Goal: Task Accomplishment & Management: Manage account settings

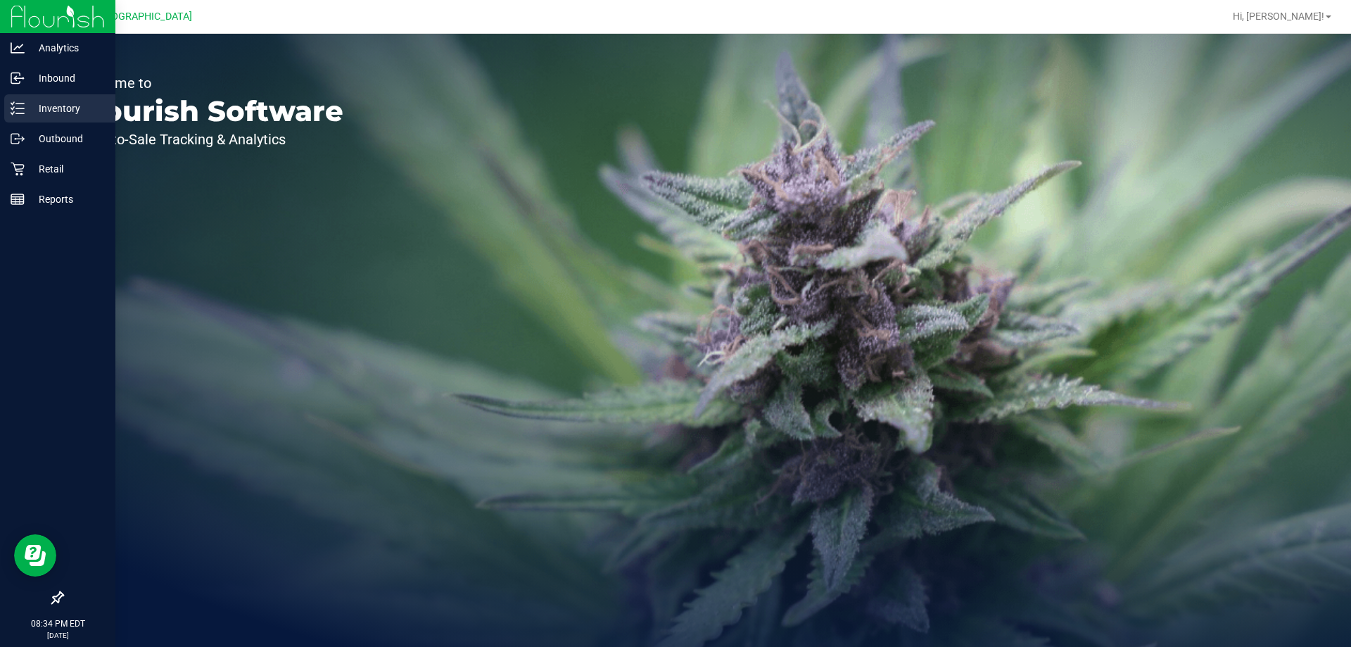
click at [11, 115] on div "Inventory" at bounding box center [59, 108] width 111 height 28
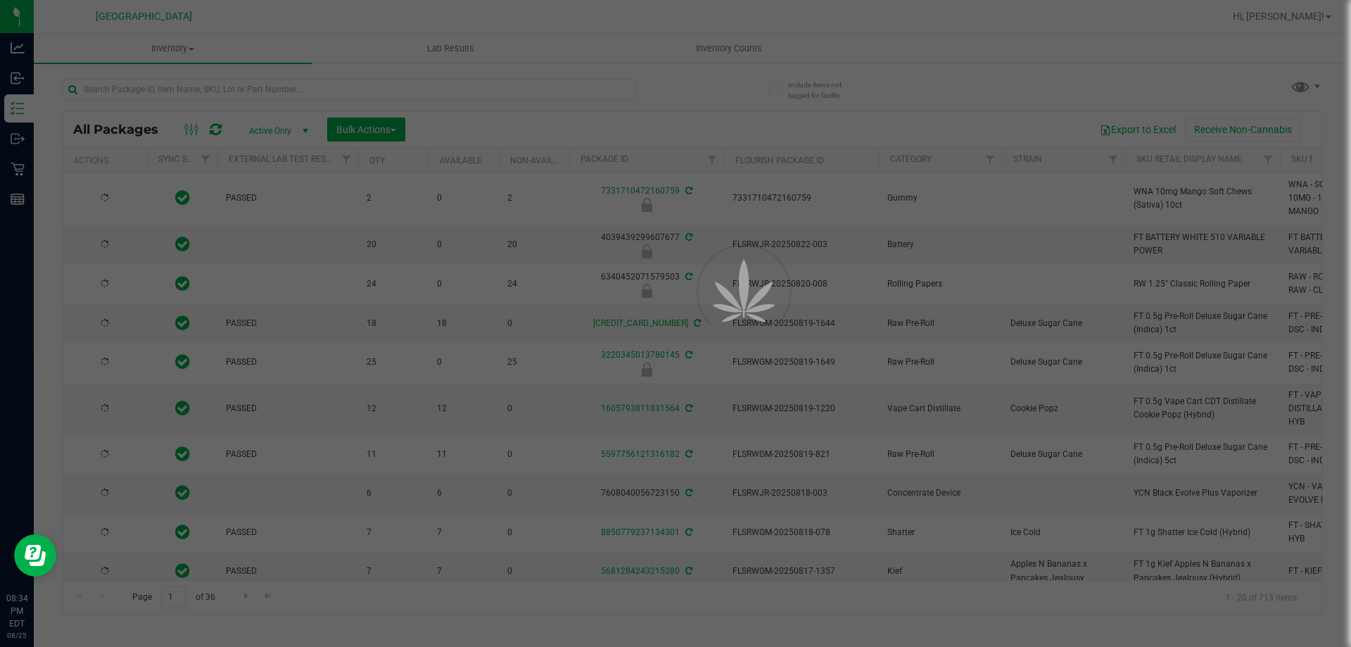
click at [724, 34] on div at bounding box center [675, 323] width 1351 height 647
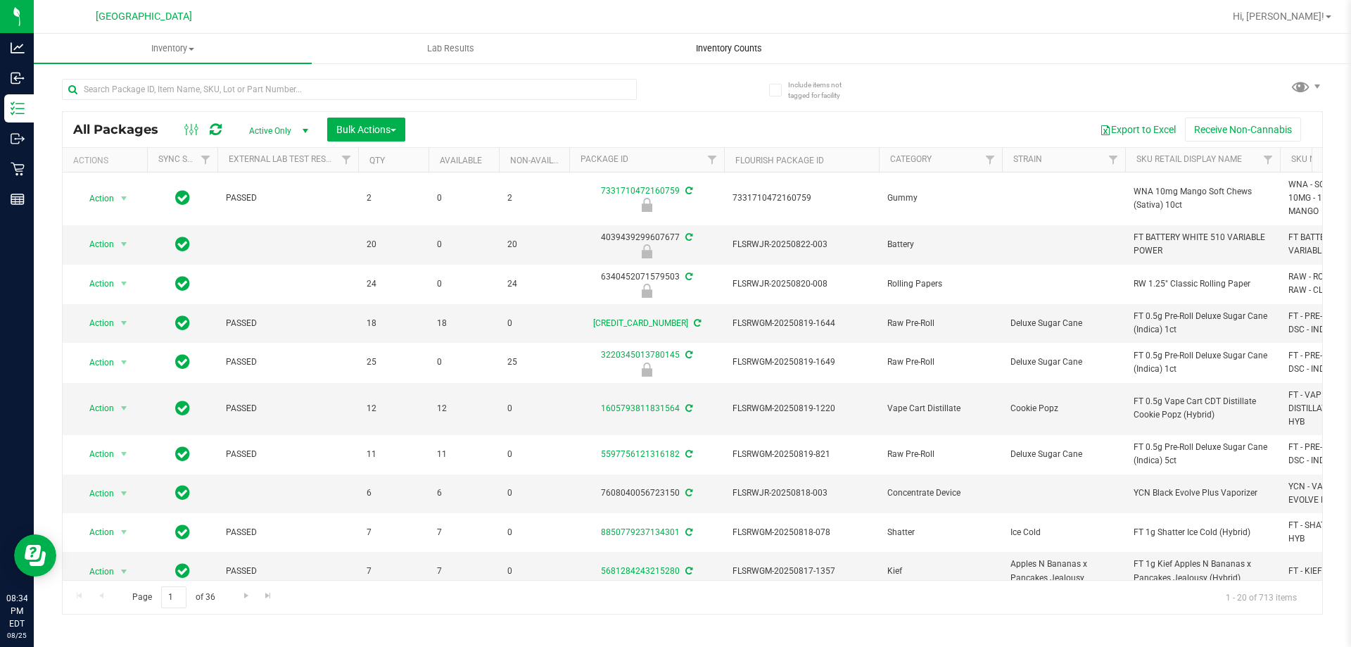
click at [712, 52] on span "Inventory Counts" at bounding box center [729, 48] width 104 height 13
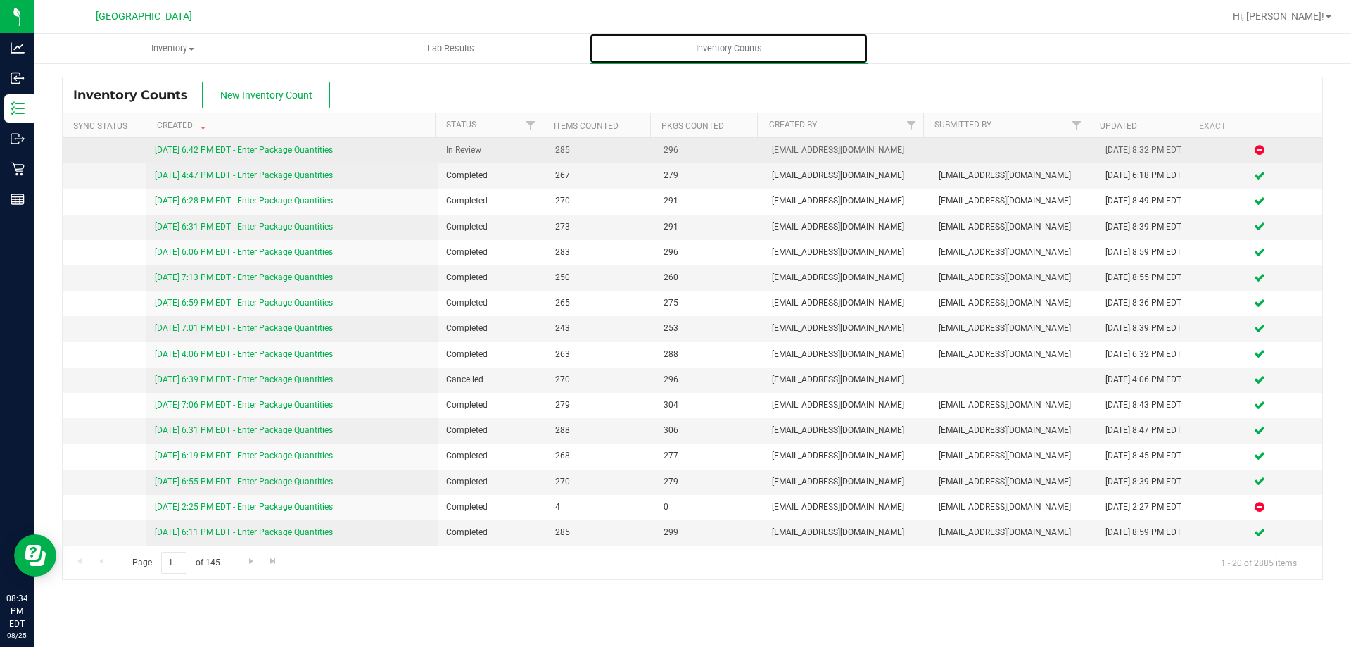
click at [239, 151] on link "[DATE] 6:42 PM EDT - Enter Package Quantities" at bounding box center [244, 150] width 178 height 10
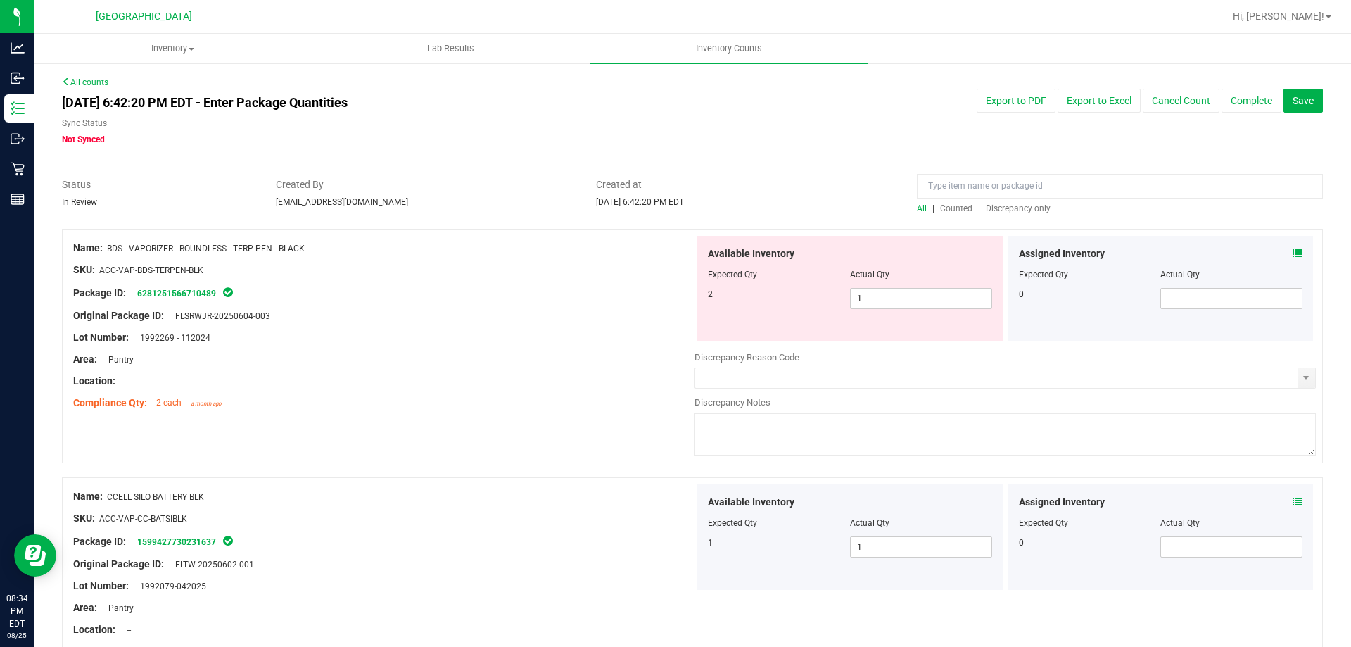
click at [991, 207] on span "Discrepancy only" at bounding box center [1018, 208] width 65 height 10
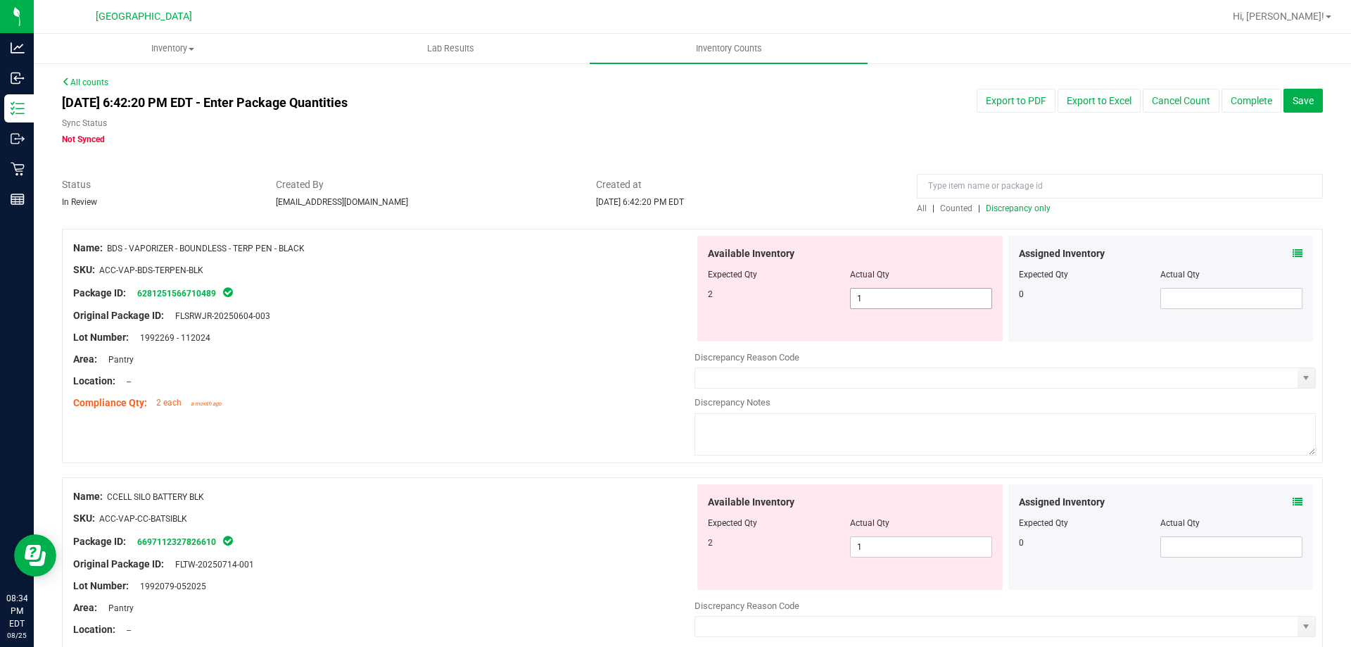
click at [914, 296] on span "1 1" at bounding box center [921, 298] width 142 height 21
type input "2"
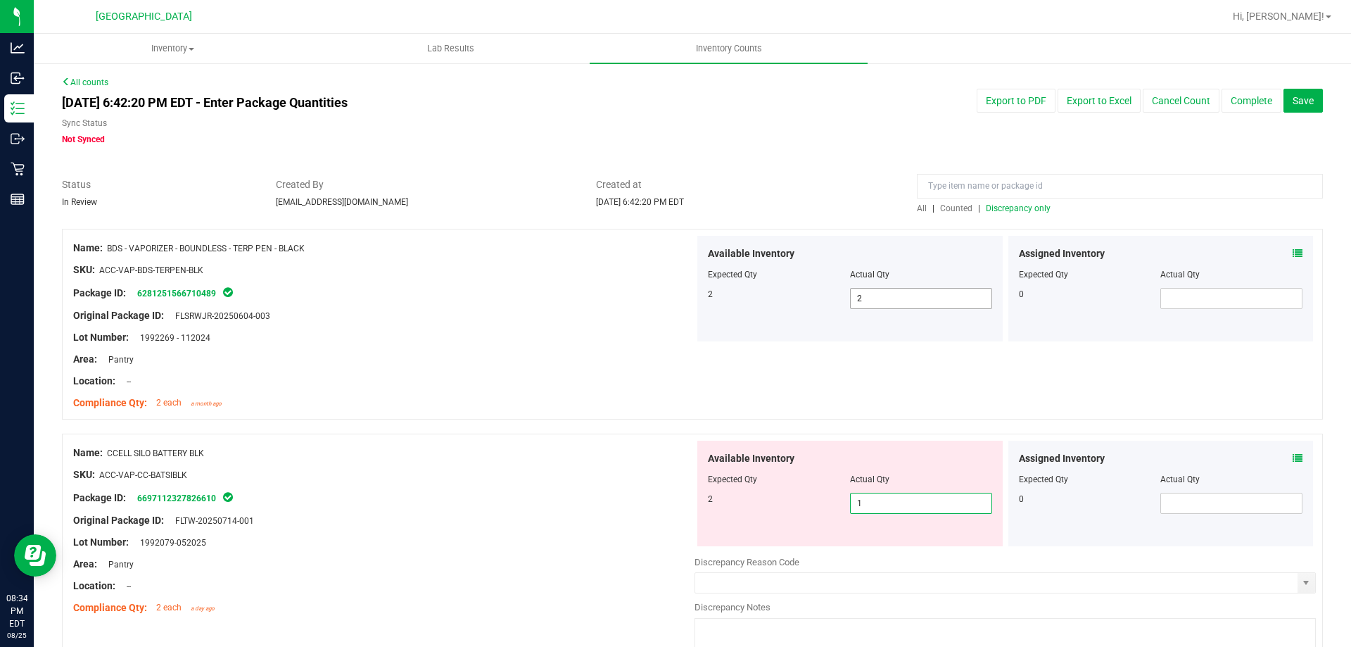
type input "2"
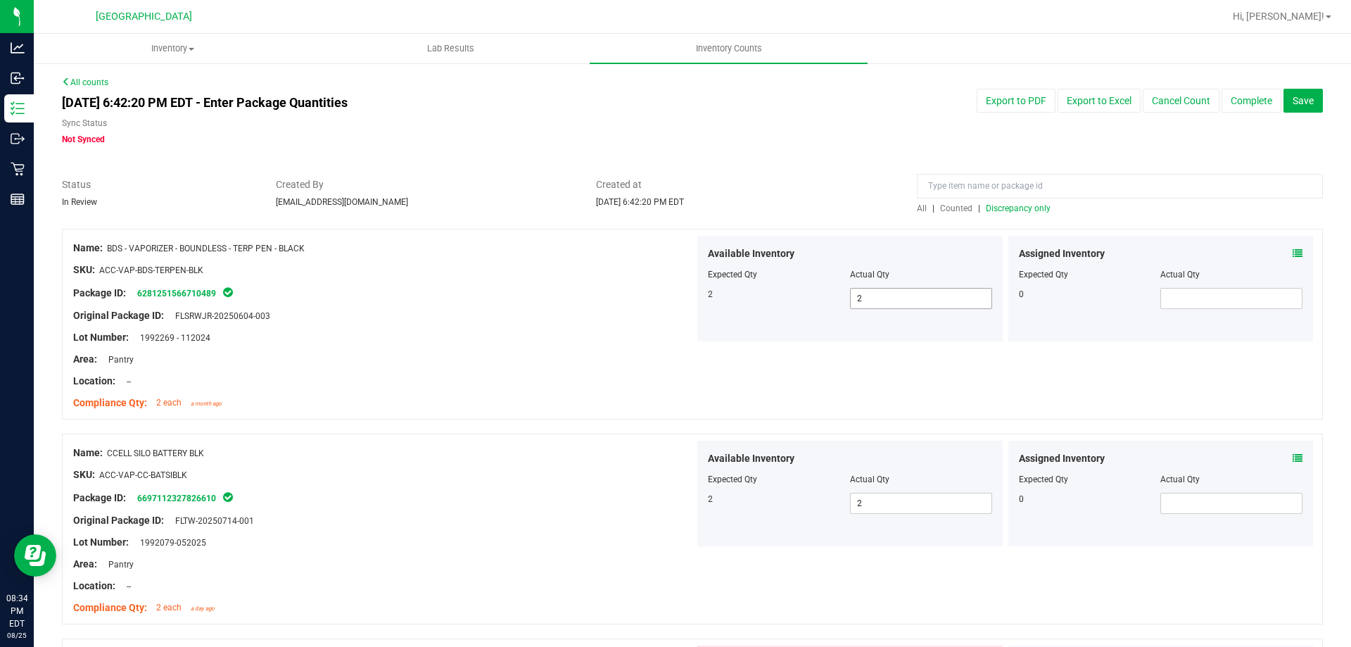
scroll to position [362, 0]
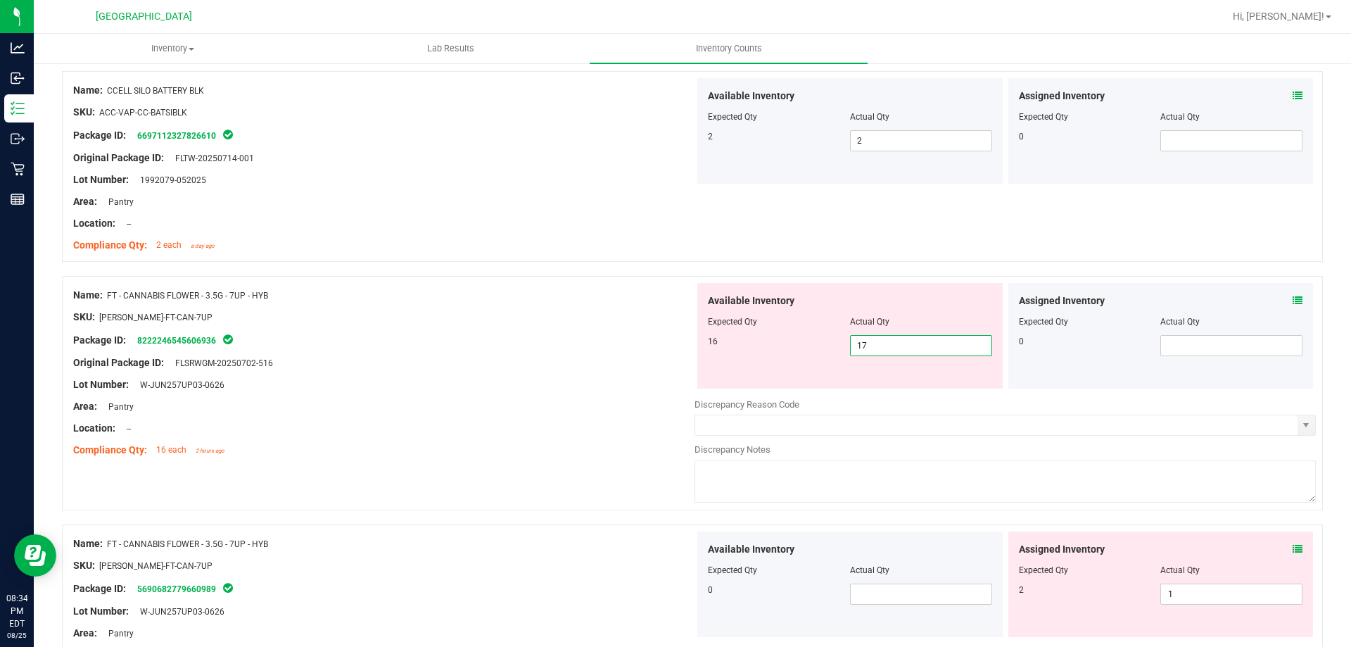
type input "16"
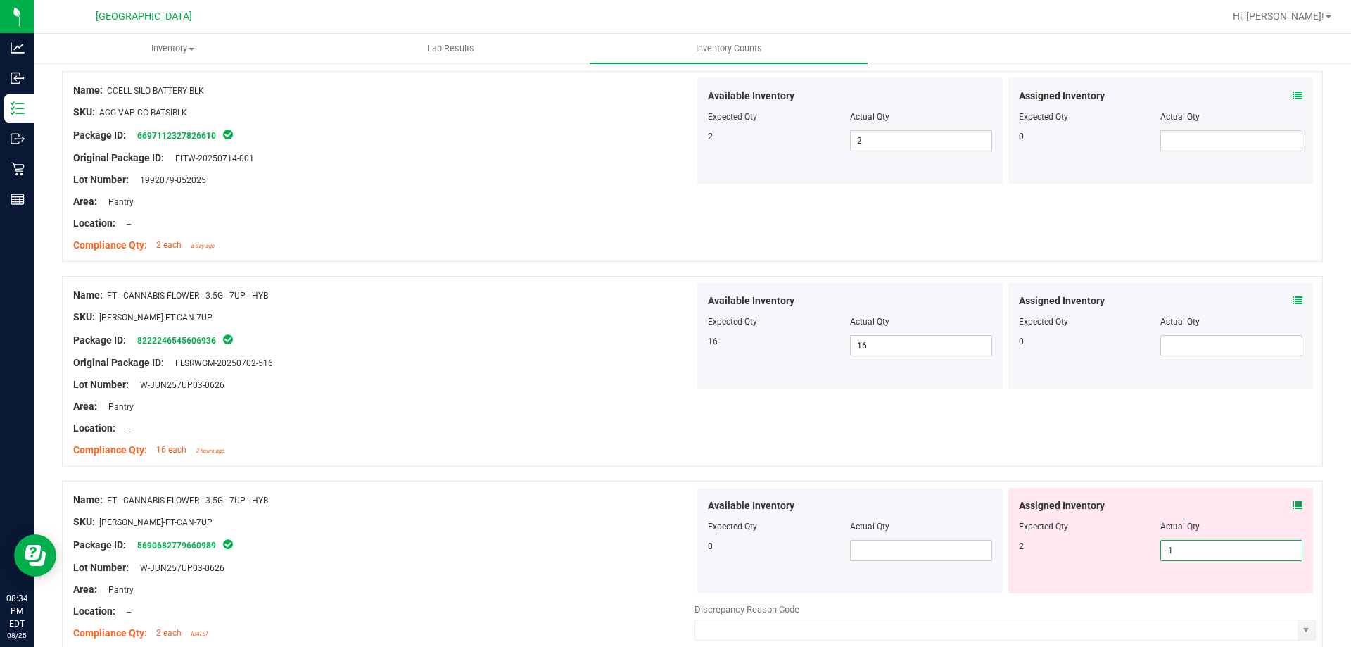
type input "2"
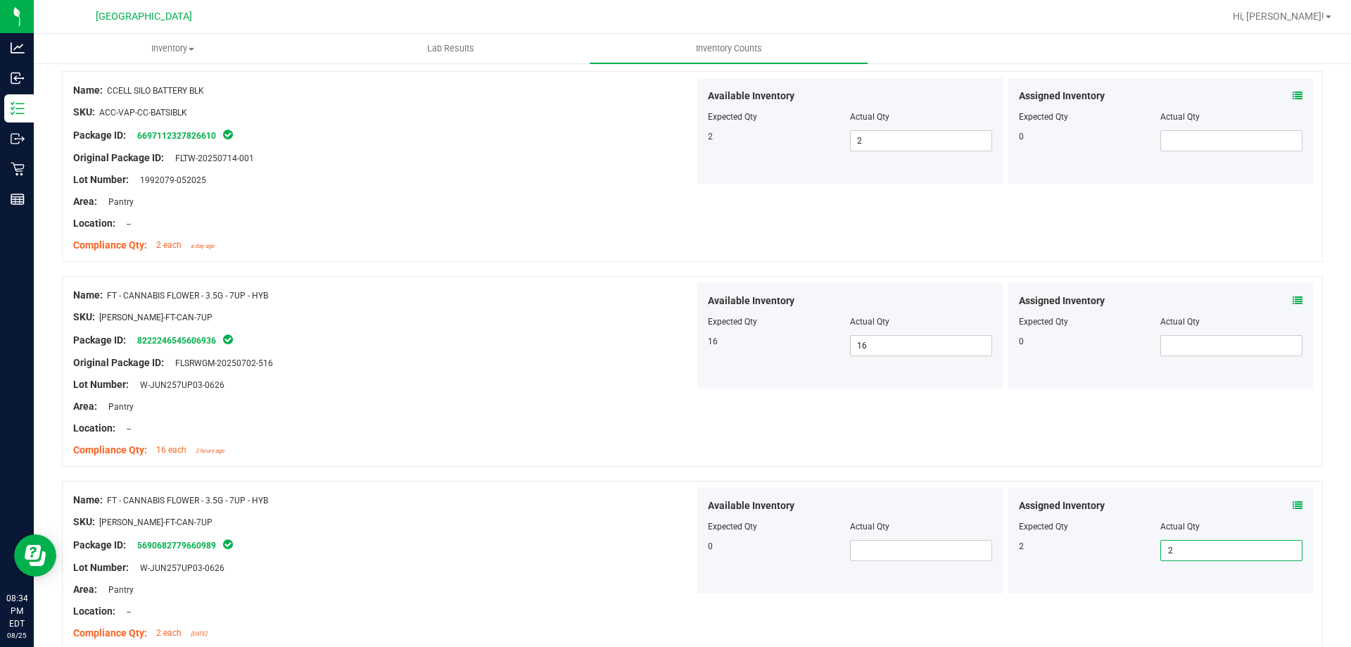
scroll to position [750, 0]
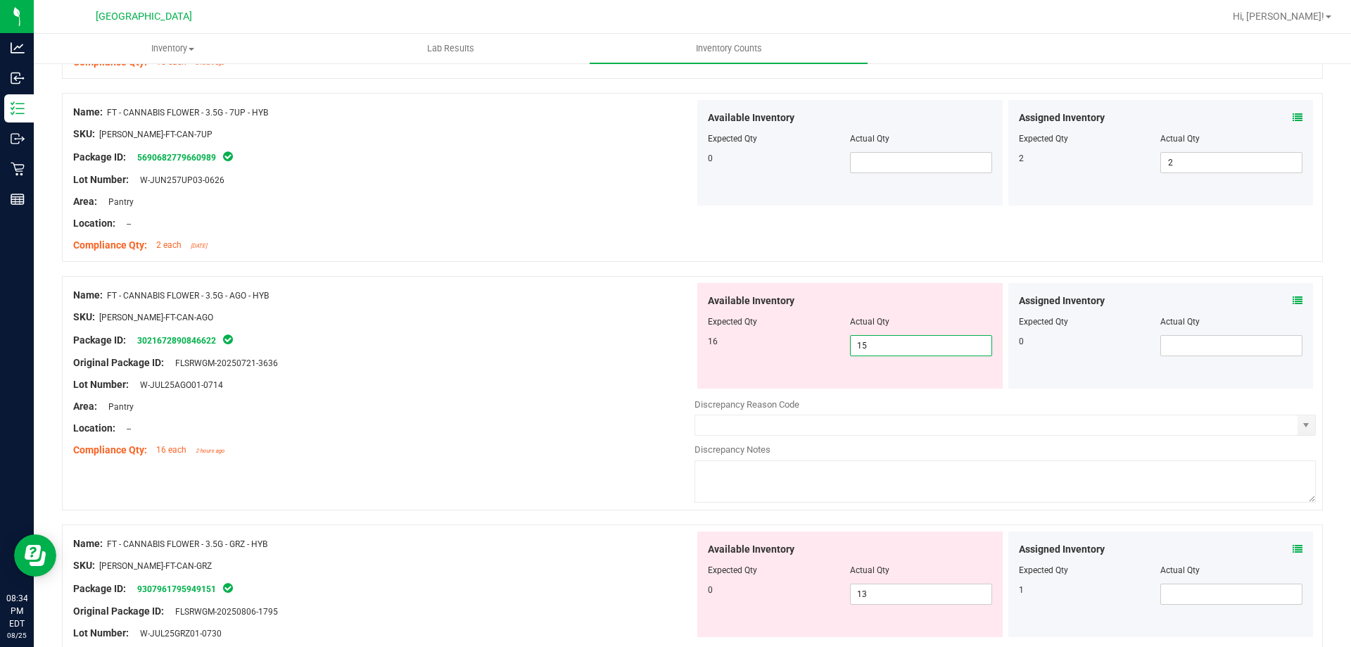
type input "16"
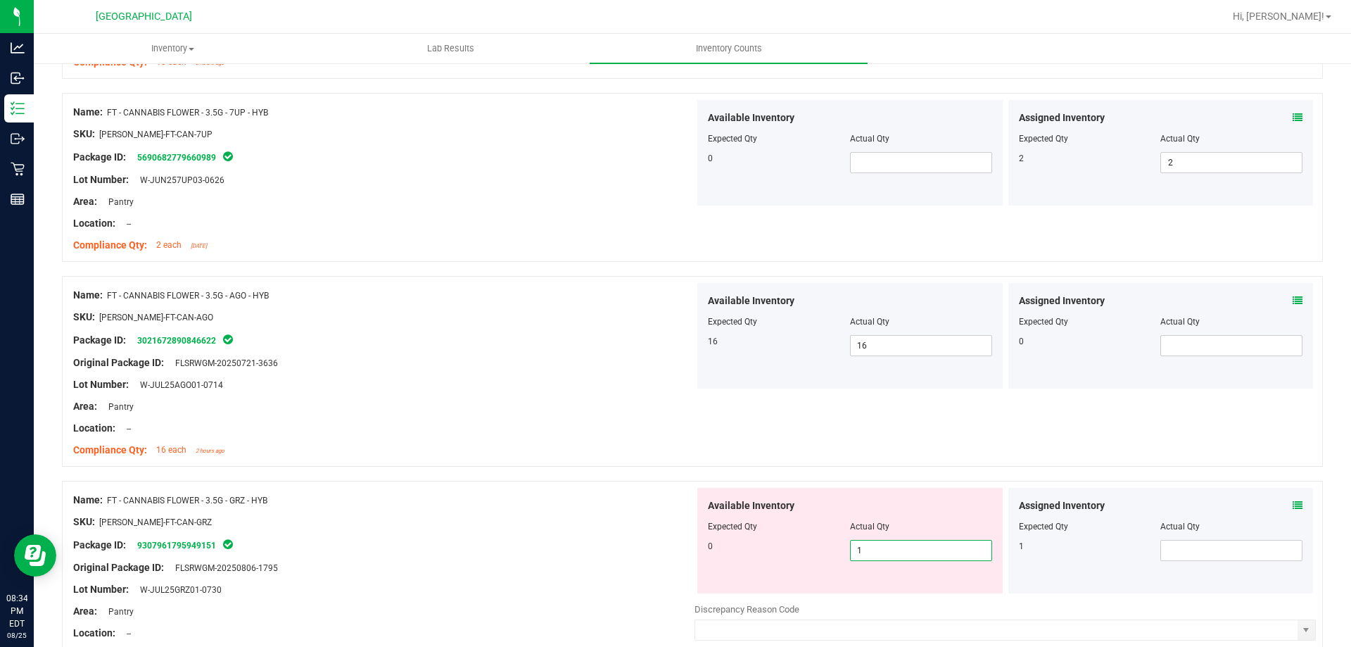
type input "0"
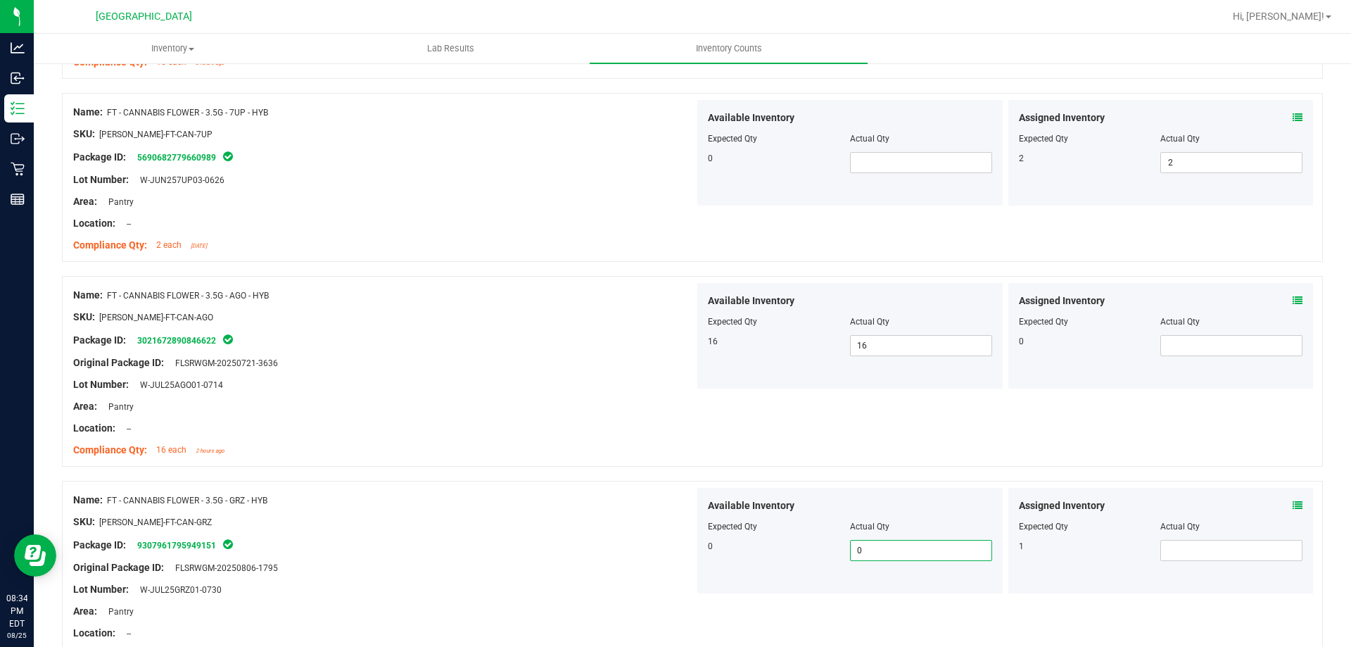
type input "1"
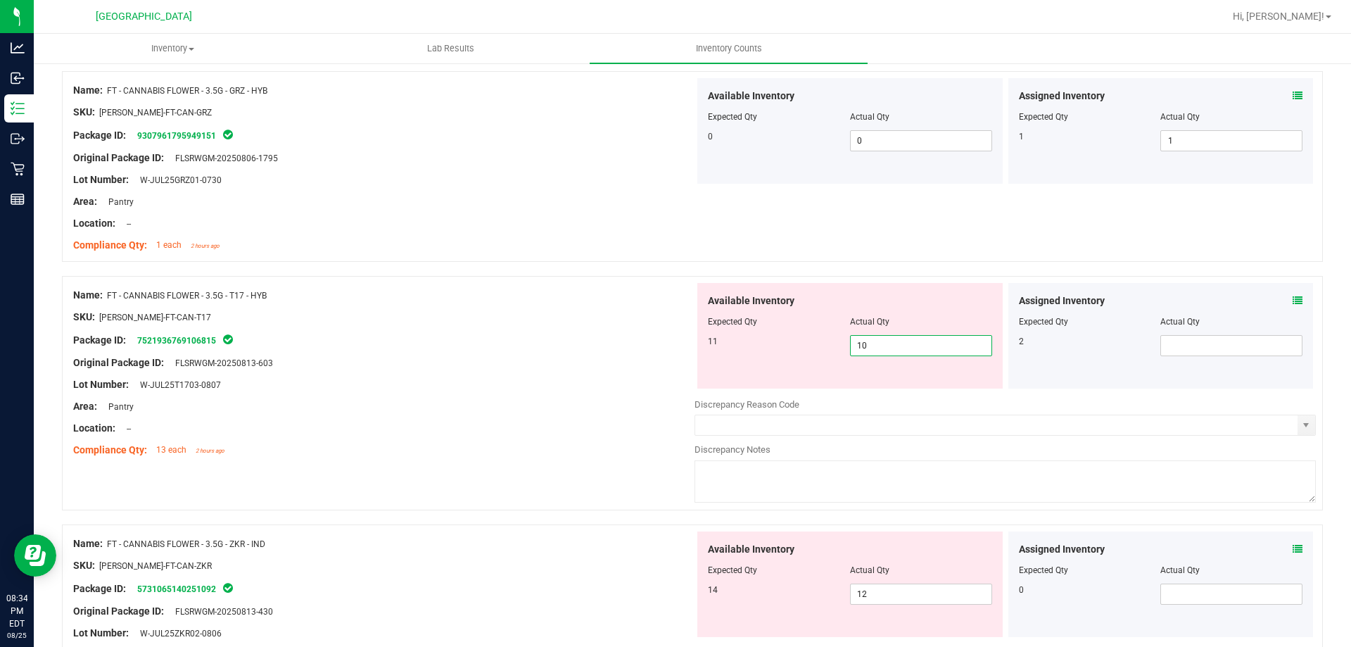
type input "11"
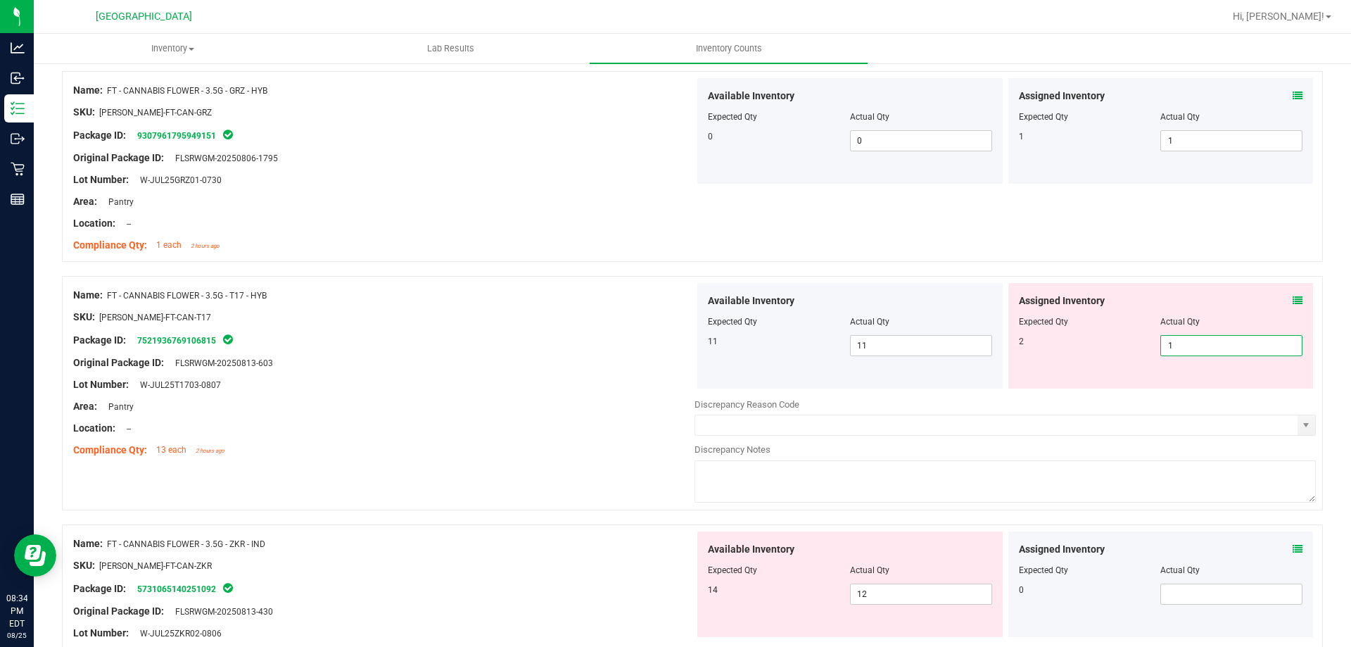
type input "2"
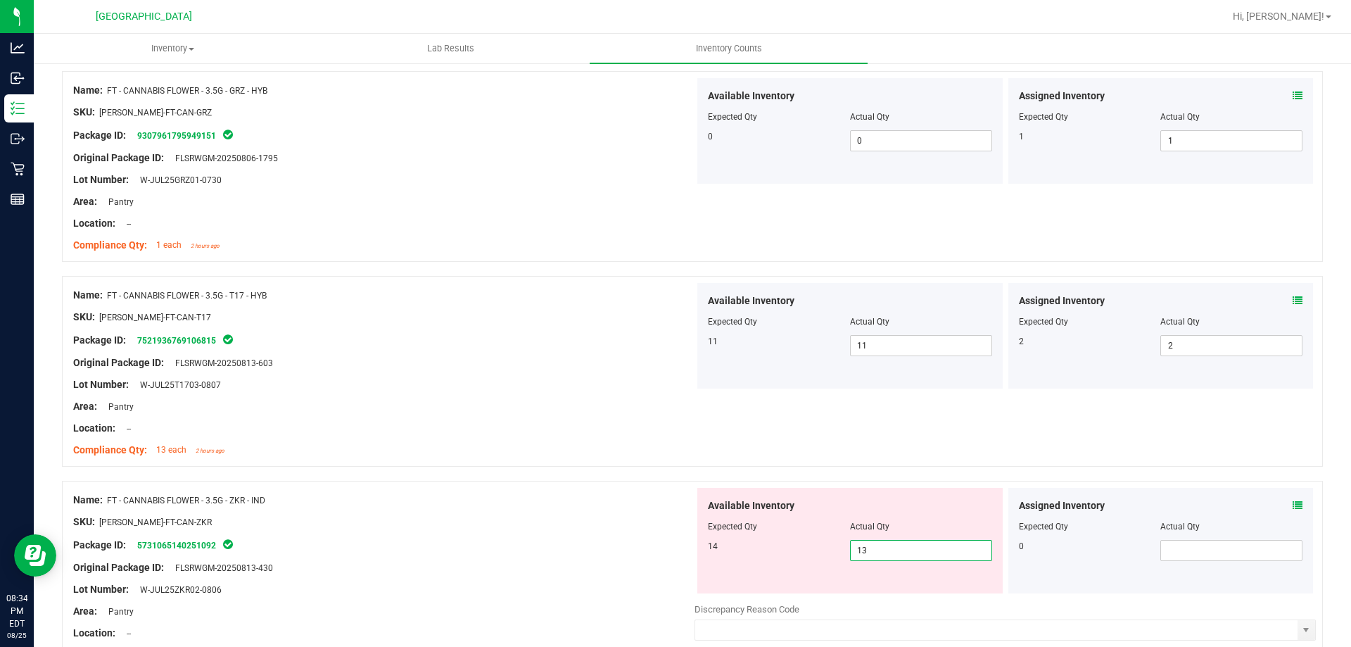
type input "14"
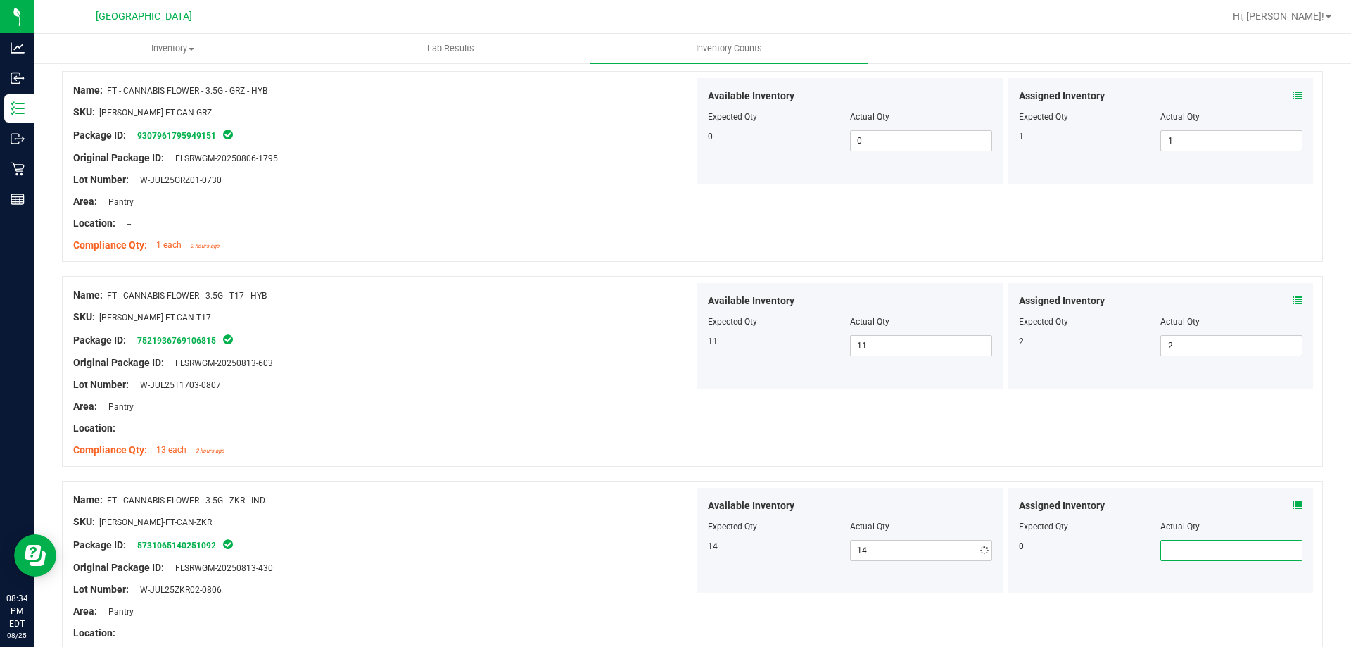
scroll to position [1569, 0]
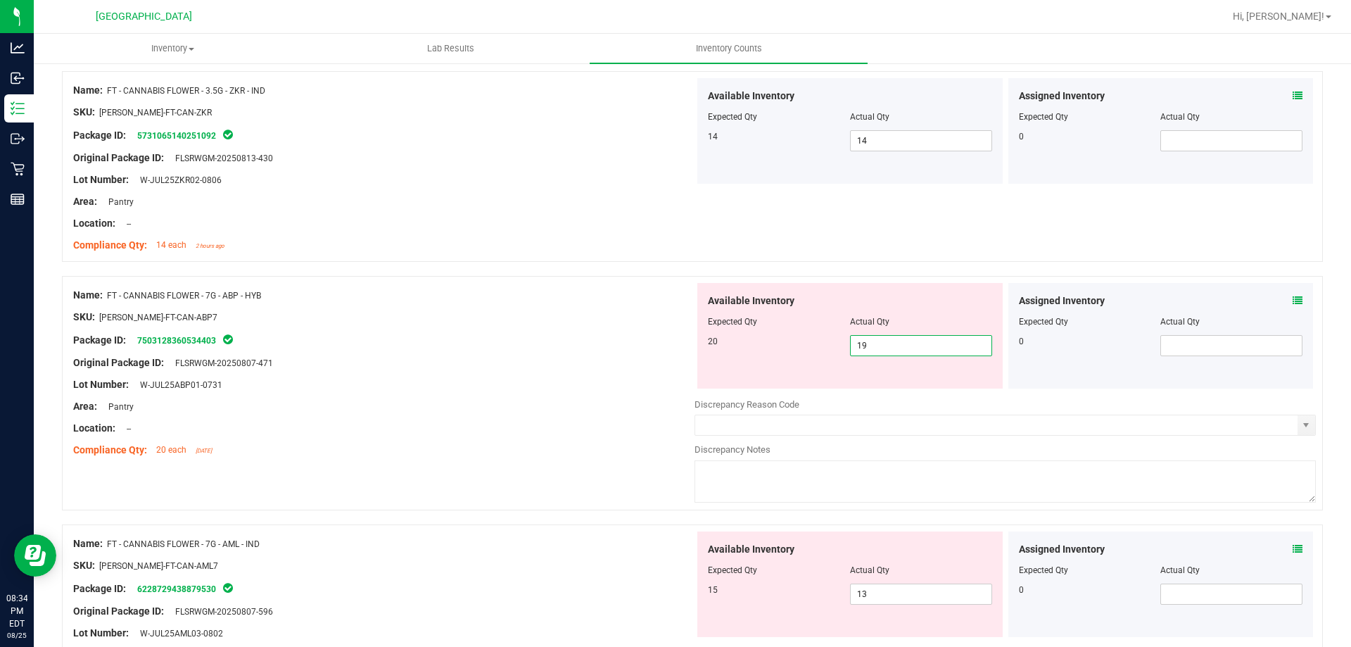
type input "20"
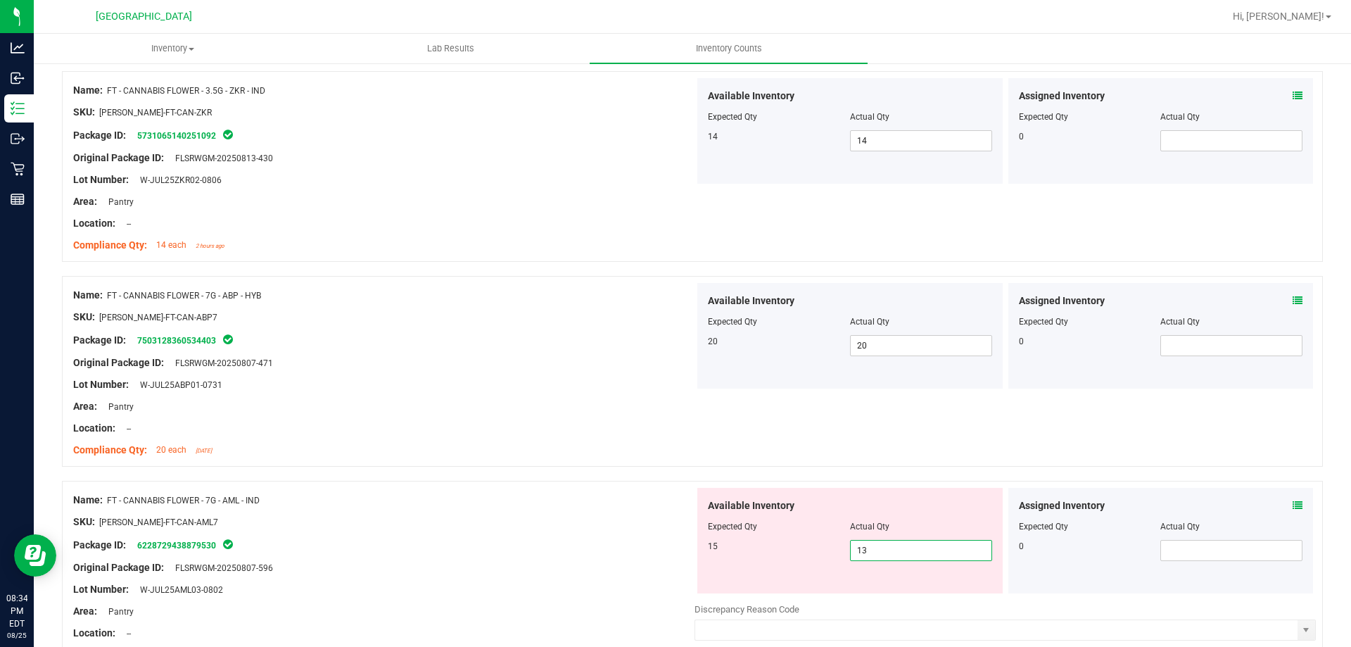
click at [860, 554] on span "13 13" at bounding box center [921, 550] width 142 height 21
type input "15"
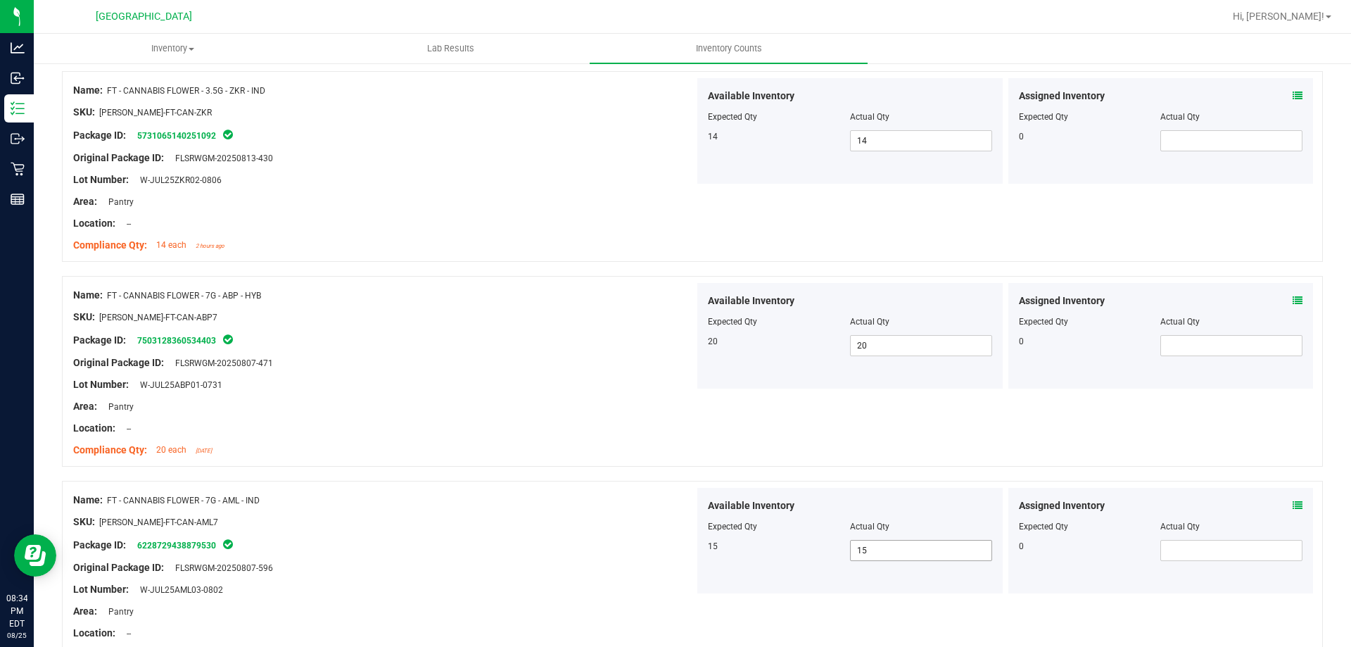
scroll to position [1978, 0]
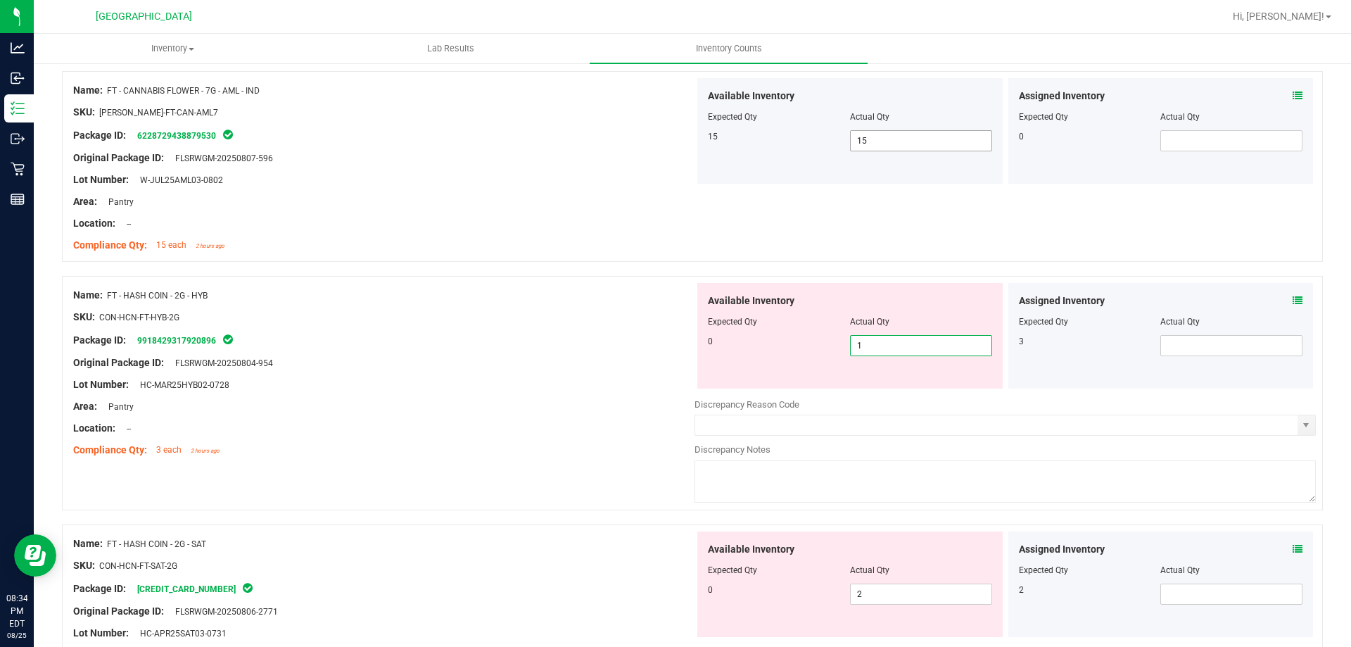
type input "0"
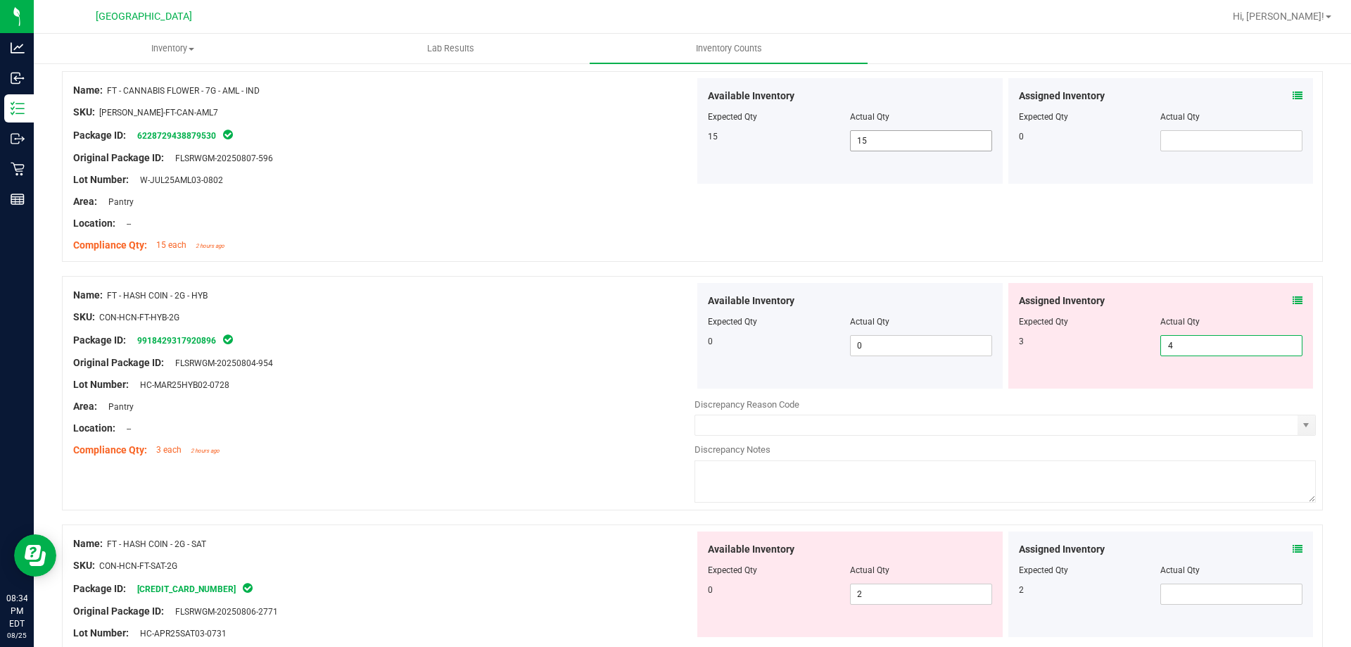
type input "3"
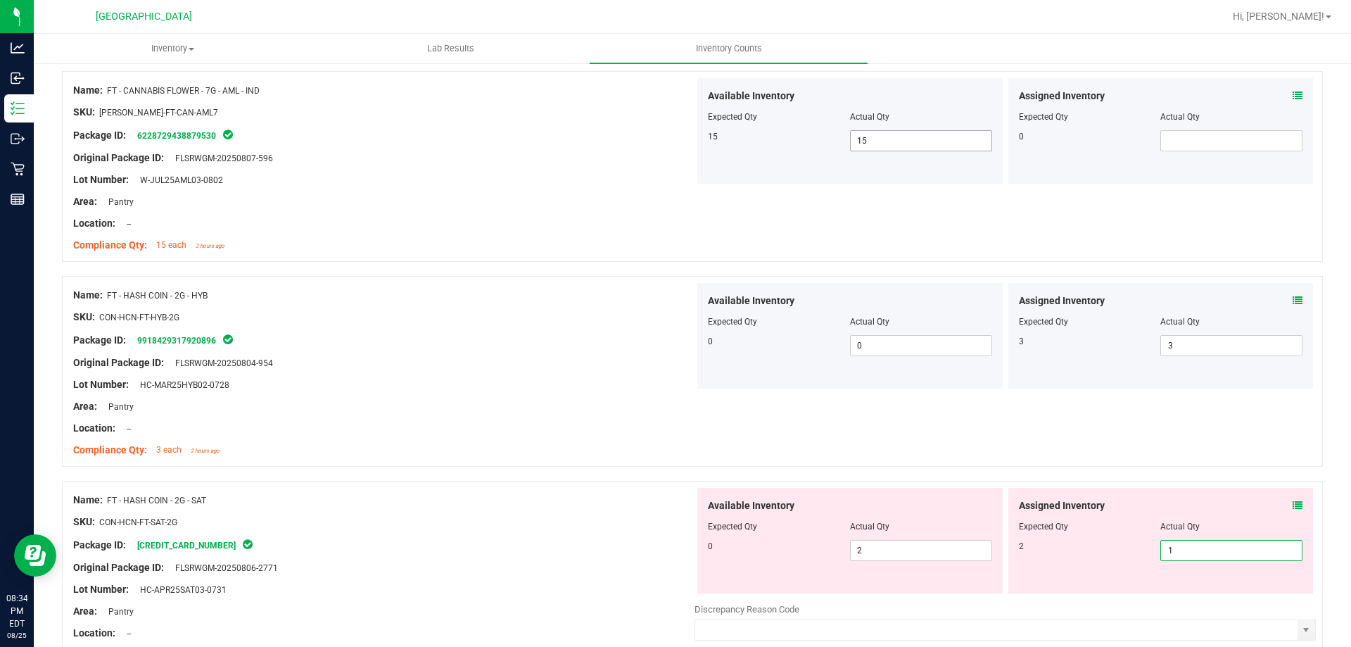
type input "2"
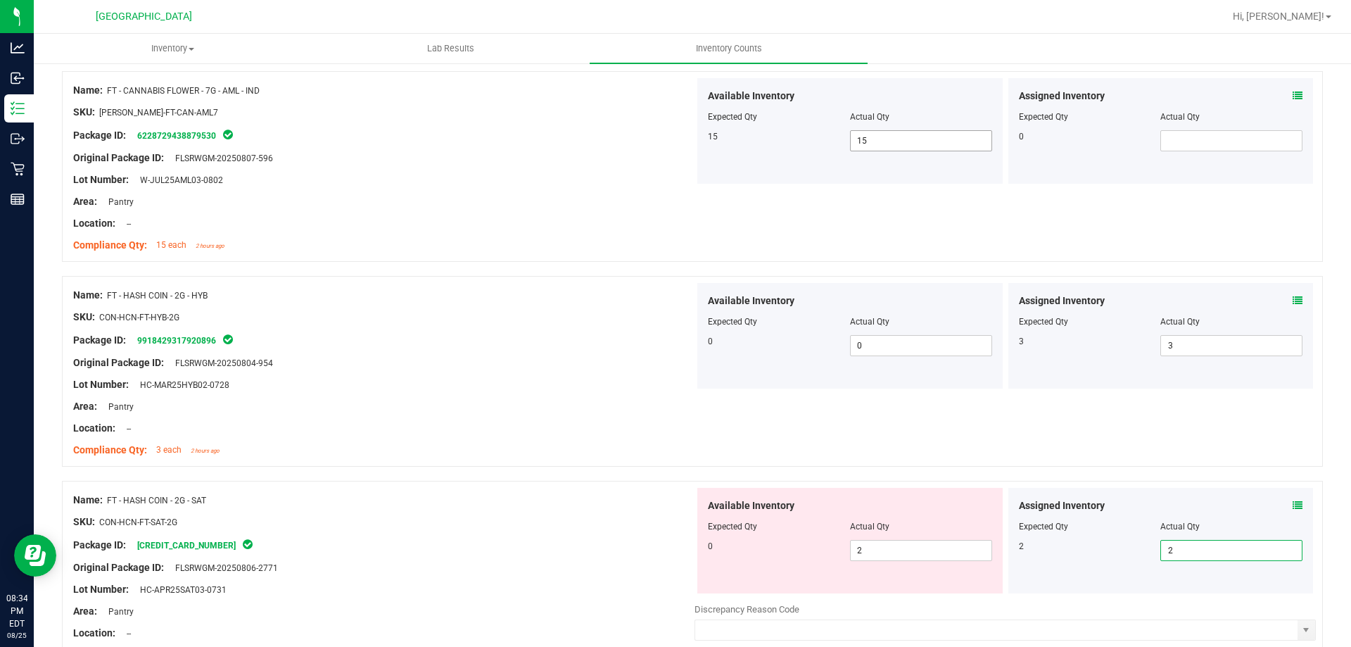
click at [860, 554] on span "2 2" at bounding box center [921, 550] width 142 height 21
type input "0"
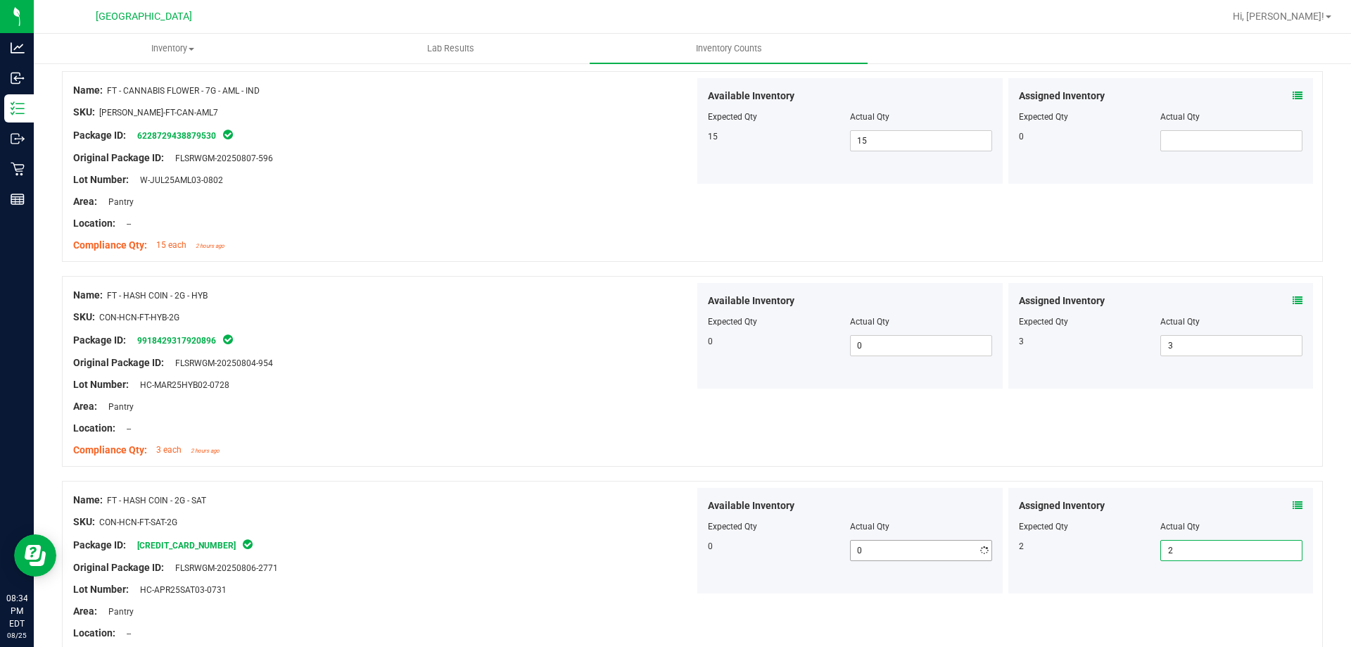
scroll to position [2388, 0]
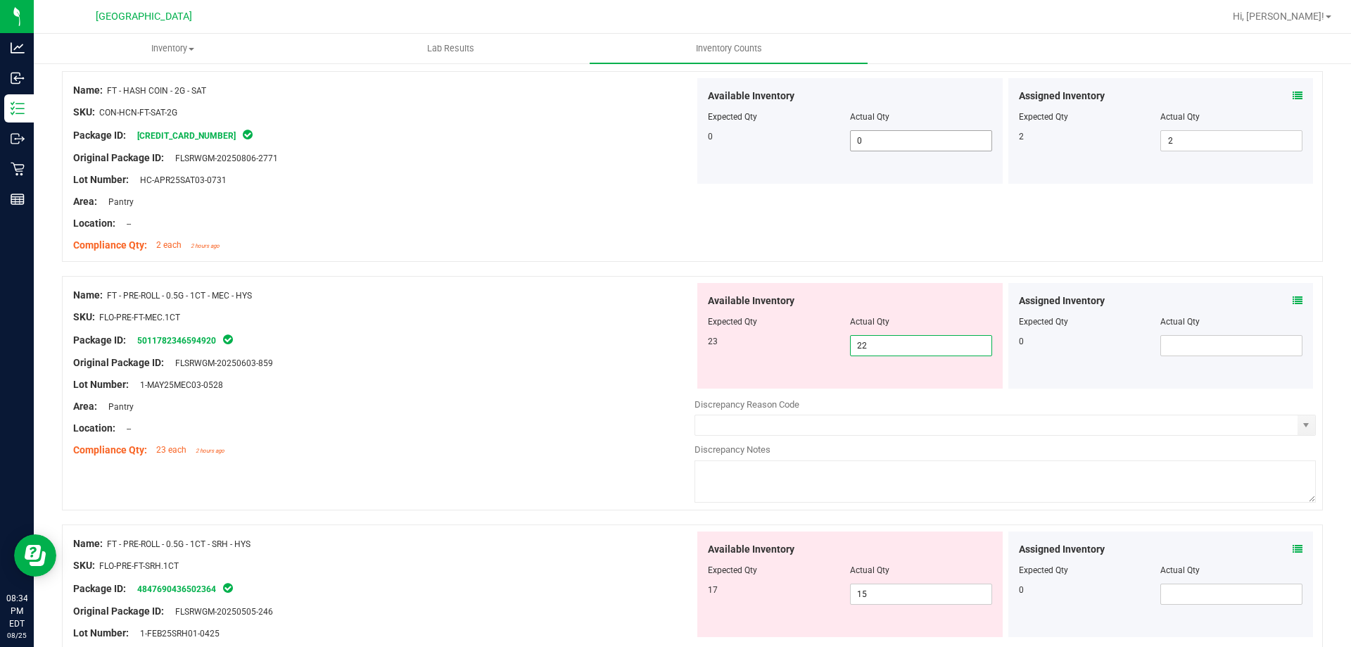
type input "23"
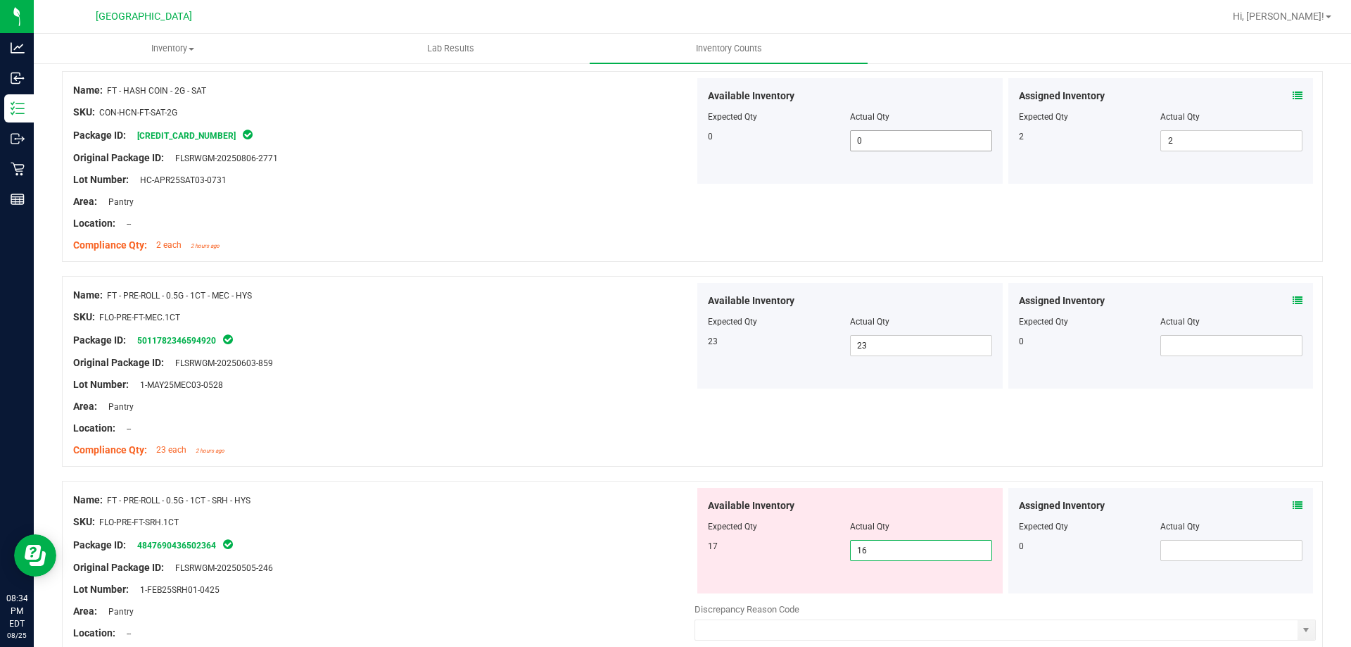
type input "17"
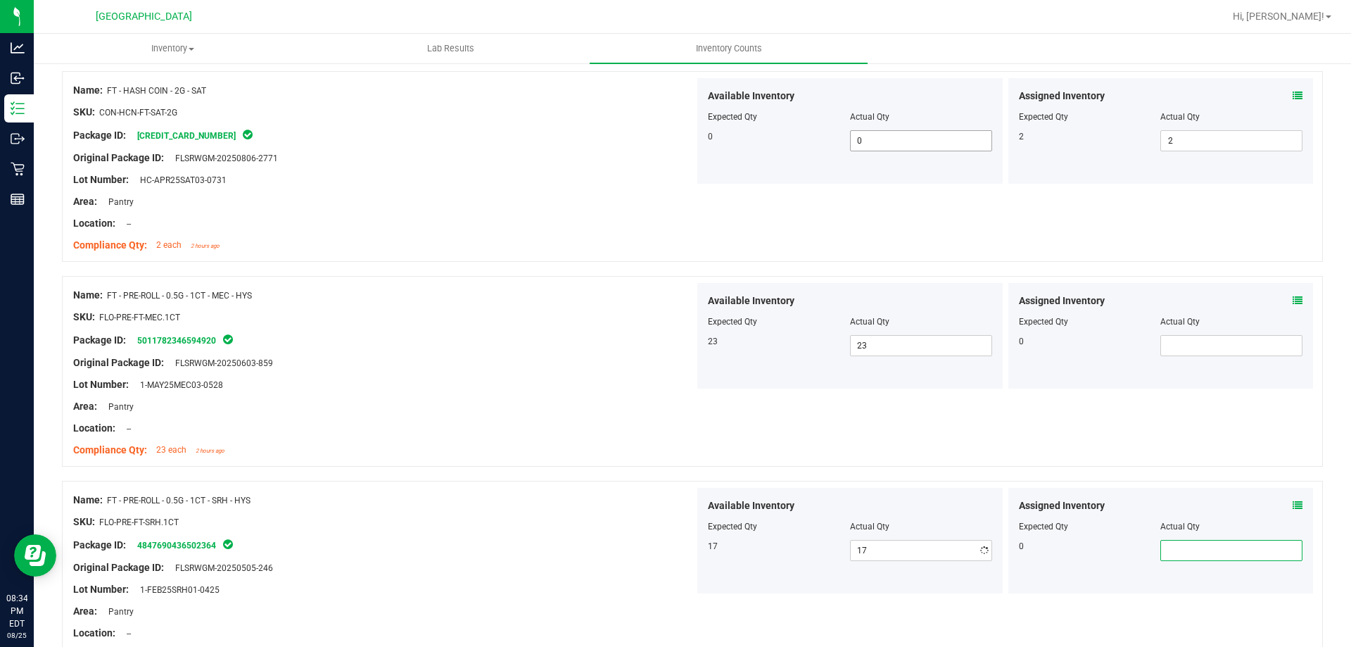
scroll to position [2797, 0]
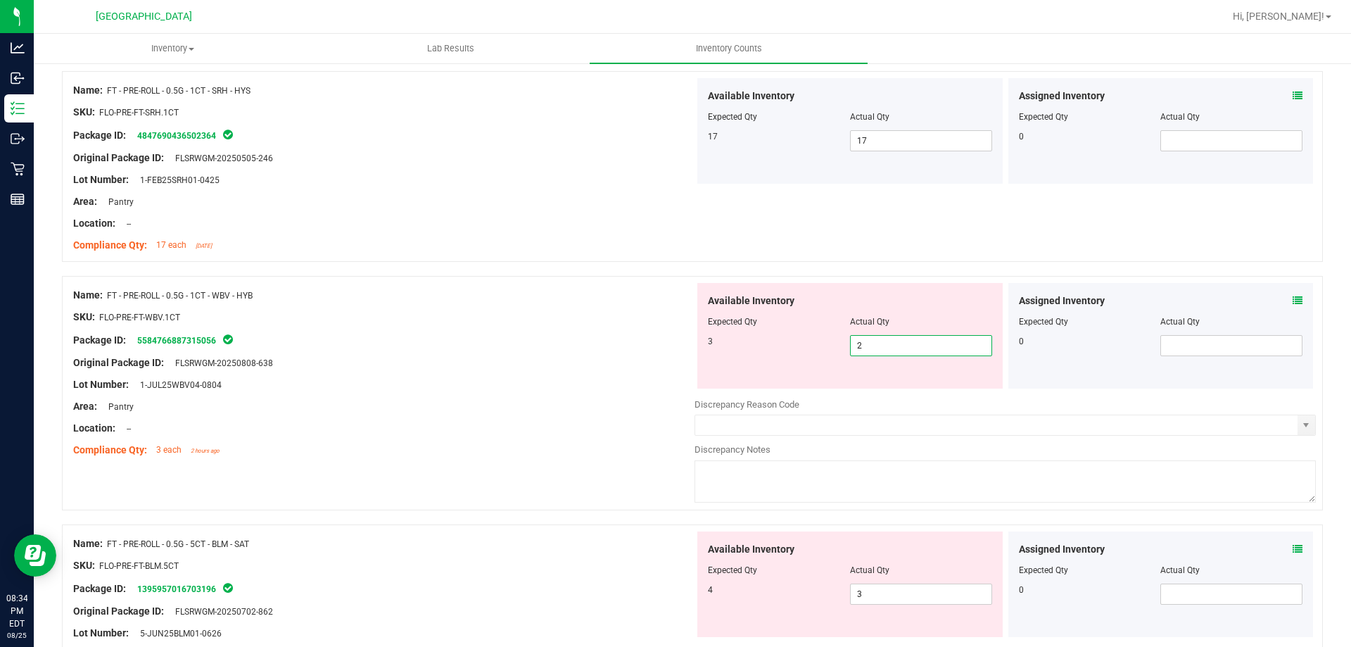
type input "3"
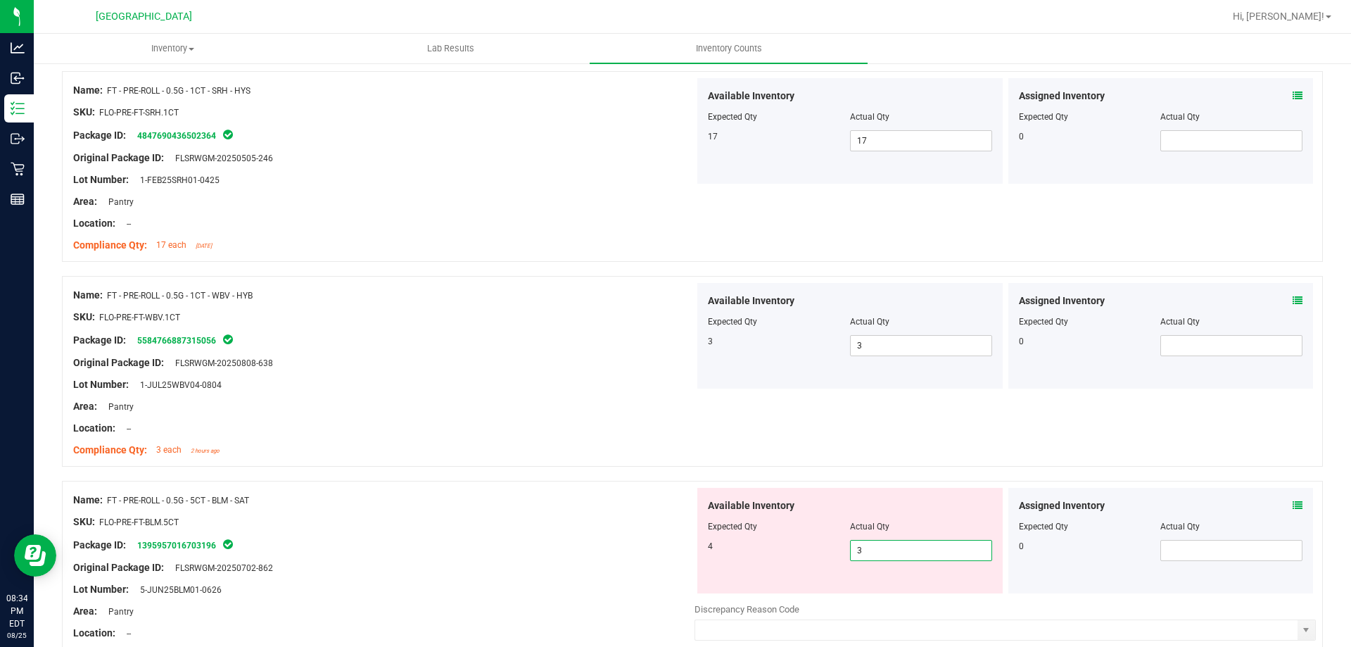
type input "4"
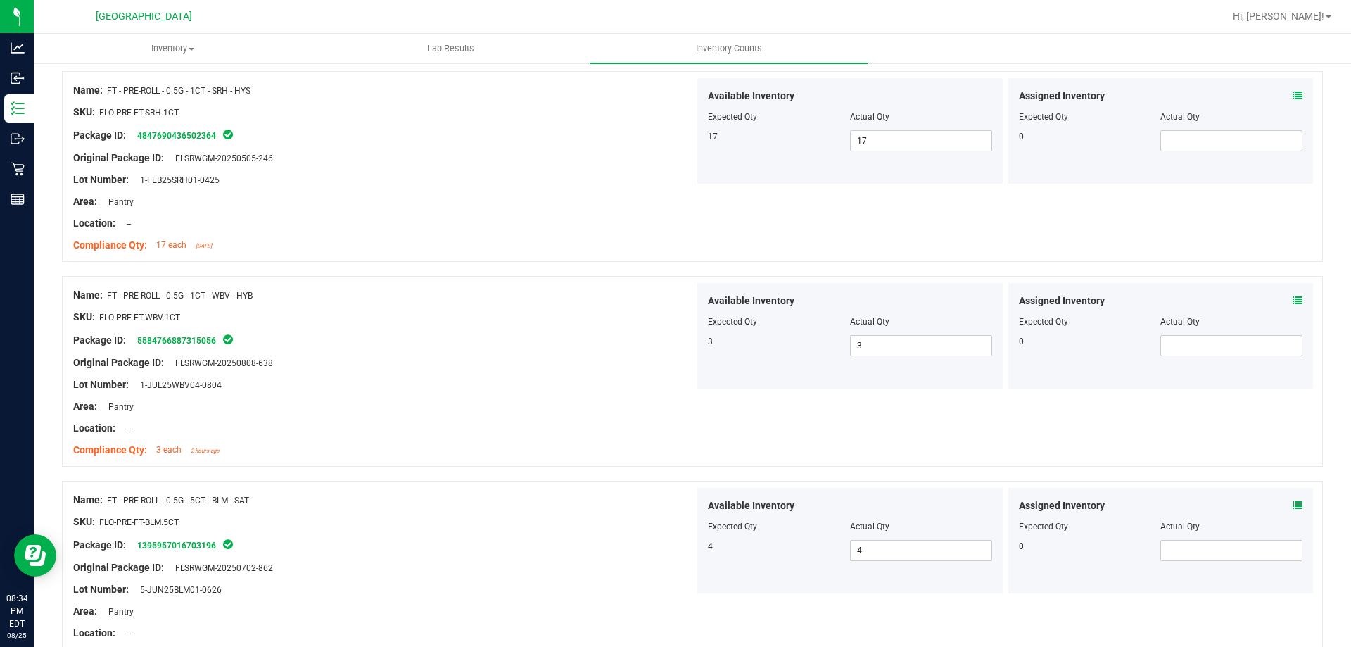
scroll to position [3207, 0]
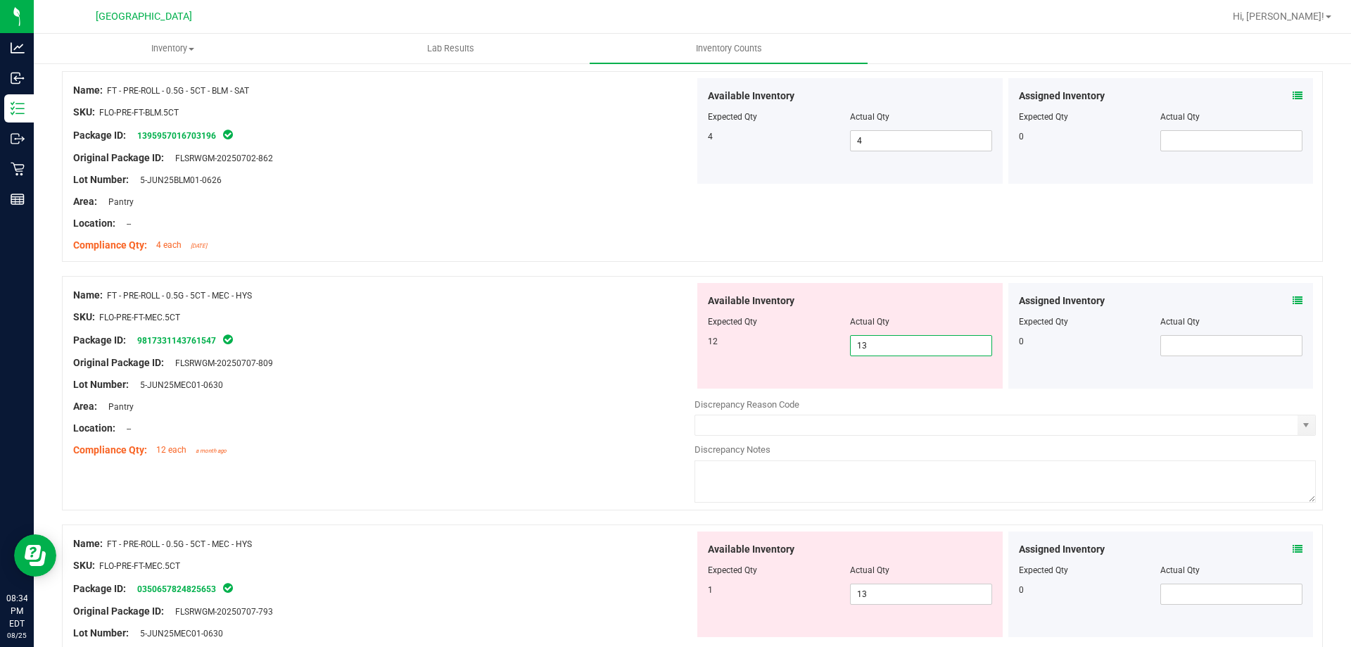
type input "12"
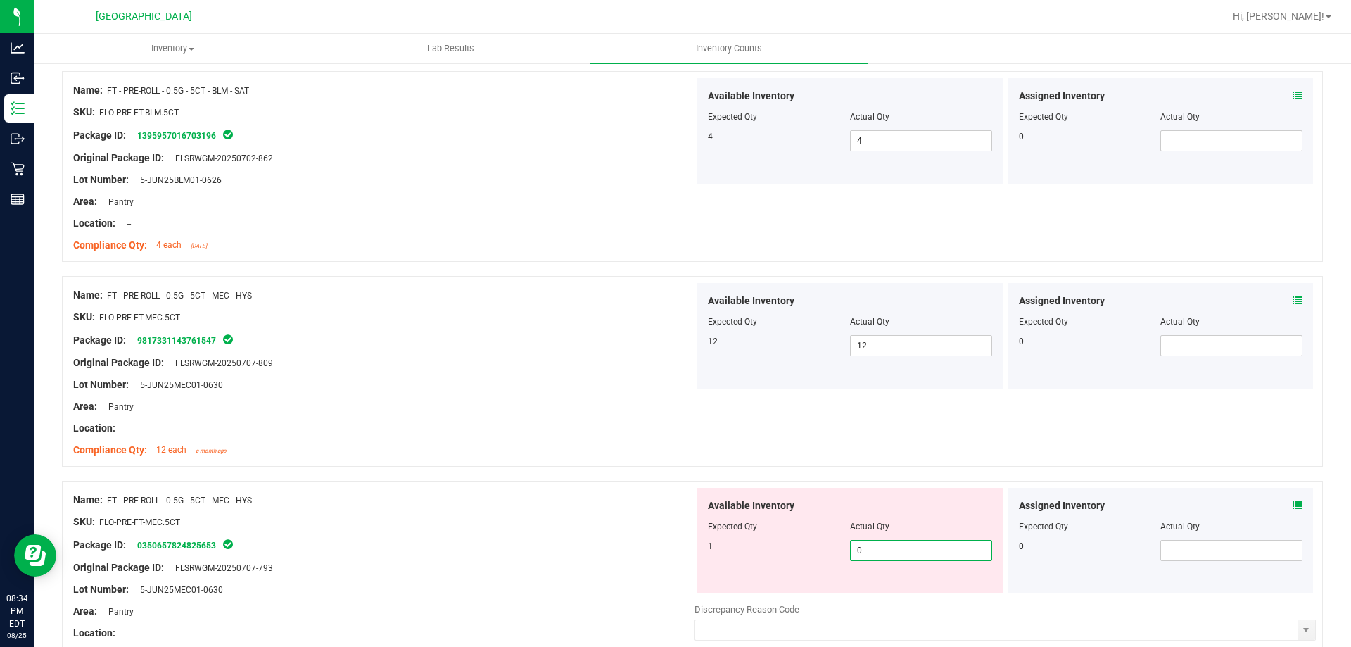
type input "1"
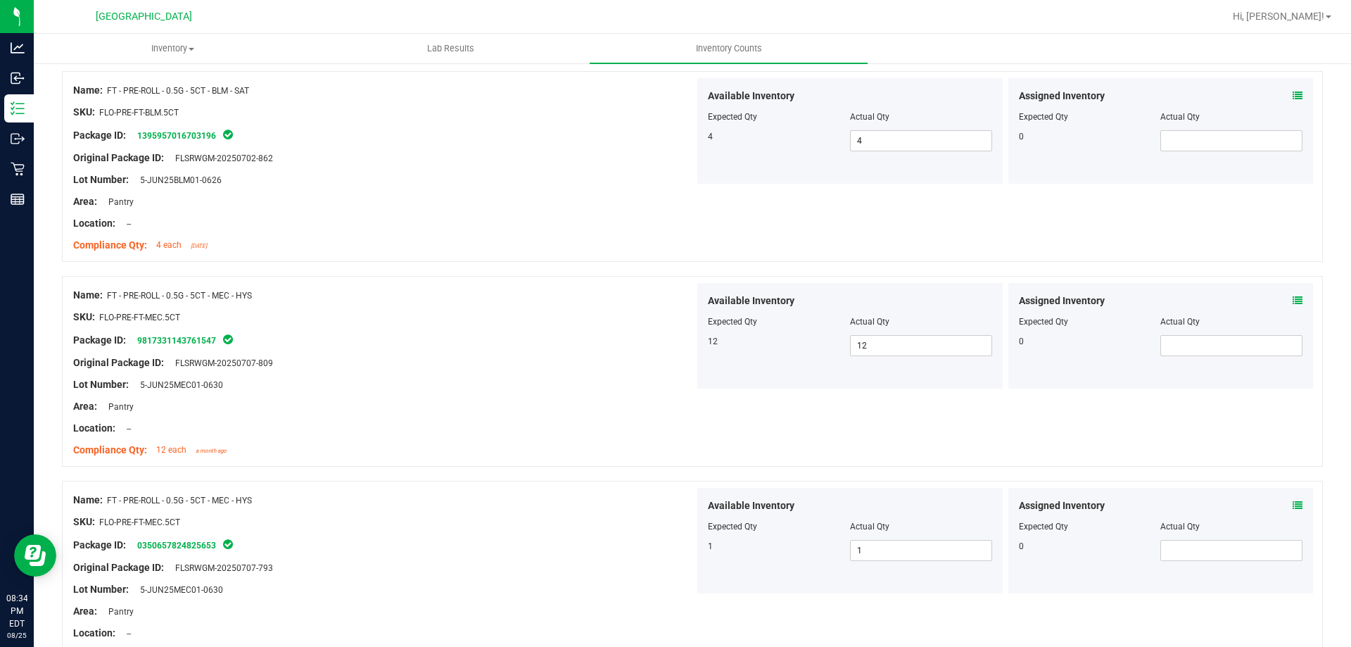
scroll to position [3616, 0]
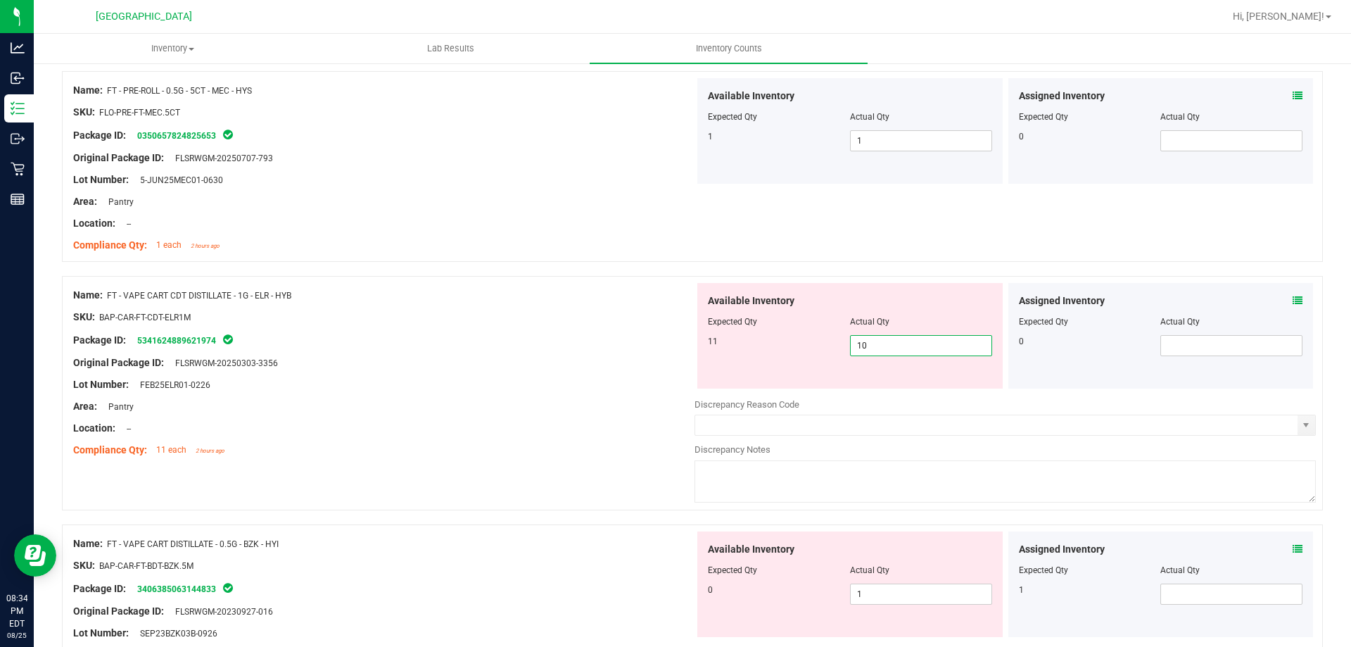
type input "11"
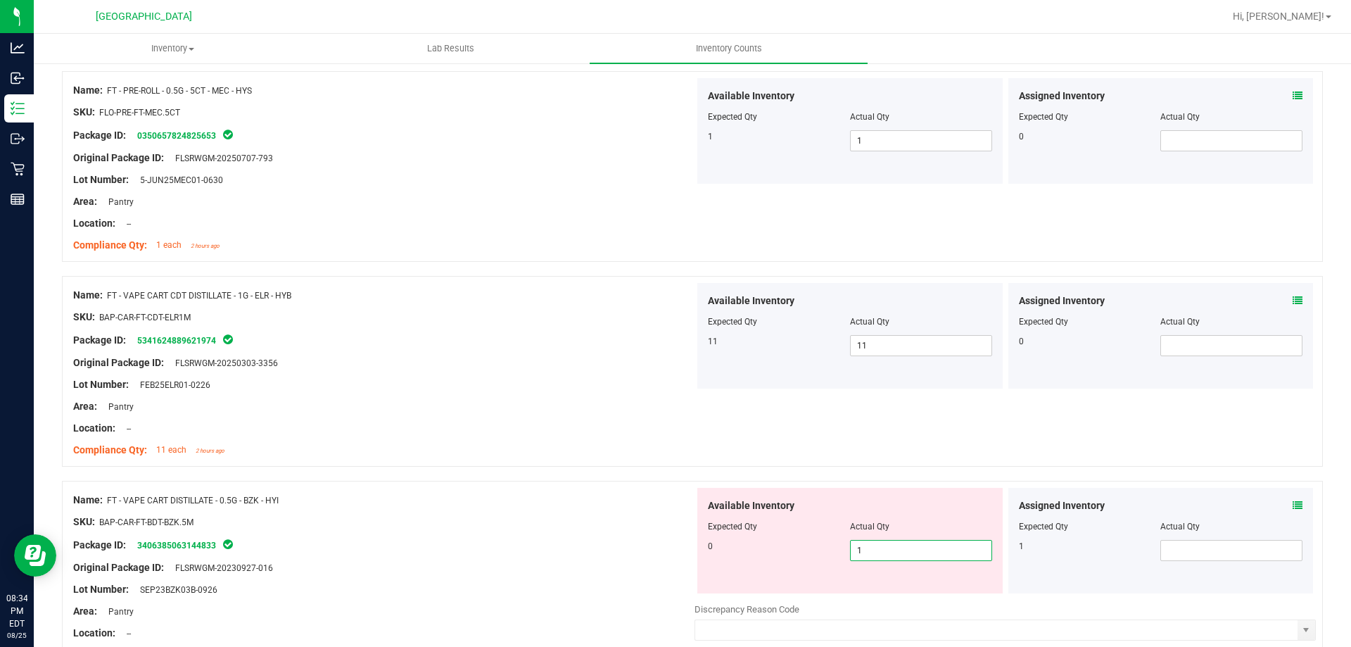
type input "0"
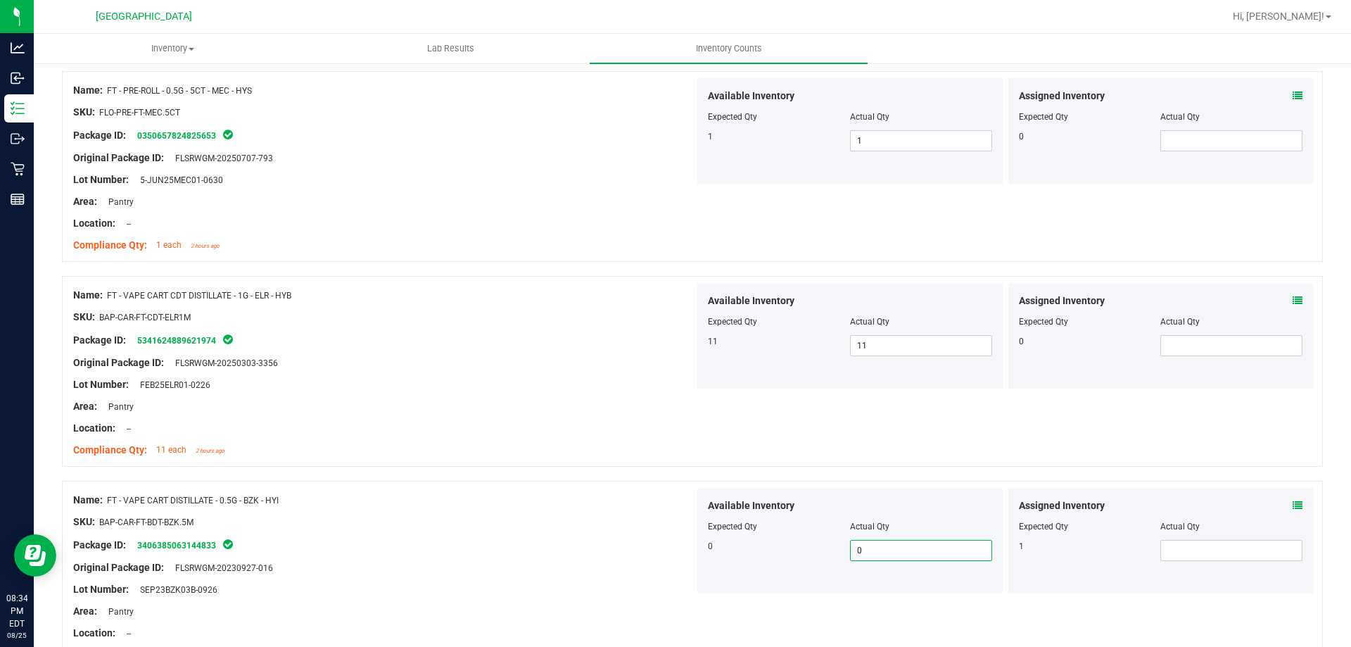
type input "1"
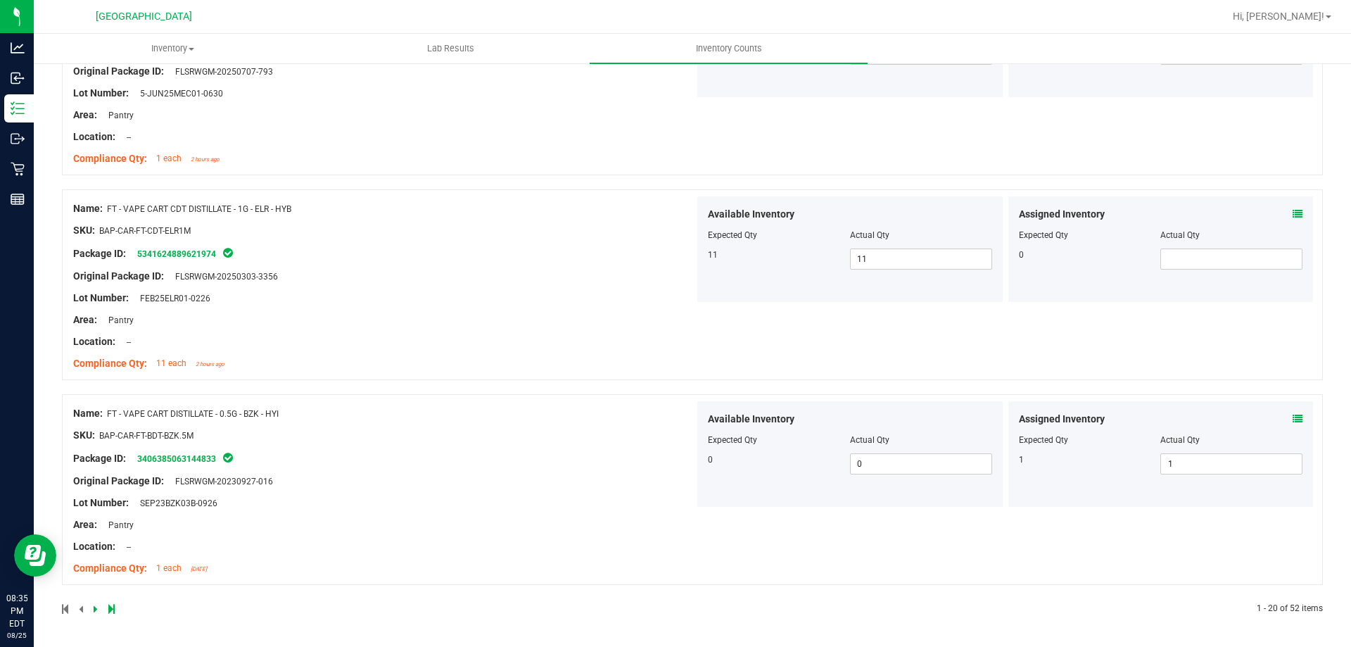
click at [96, 611] on icon at bounding box center [96, 608] width 4 height 8
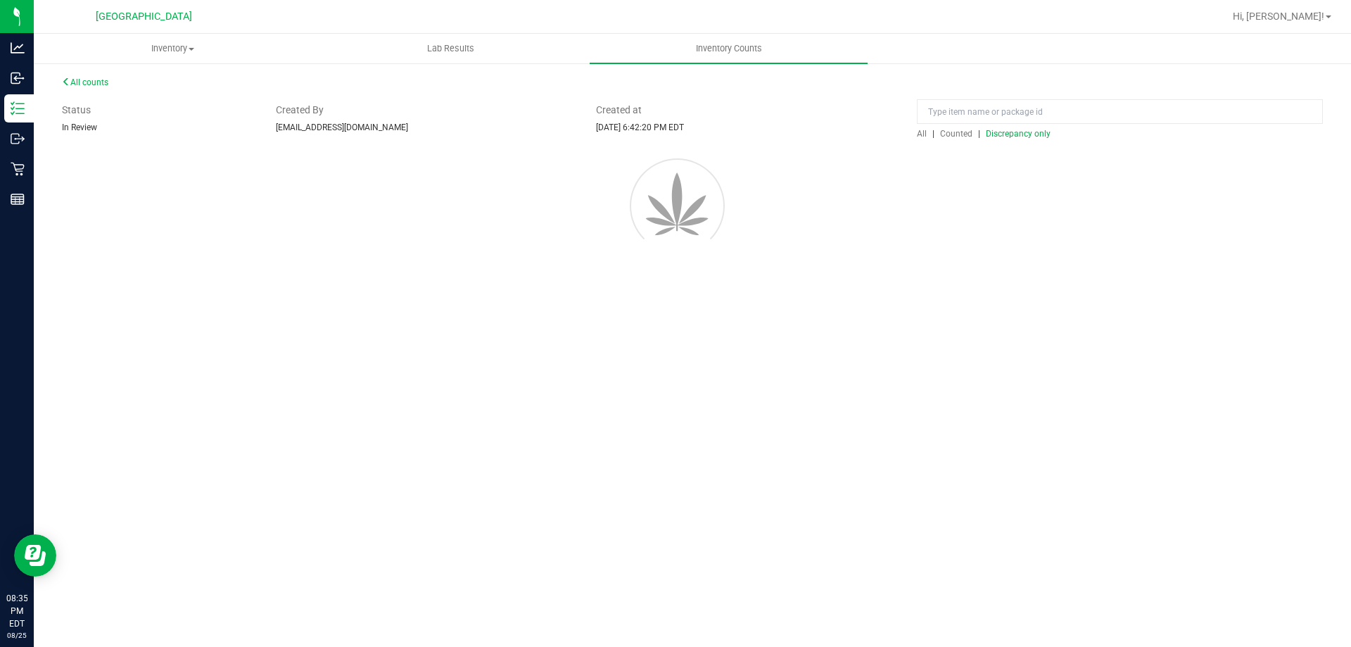
scroll to position [0, 0]
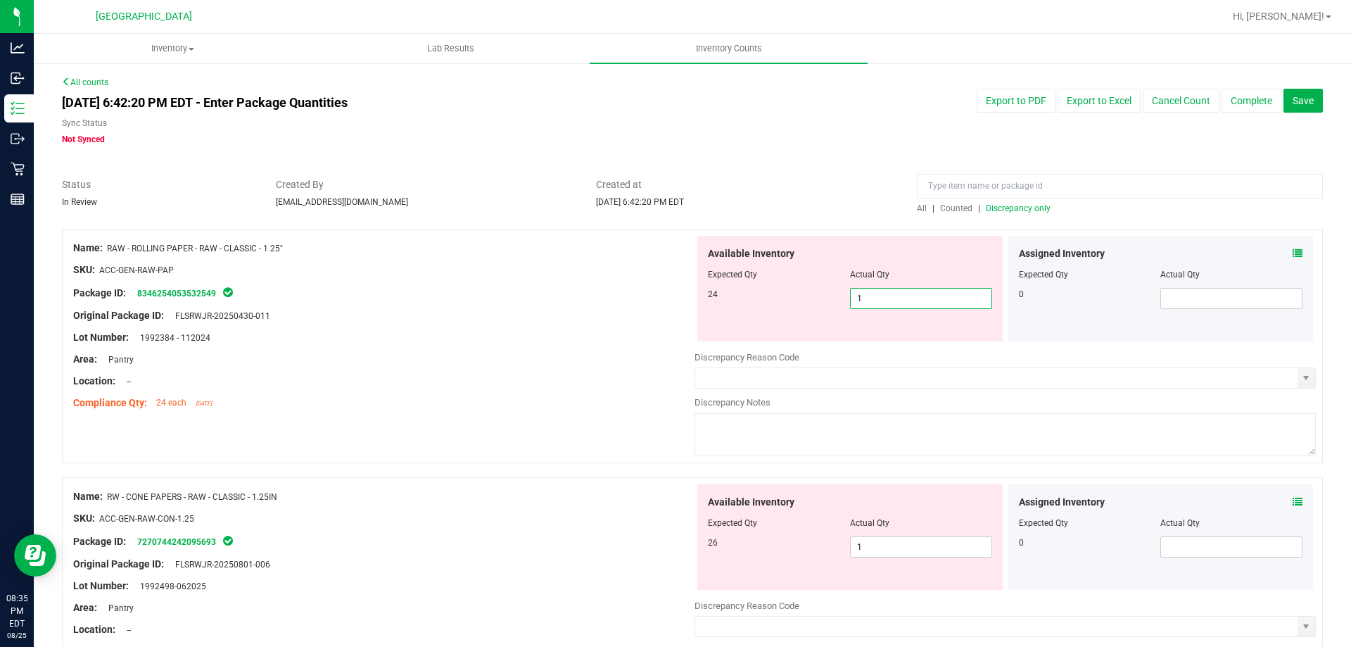
click at [926, 294] on span "1 1" at bounding box center [921, 298] width 142 height 21
type input "2"
type input "3"
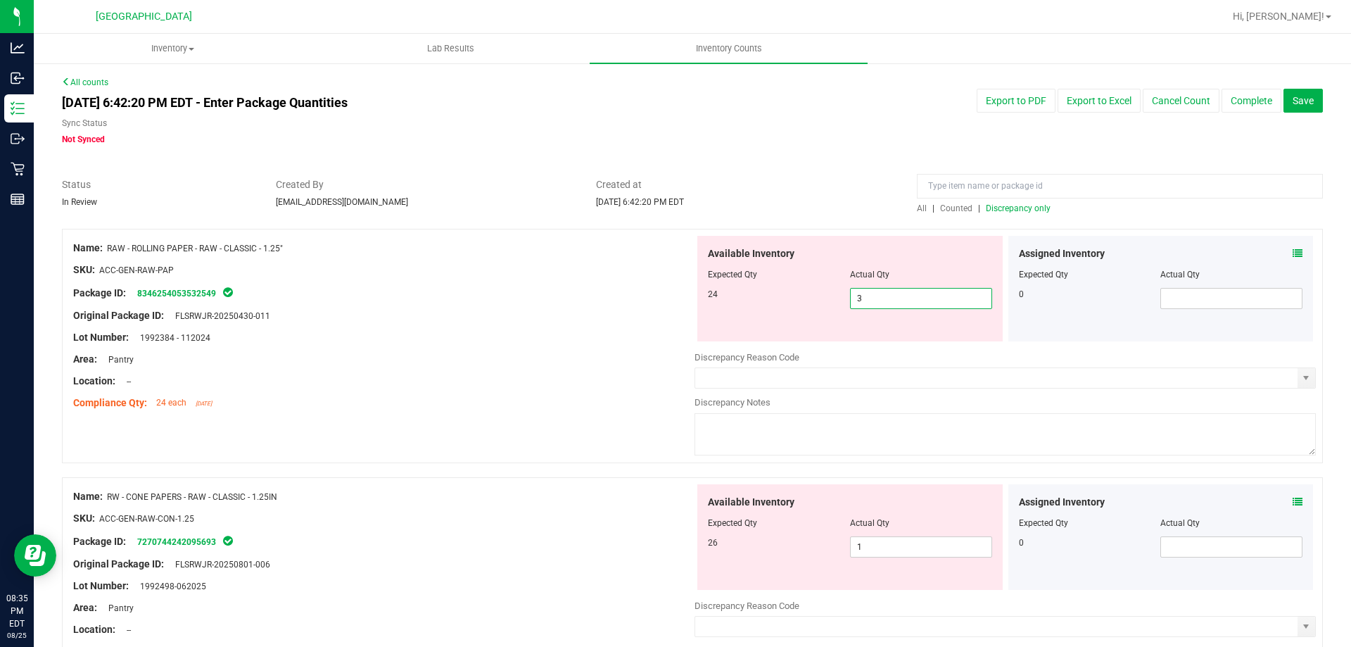
type input "4"
type input "5"
type input "6"
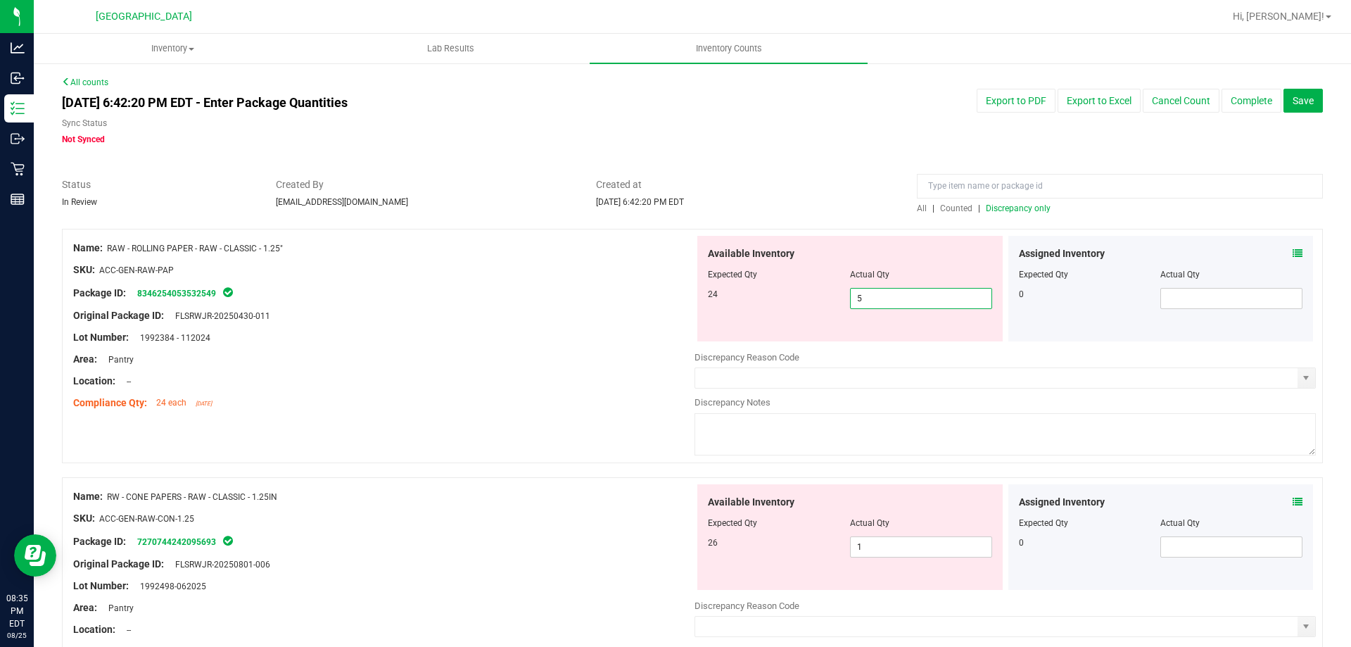
type input "6"
type input "7"
type input "8"
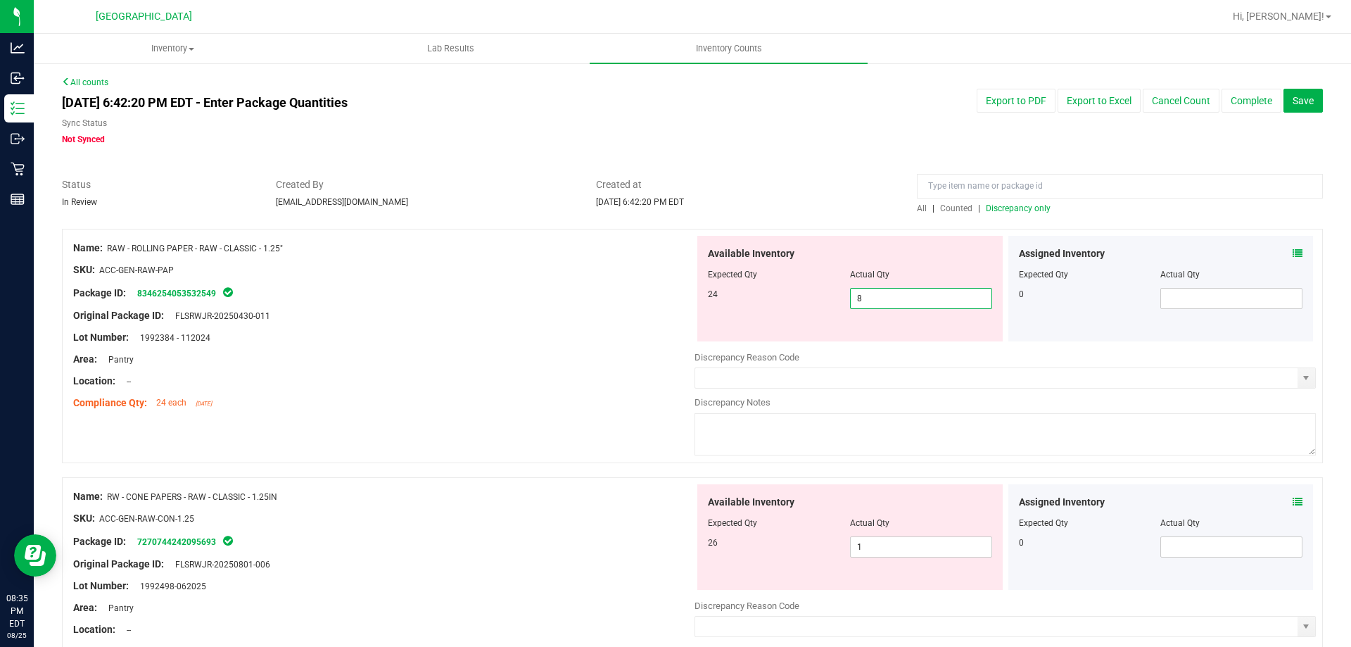
type input "9"
type input "10"
type input "11"
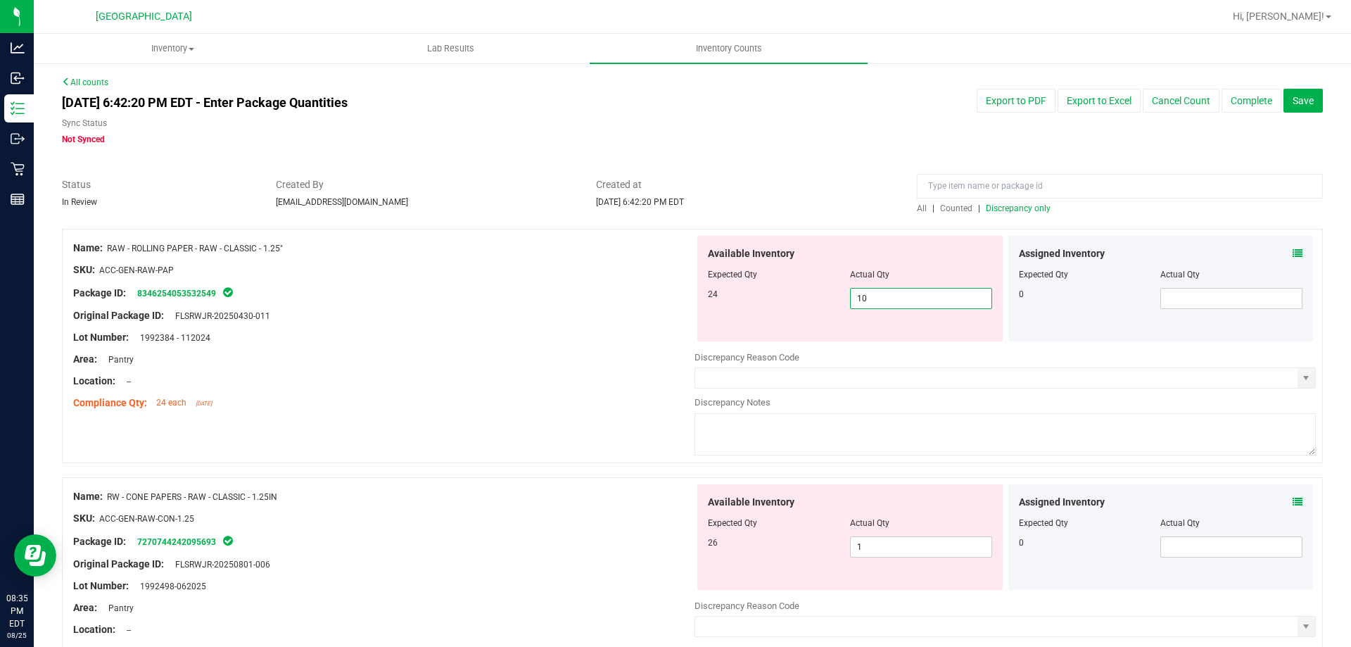
type input "11"
type input "12"
type input "13"
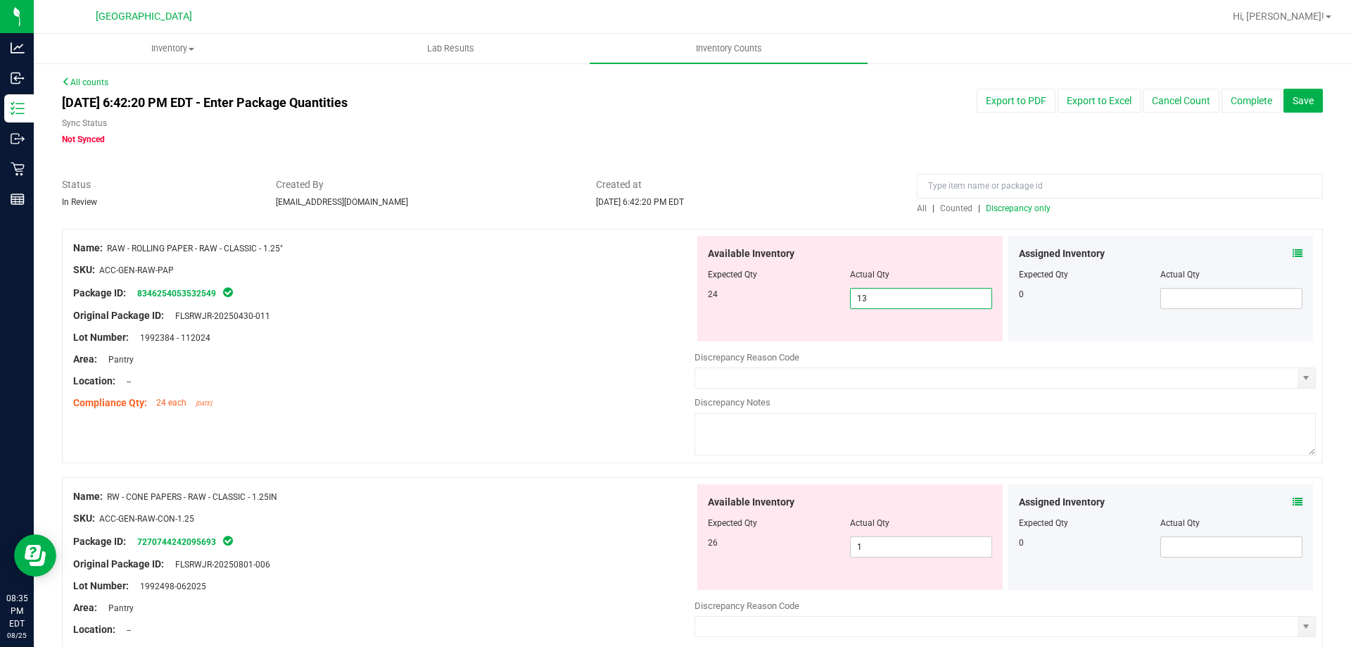
type input "14"
type input "15"
type input "16"
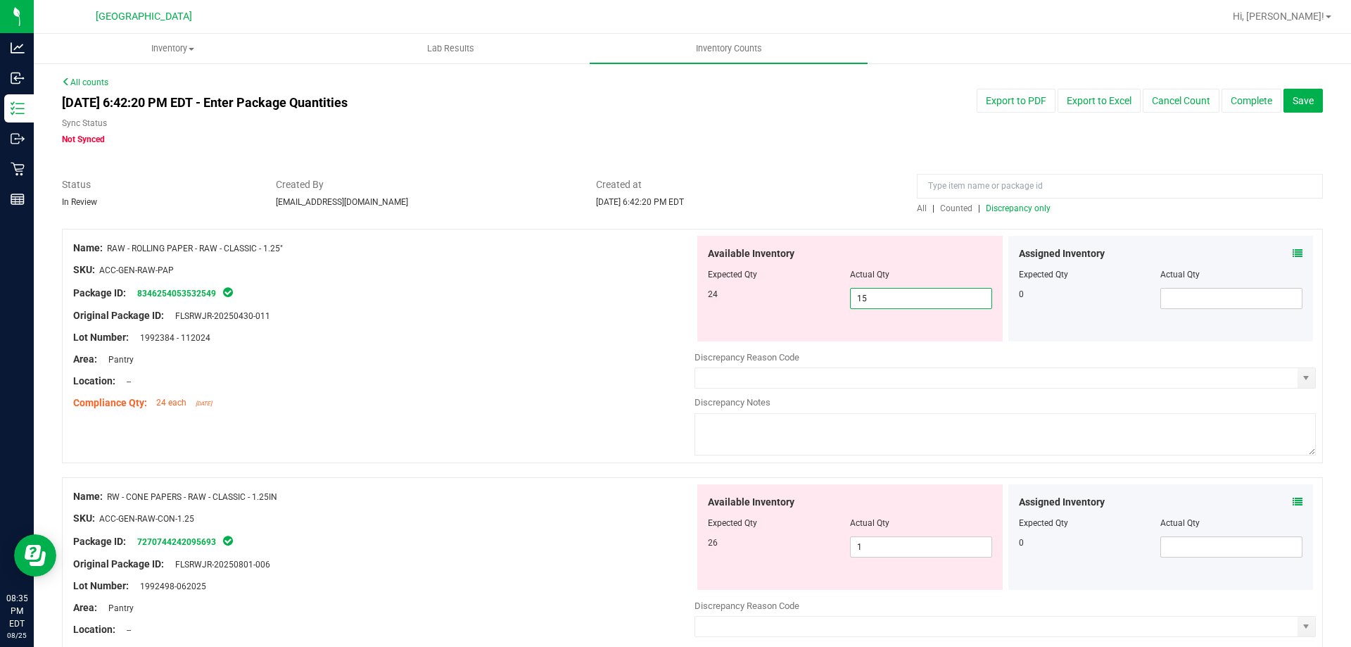
type input "16"
type input "17"
type input "18"
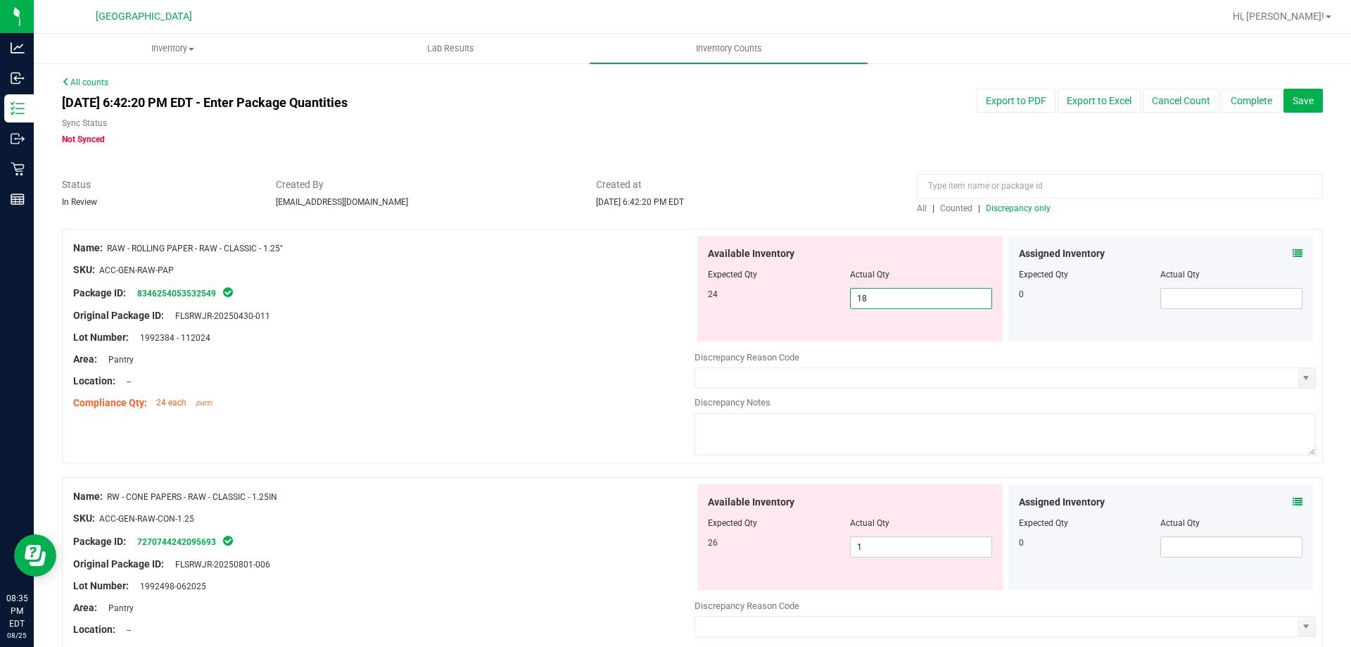
type input "19"
type input "20"
type input "21"
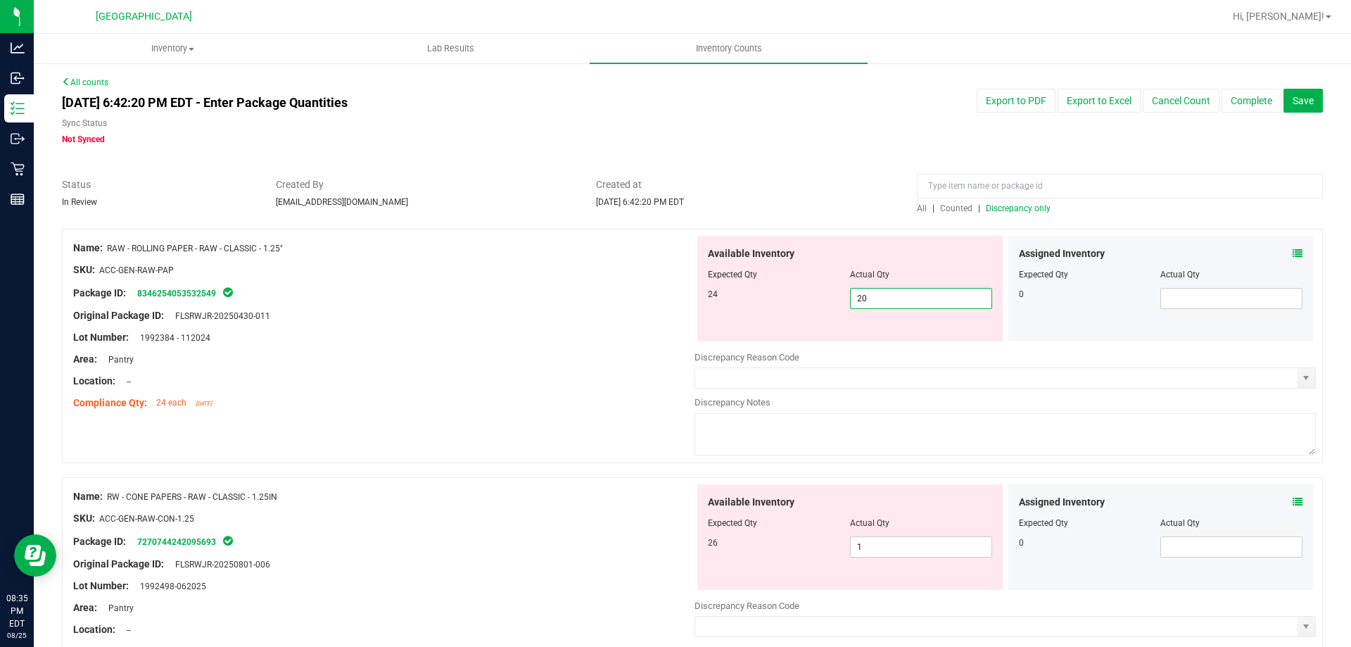
type input "21"
type input "22"
type input "23"
type input "24"
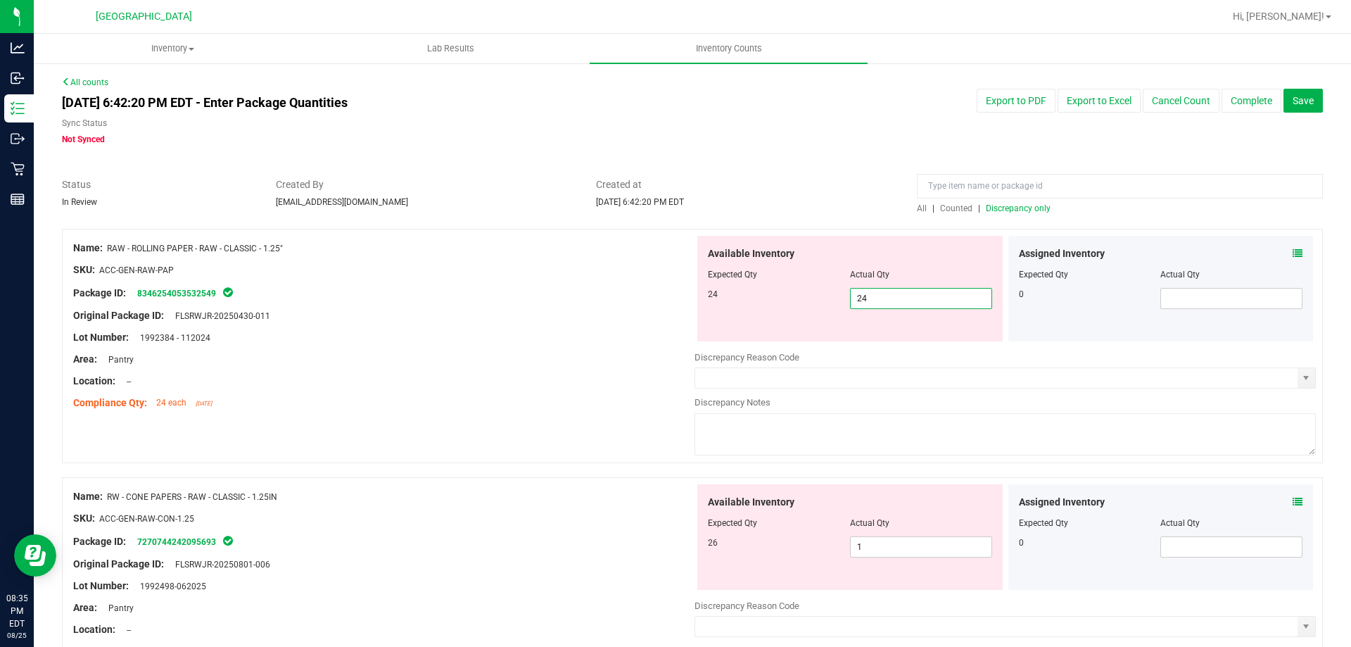
type input "25"
type input "26"
type input "27"
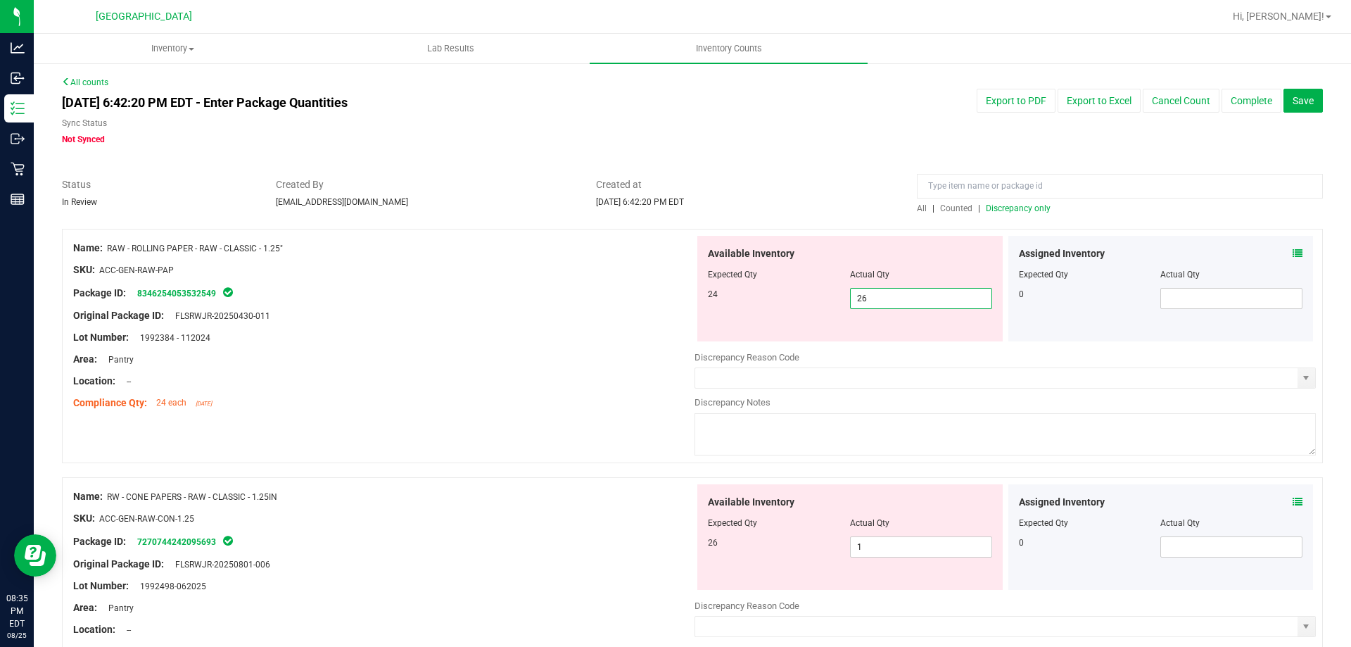
type input "27"
type input "28"
type input "29"
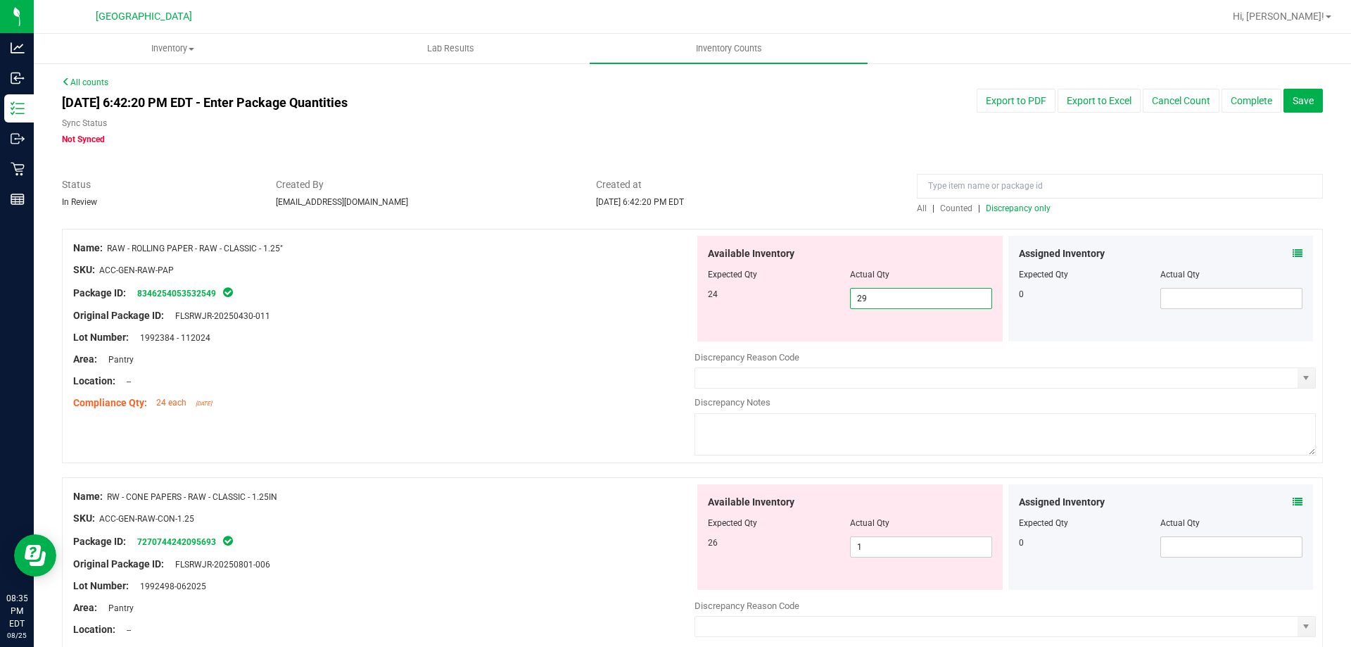
type input "30"
type input "31"
type input "32"
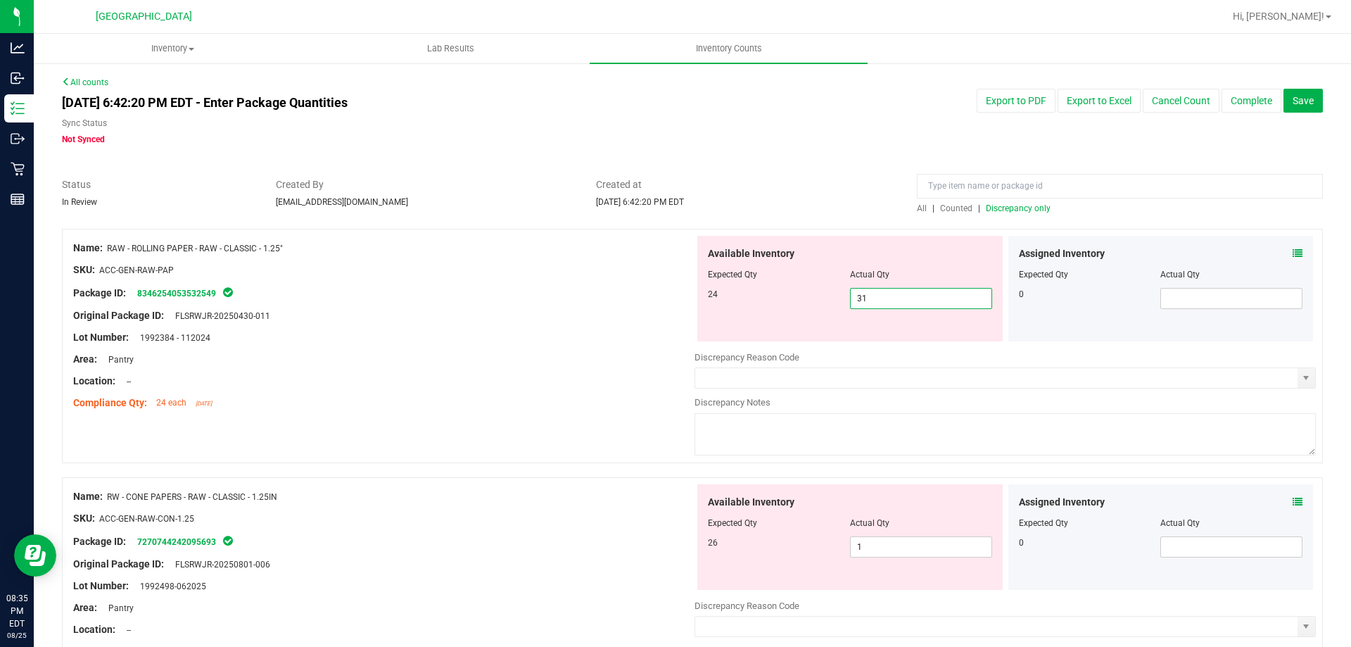
type input "32"
type input "31"
type input "30"
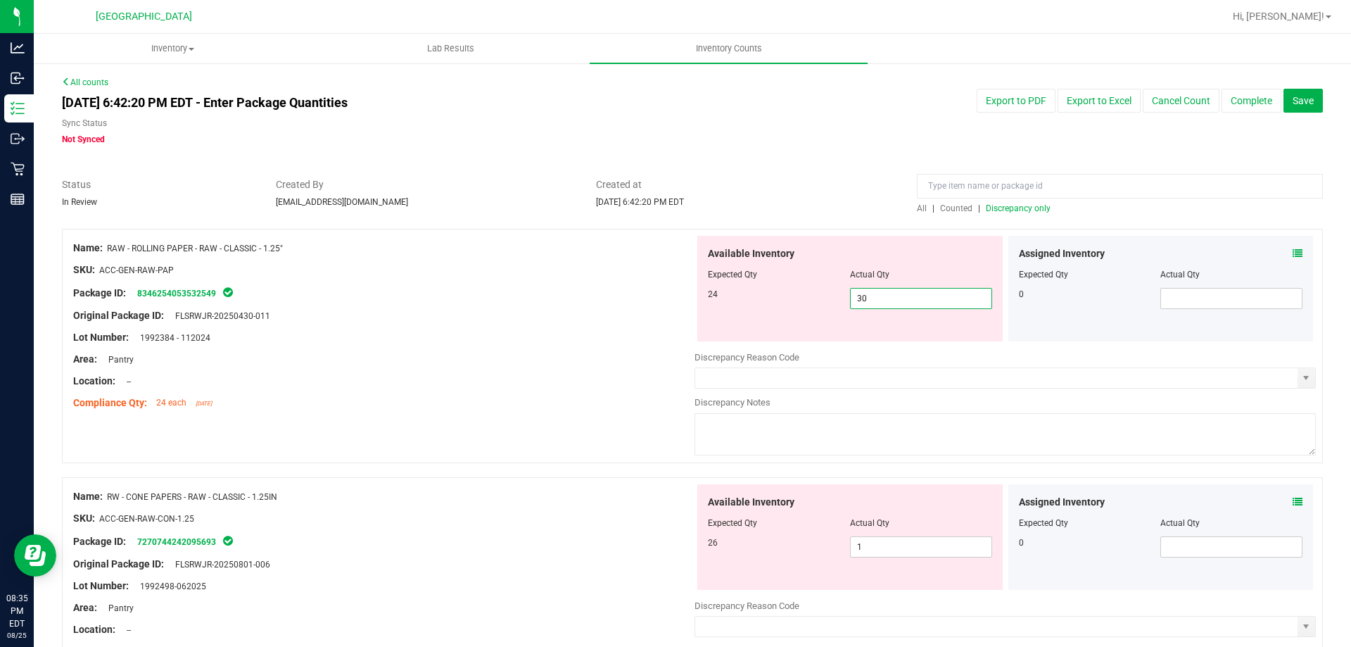
type input "29"
type input "28"
type input "27"
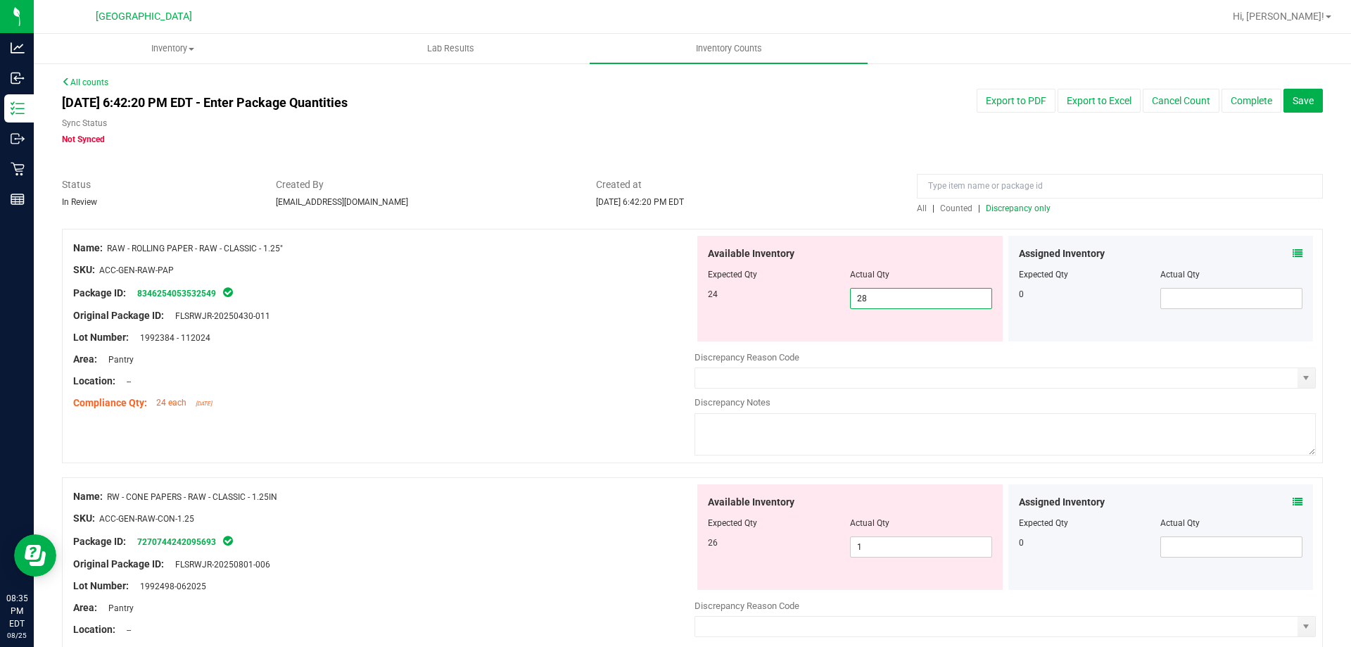
type input "27"
type input "26"
type input "25"
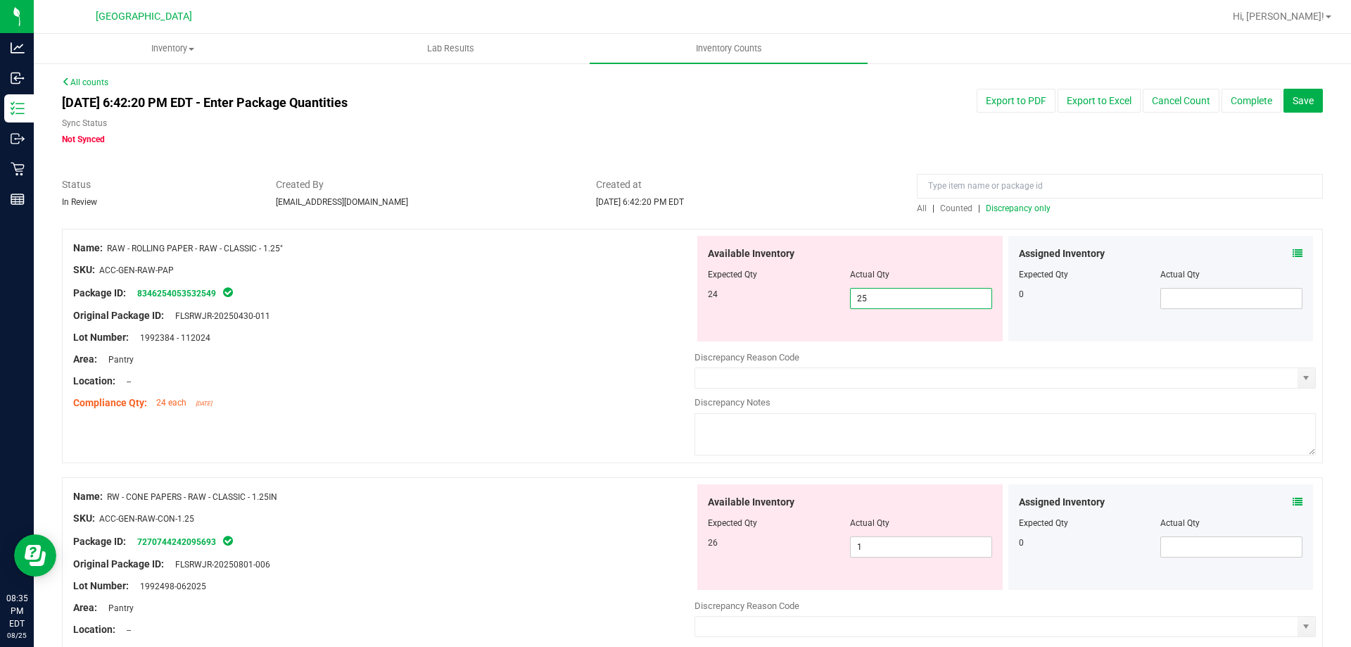
type input "24"
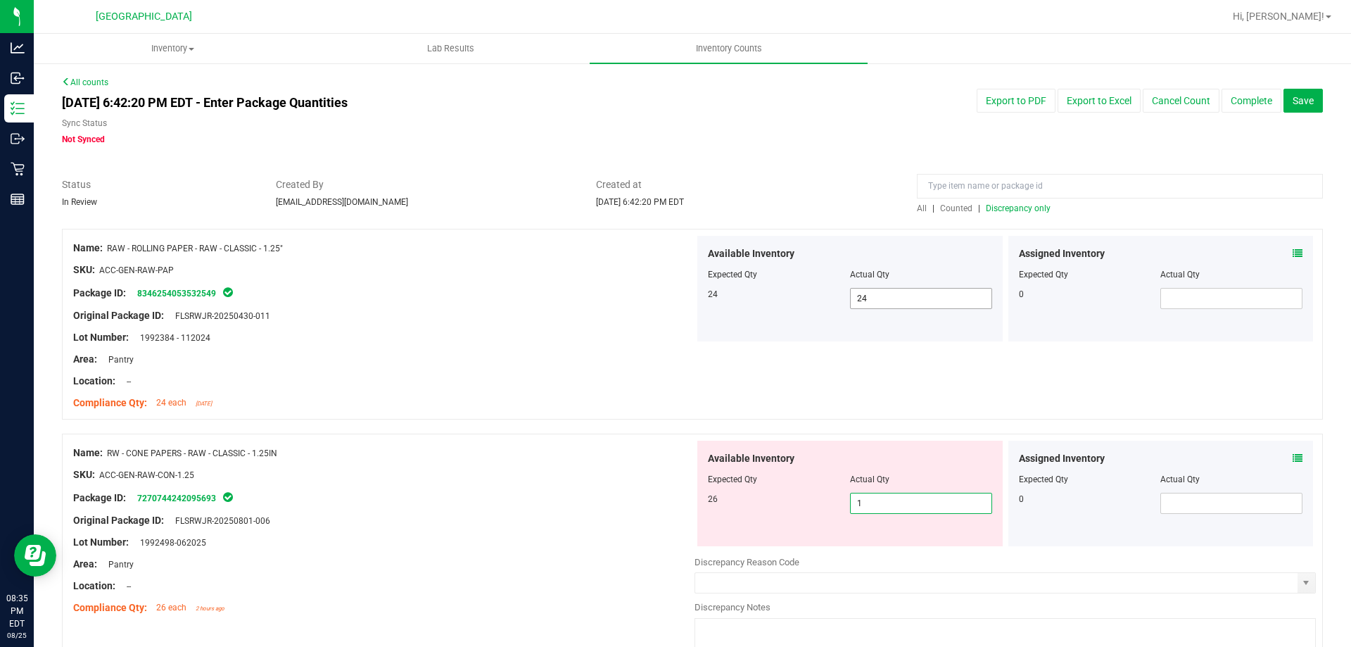
type input "2"
type input "3"
type input "4"
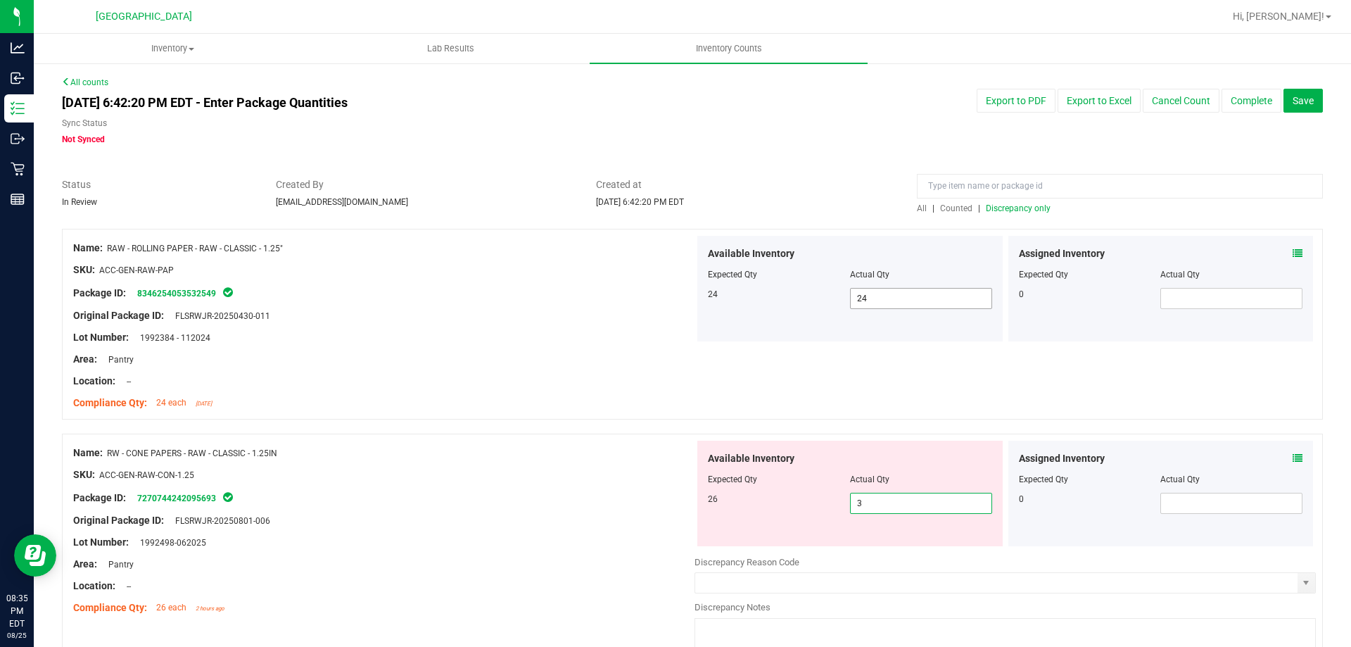
type input "4"
type input "5"
type input "6"
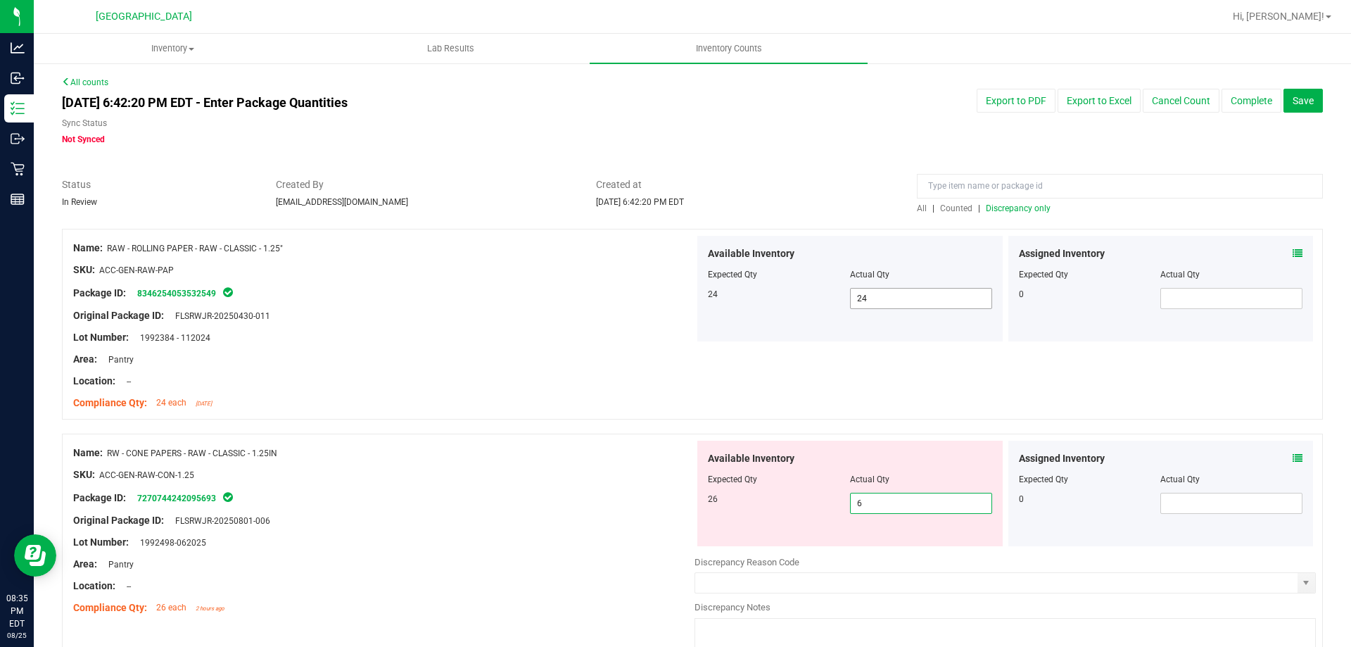
type input "7"
type input "8"
type input "9"
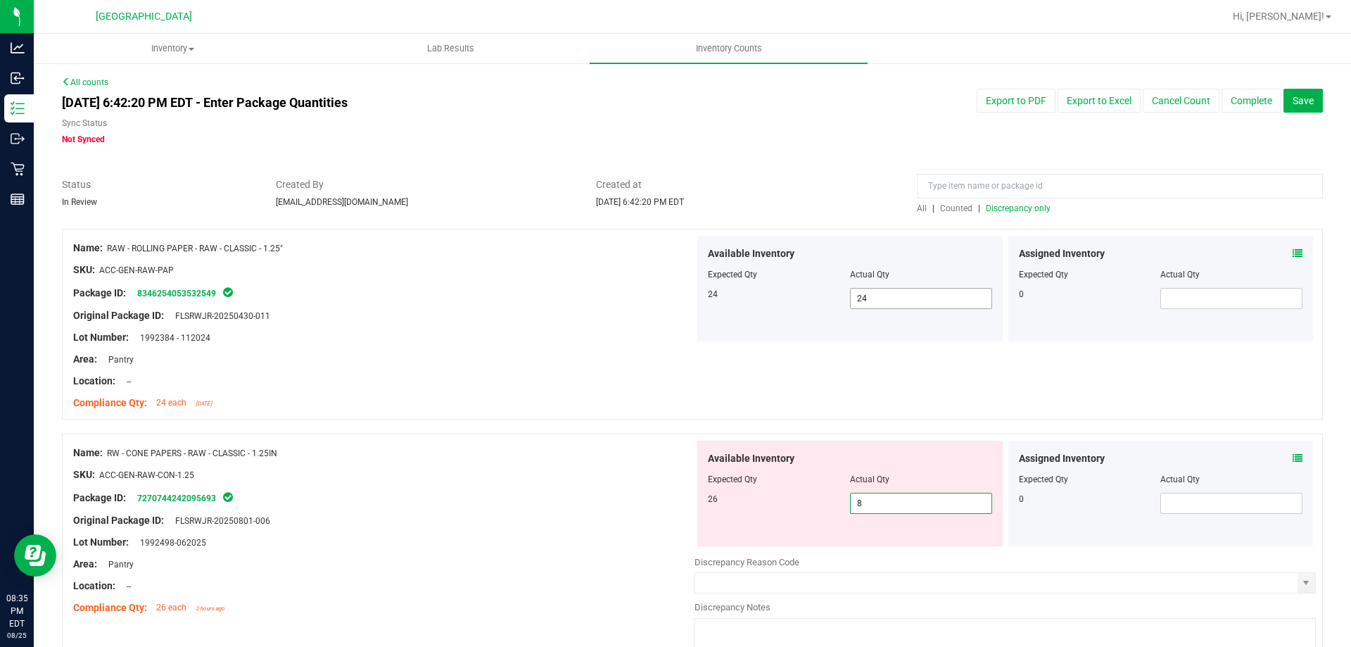
type input "9"
type input "10"
type input "11"
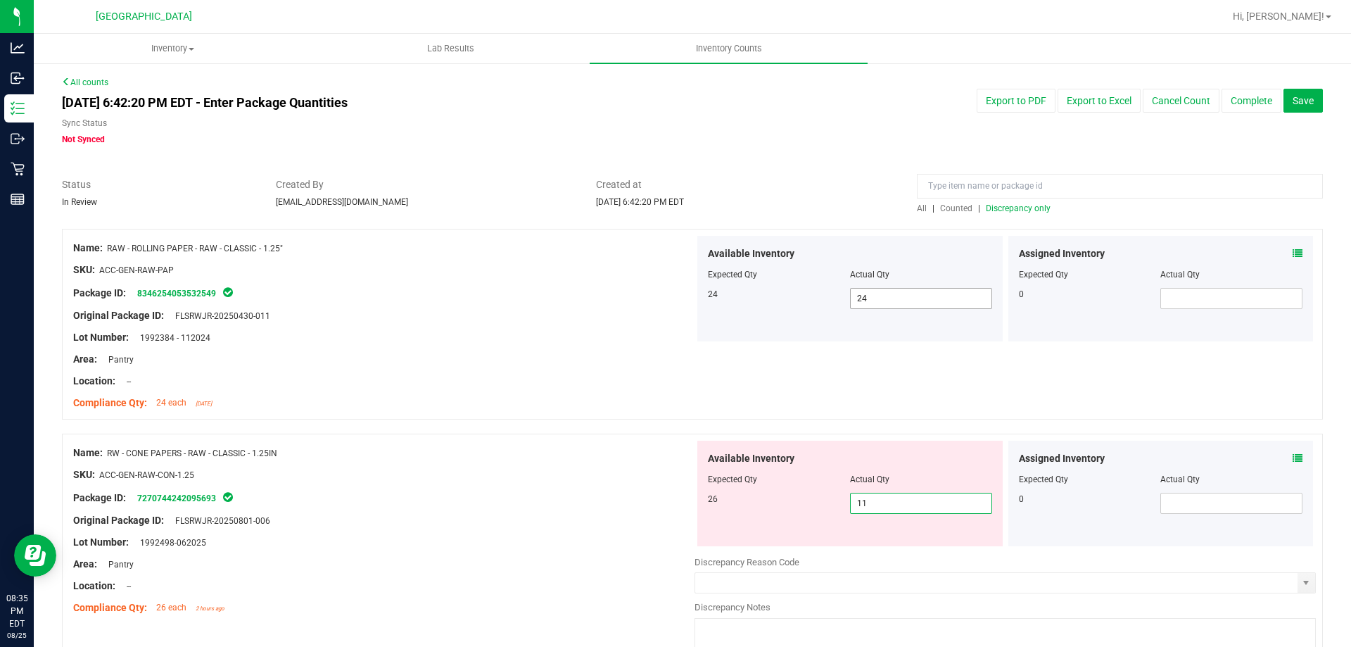
type input "12"
type input "13"
type input "14"
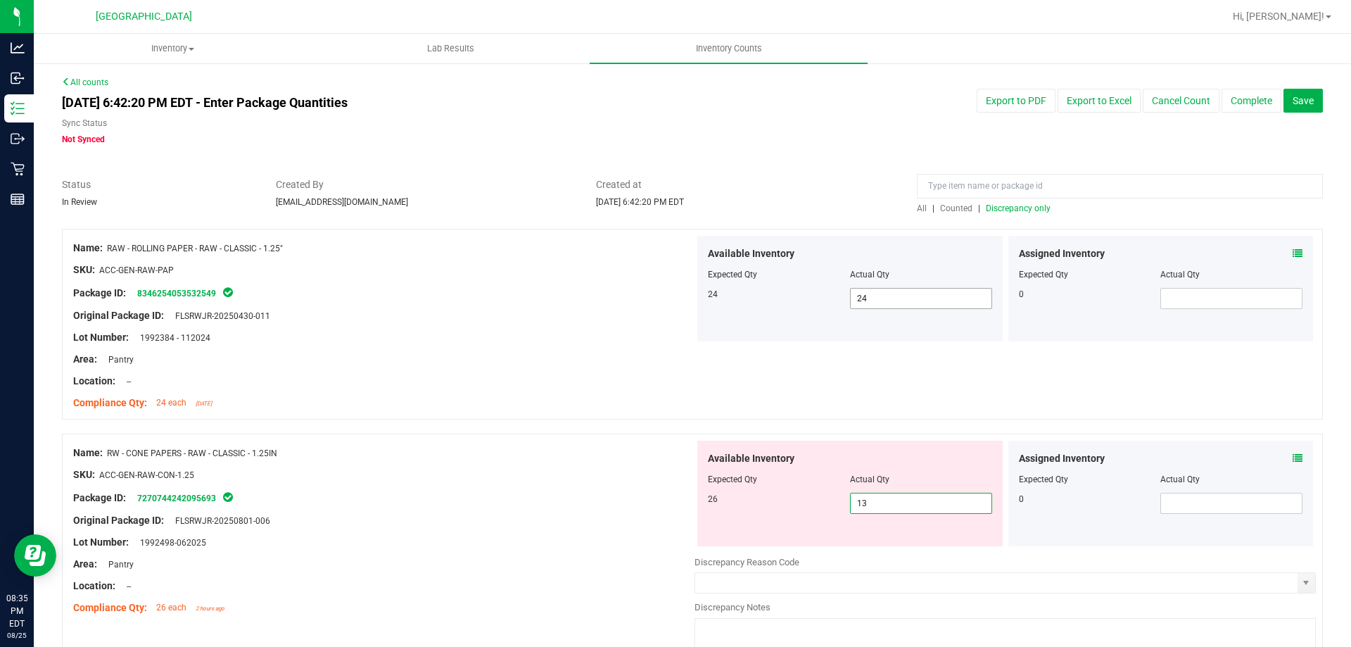
type input "14"
type input "15"
type input "16"
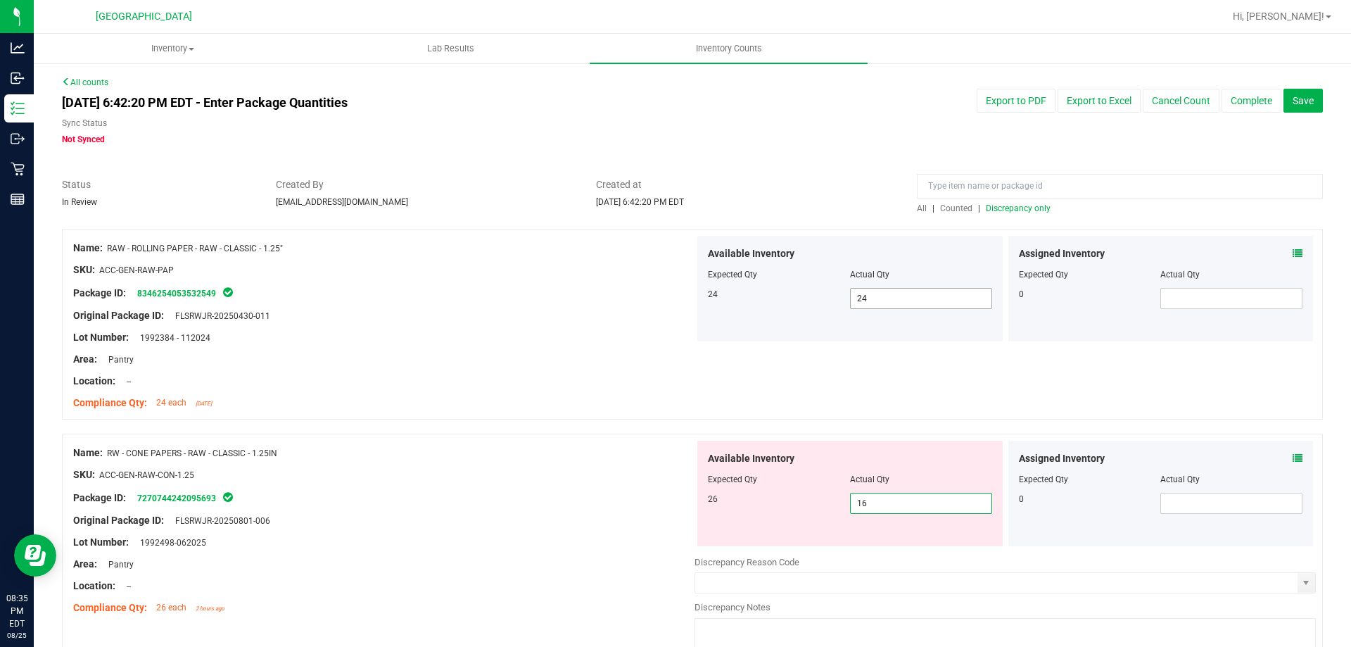
type input "17"
type input "18"
type input "19"
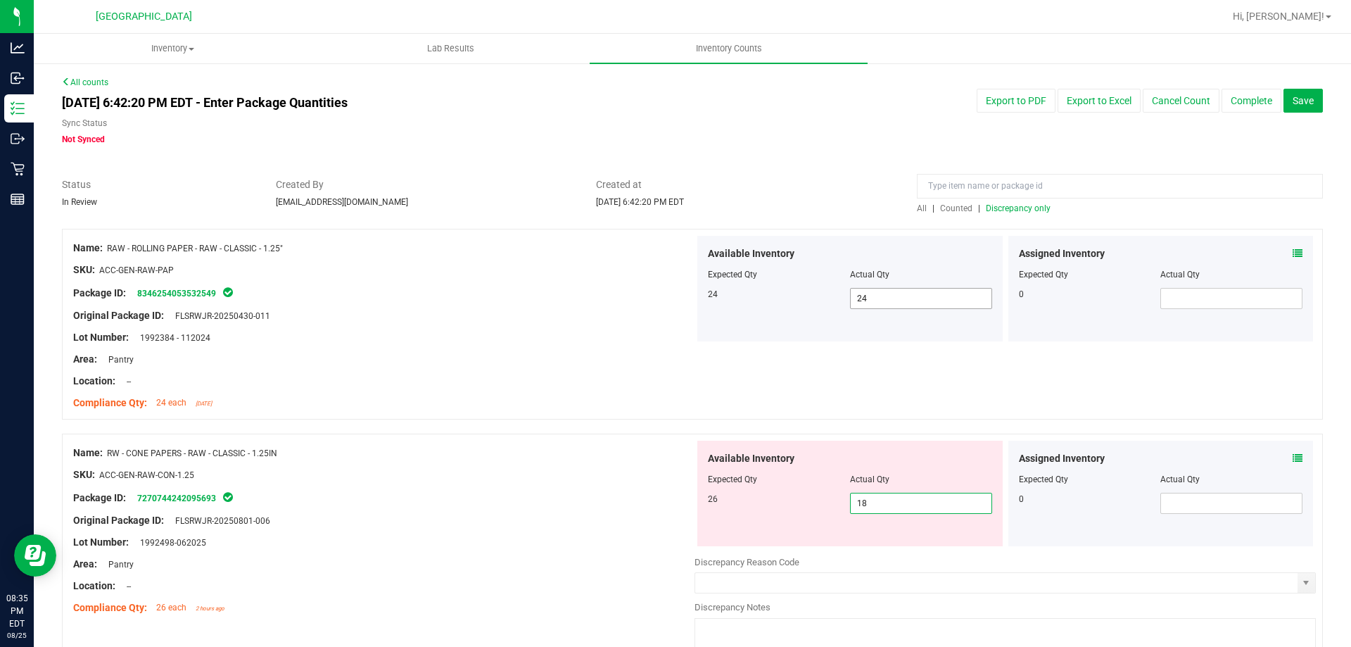
type input "19"
type input "20"
type input "21"
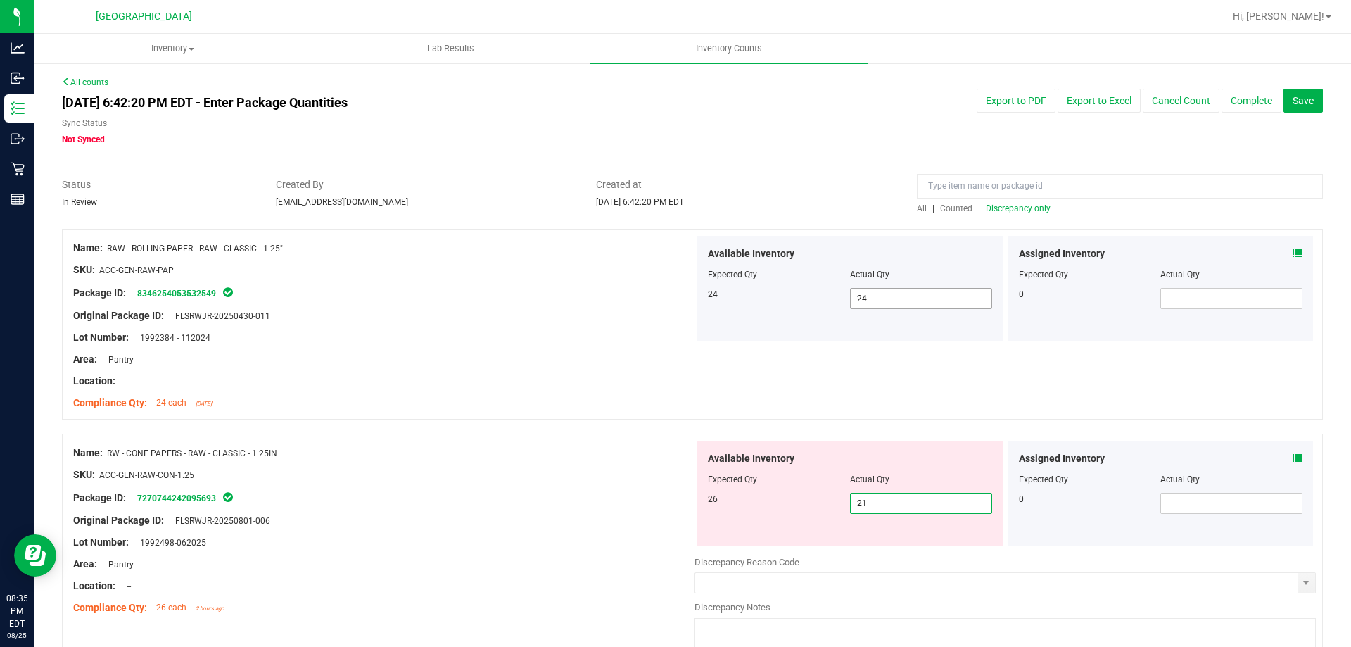
type input "22"
type input "23"
type input "24"
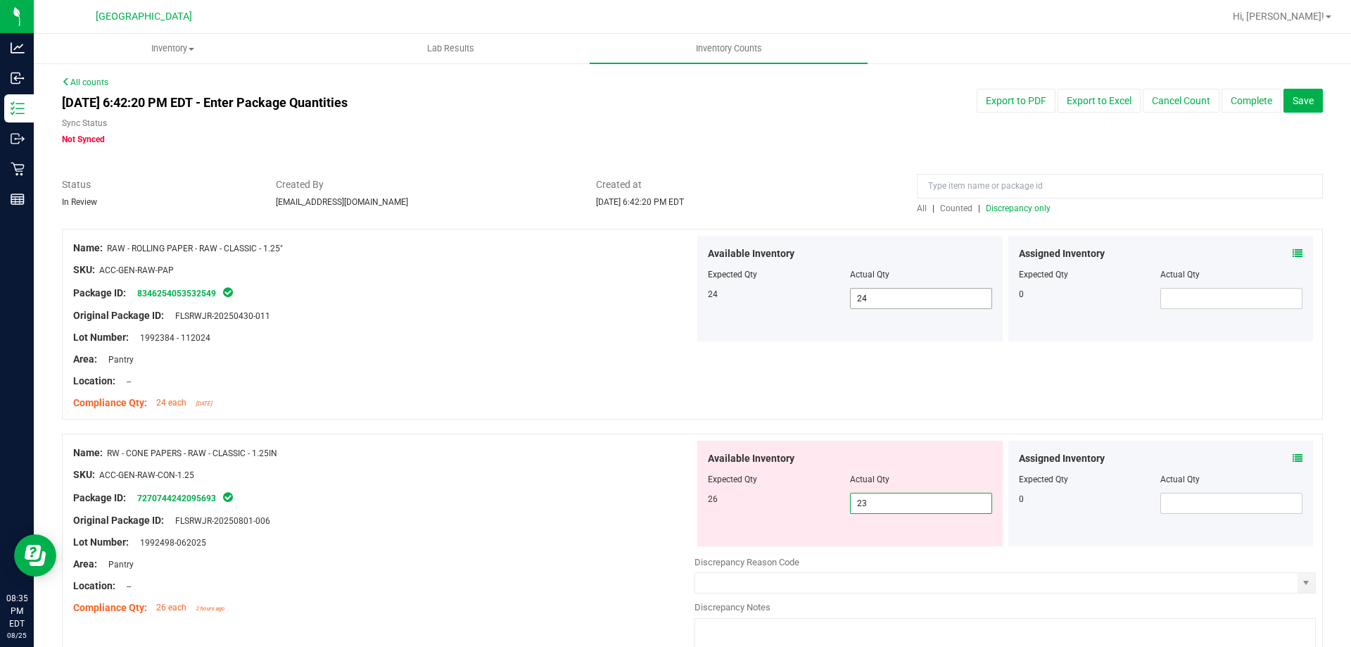
type input "24"
type input "25"
type input "26"
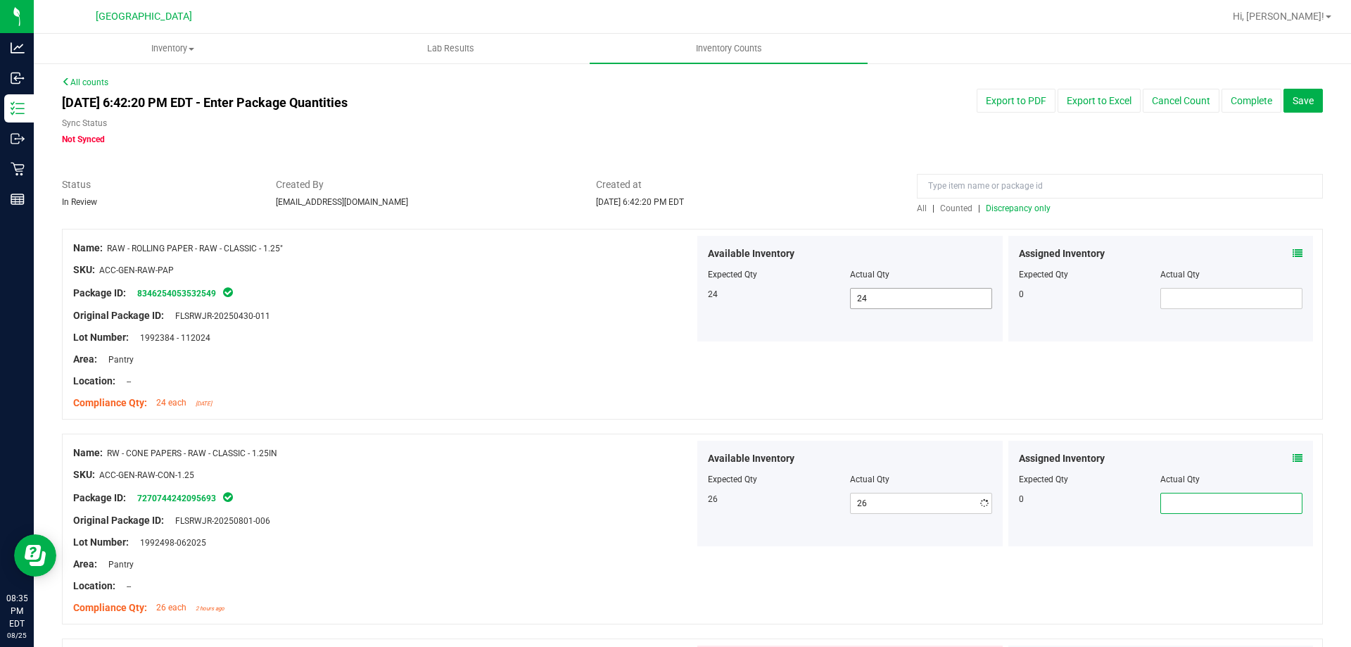
scroll to position [362, 0]
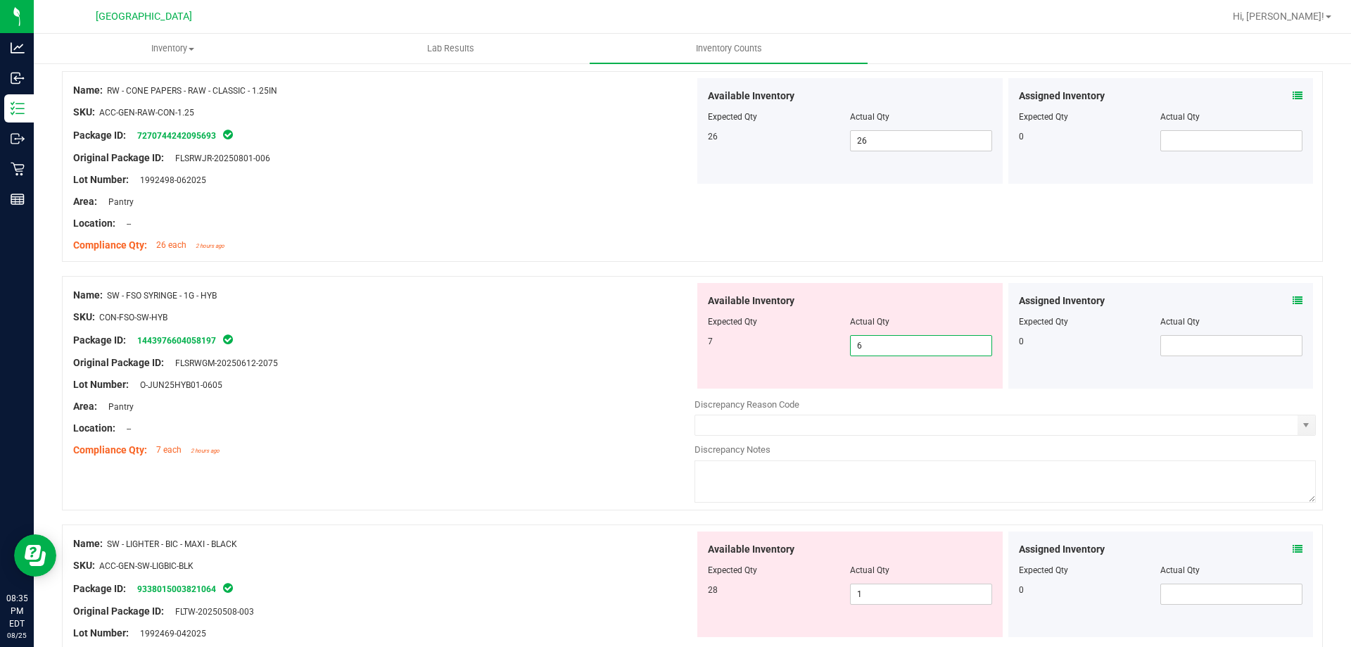
type input "7"
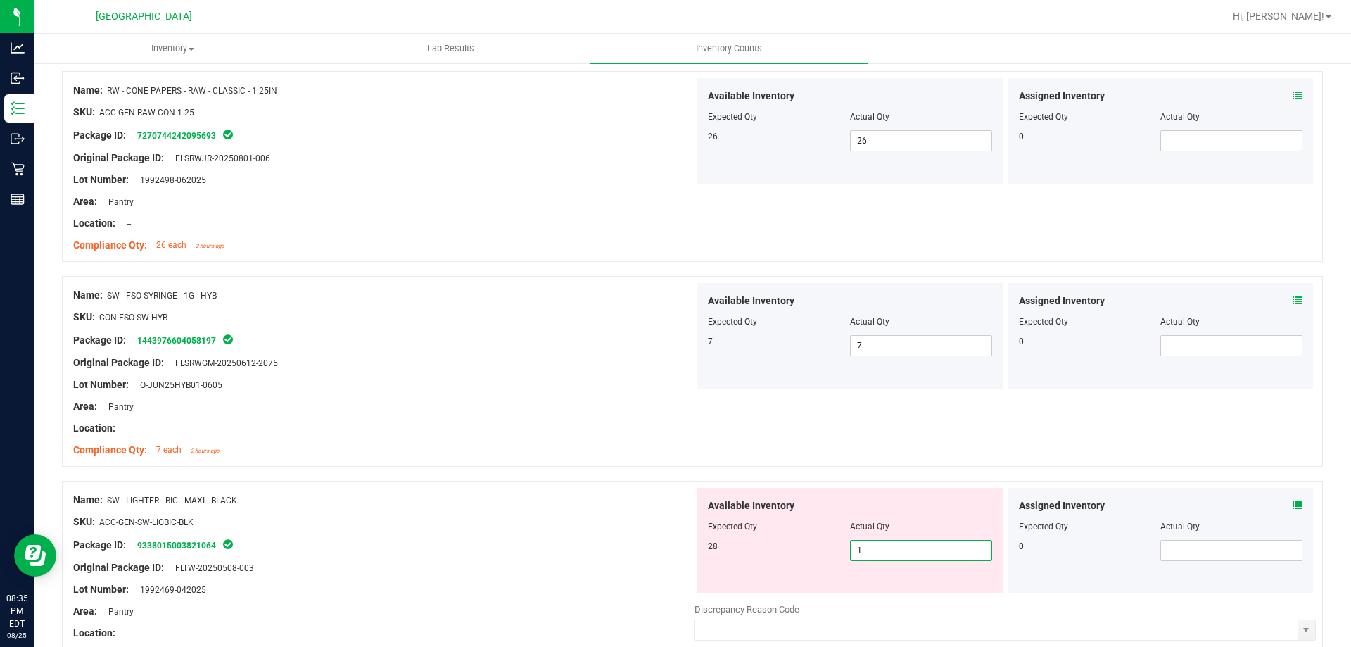
type input "2"
type input "3"
type input "4"
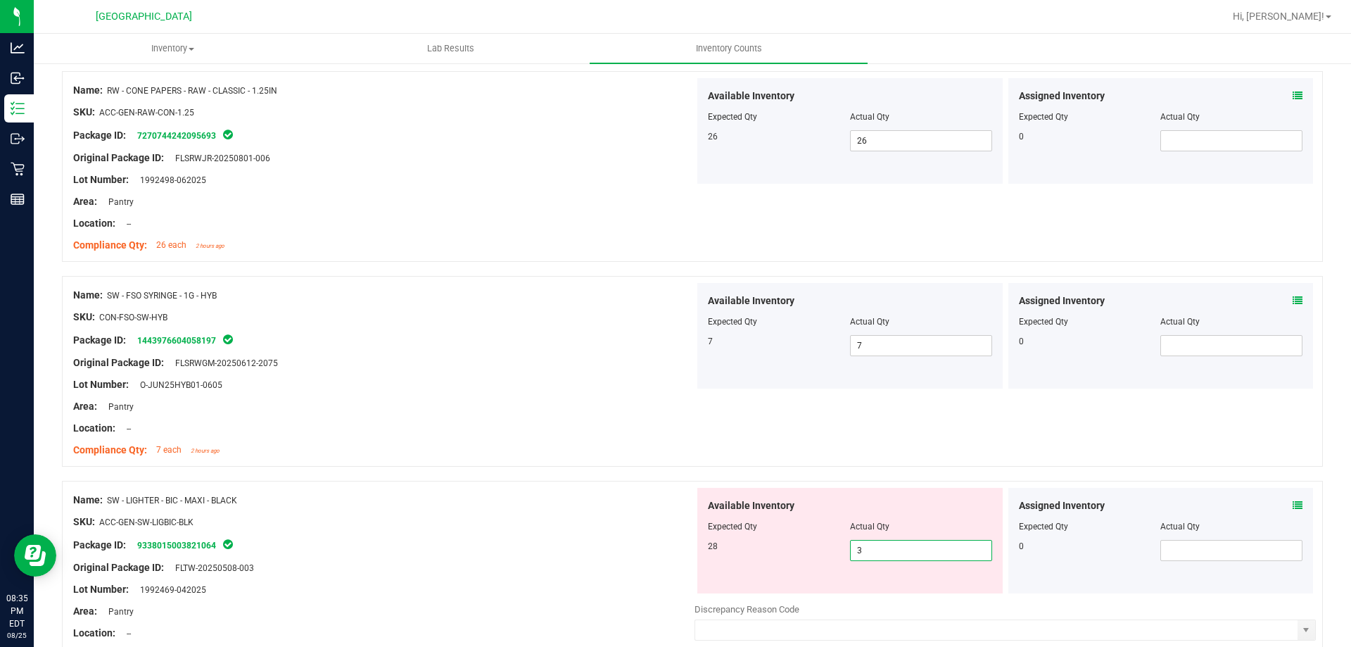
type input "4"
type input "5"
type input "6"
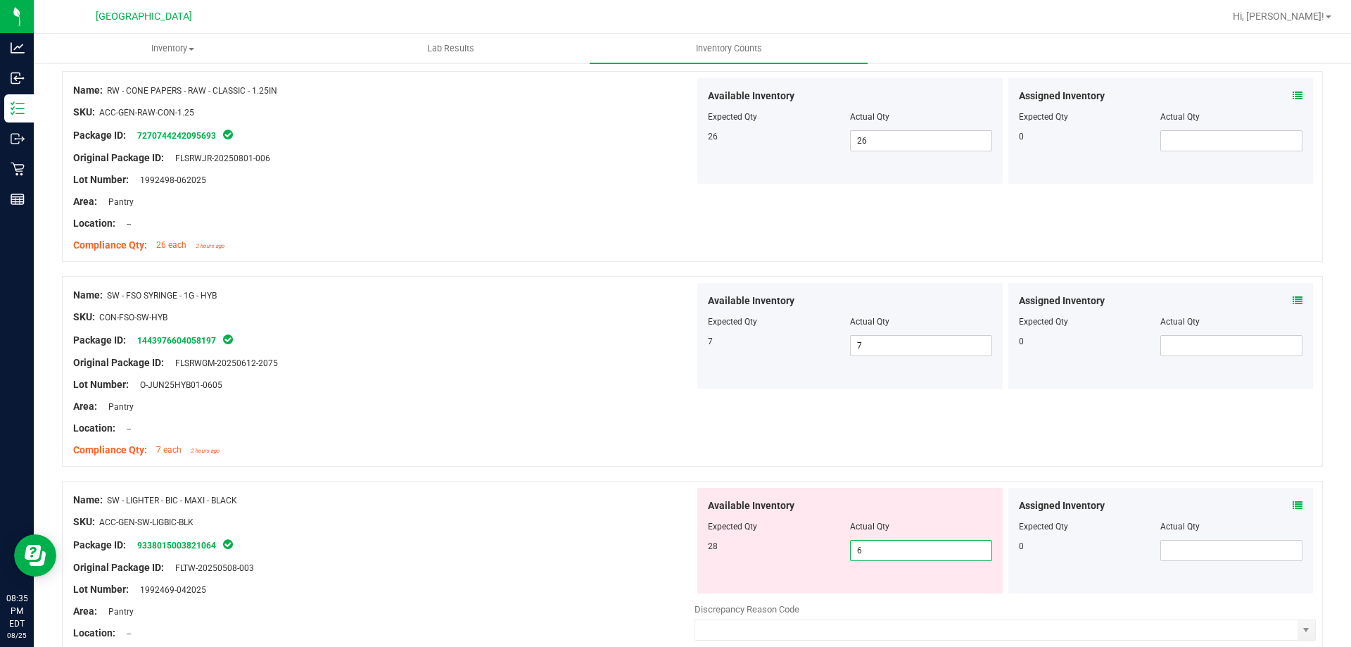
type input "7"
type input "8"
type input "9"
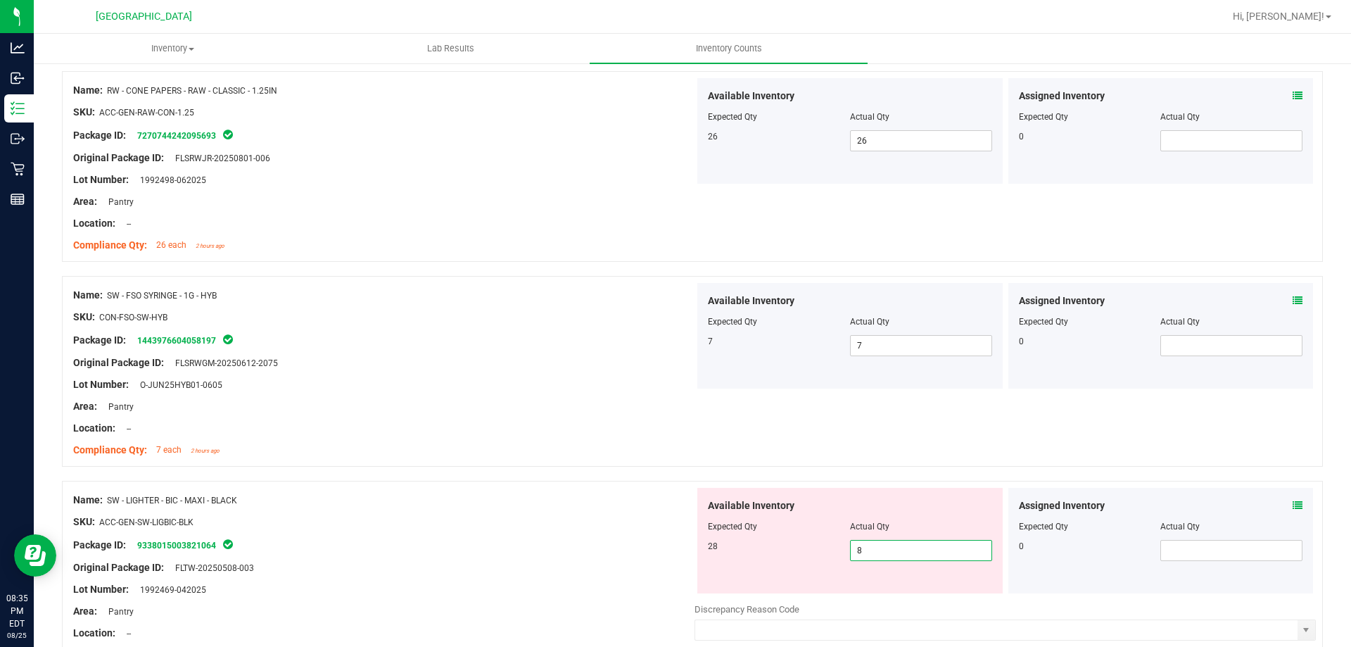
type input "9"
type input "10"
type input "11"
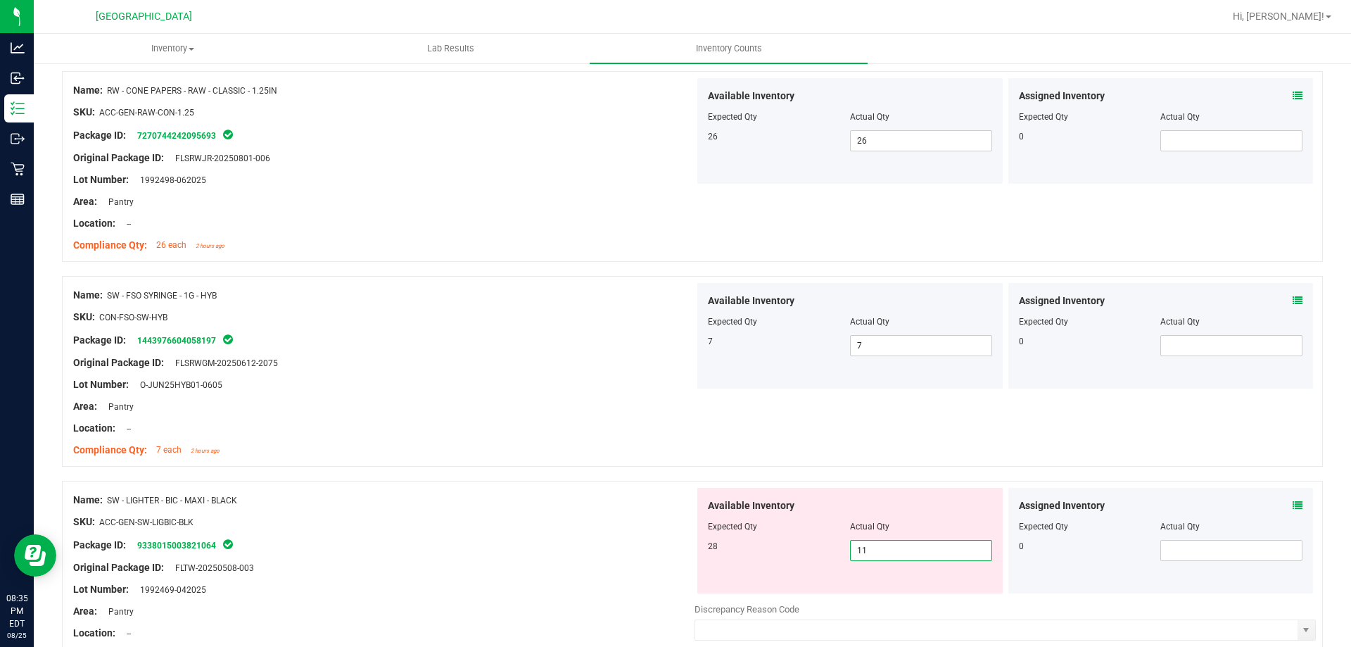
type input "12"
type input "13"
type input "14"
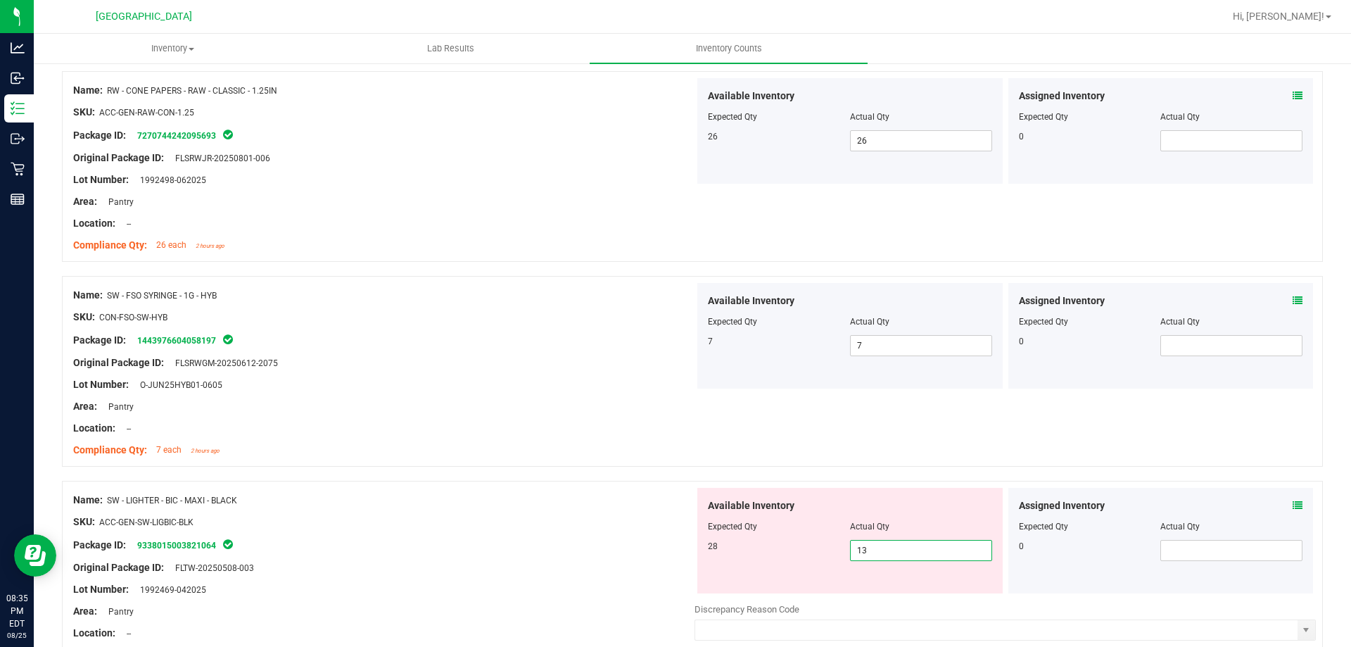
type input "14"
type input "15"
type input "16"
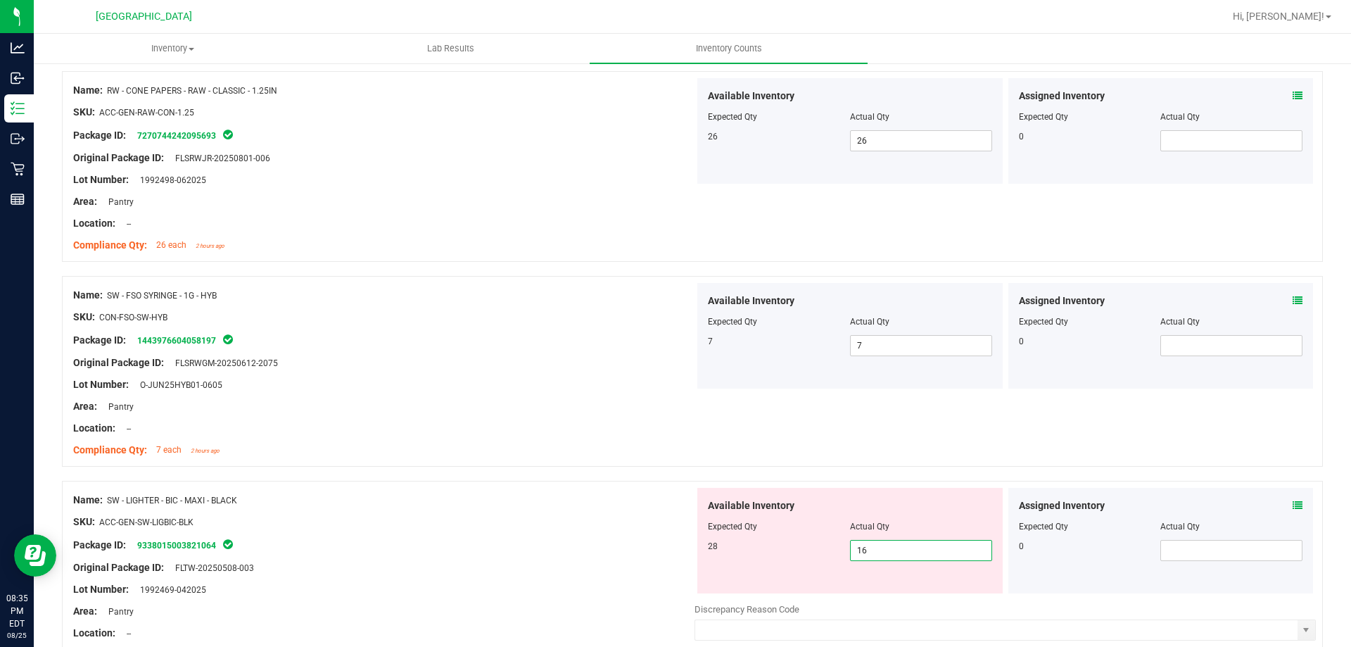
type input "17"
type input "18"
type input "19"
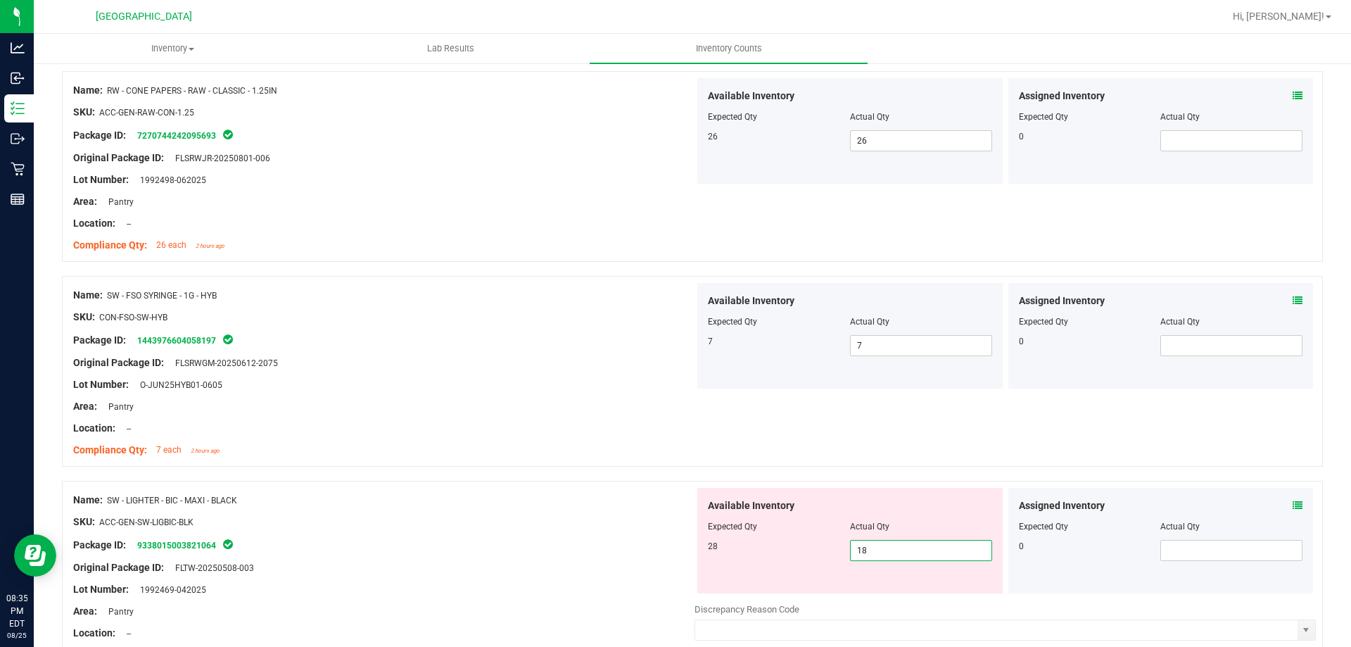
type input "19"
type input "20"
type input "21"
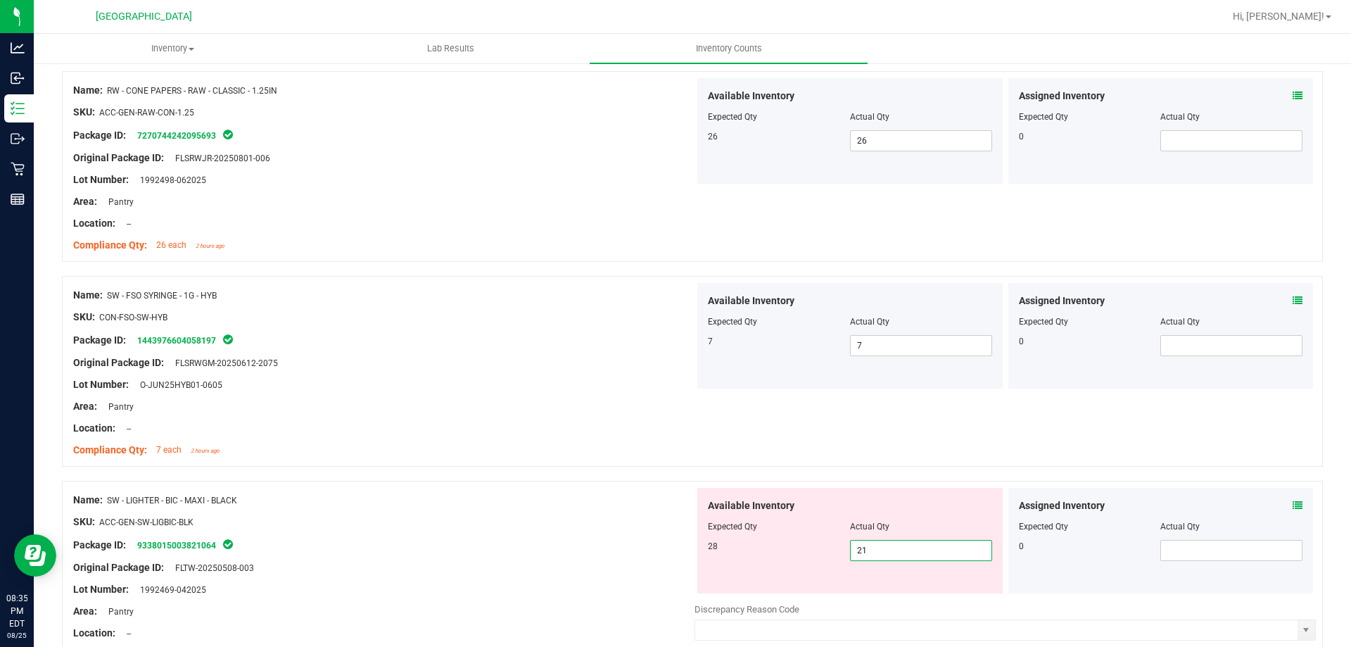
type input "22"
type input "23"
type input "24"
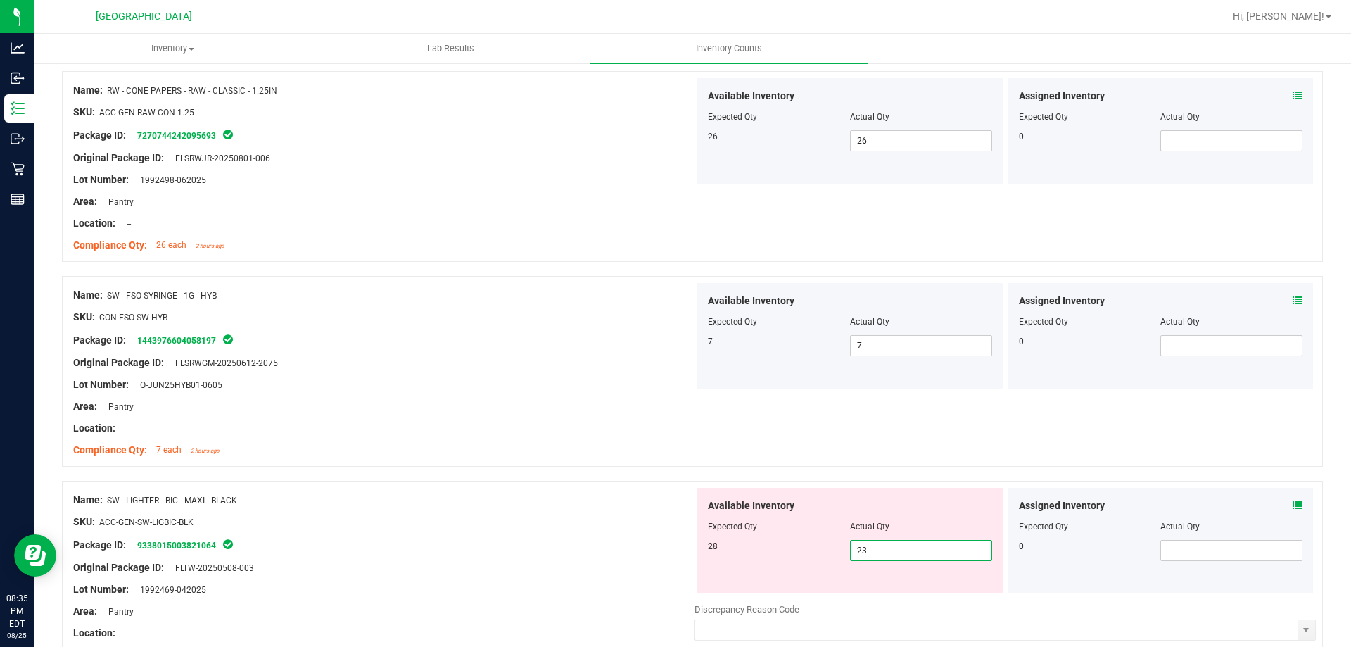
type input "24"
type input "25"
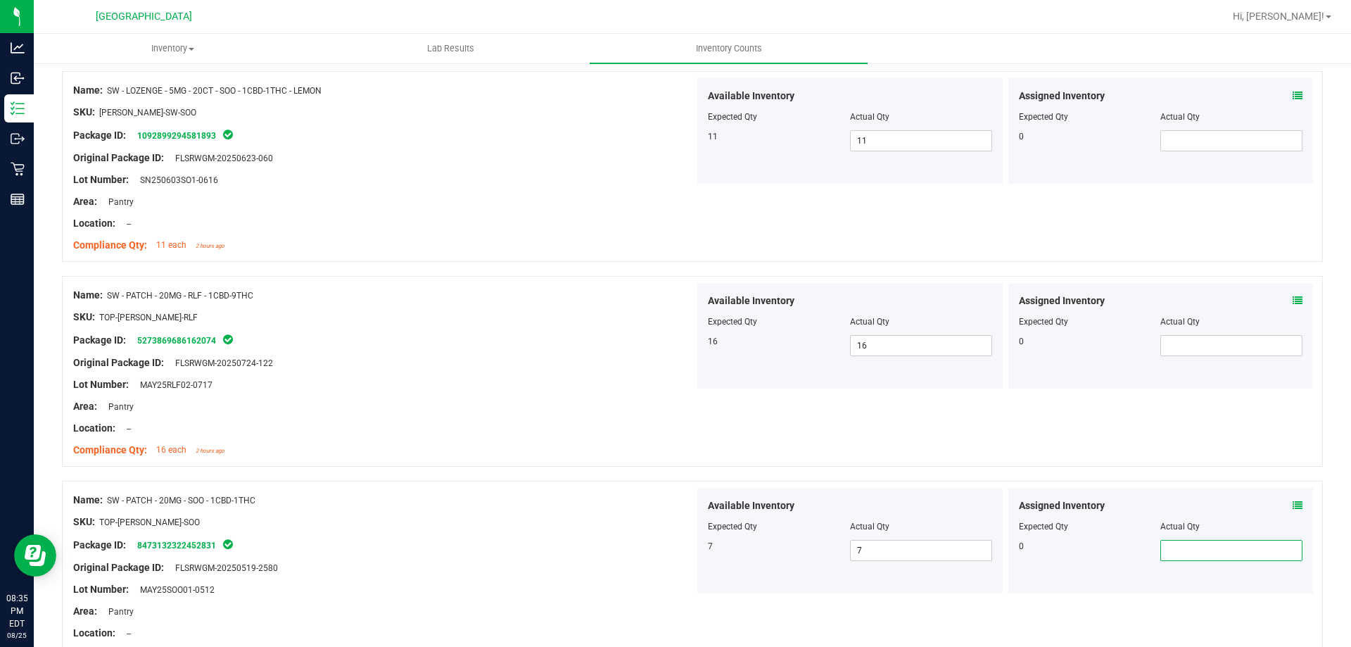
scroll to position [1591, 0]
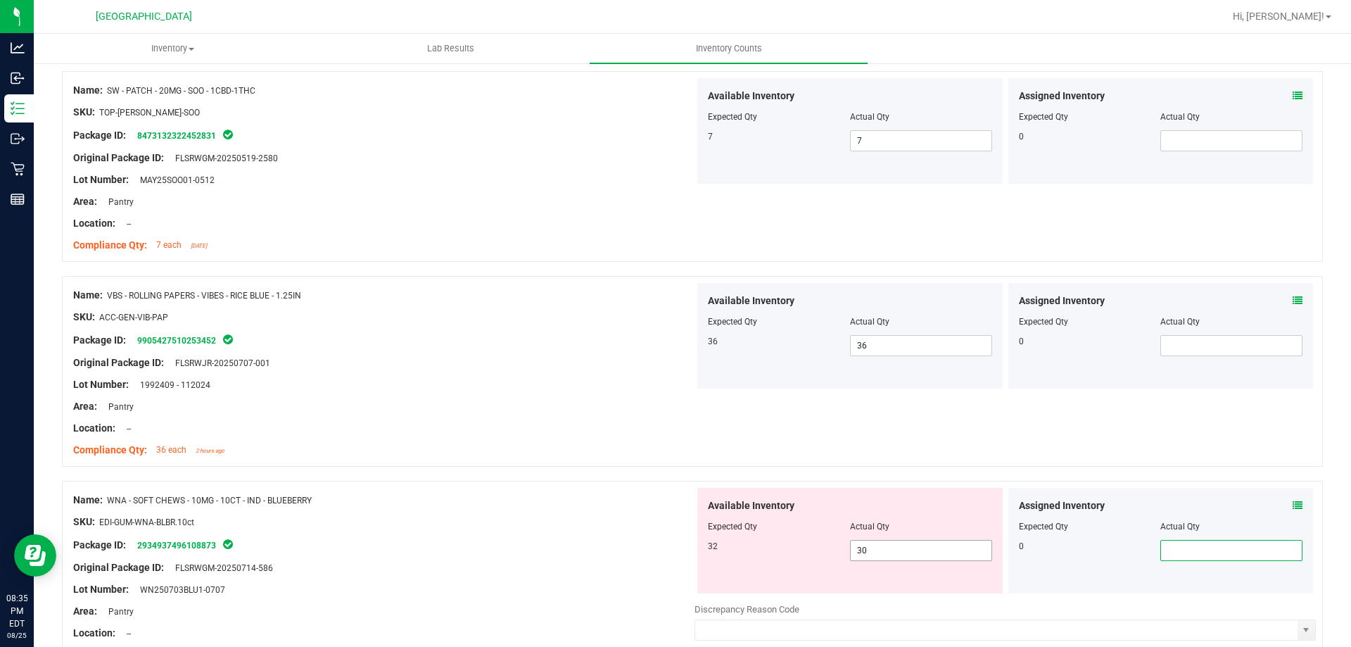
click at [876, 548] on span "30 30" at bounding box center [921, 550] width 142 height 21
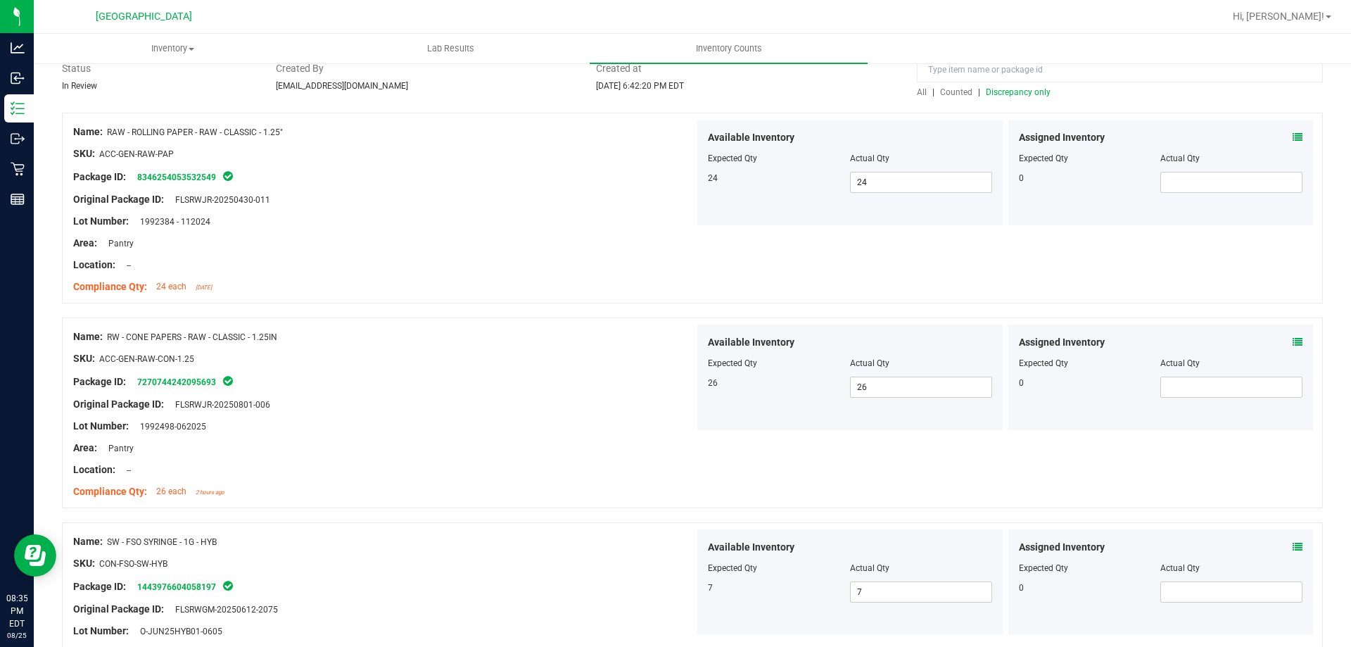
scroll to position [0, 0]
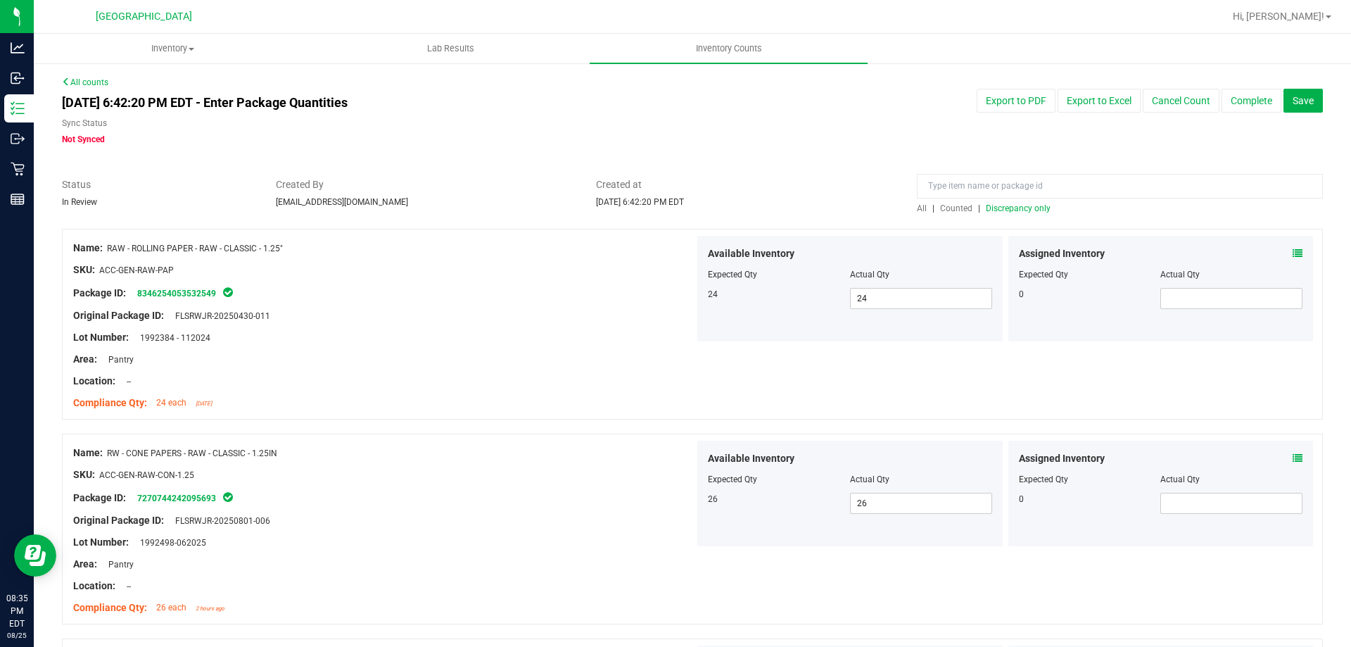
click at [1027, 208] on span "Discrepancy only" at bounding box center [1018, 208] width 65 height 10
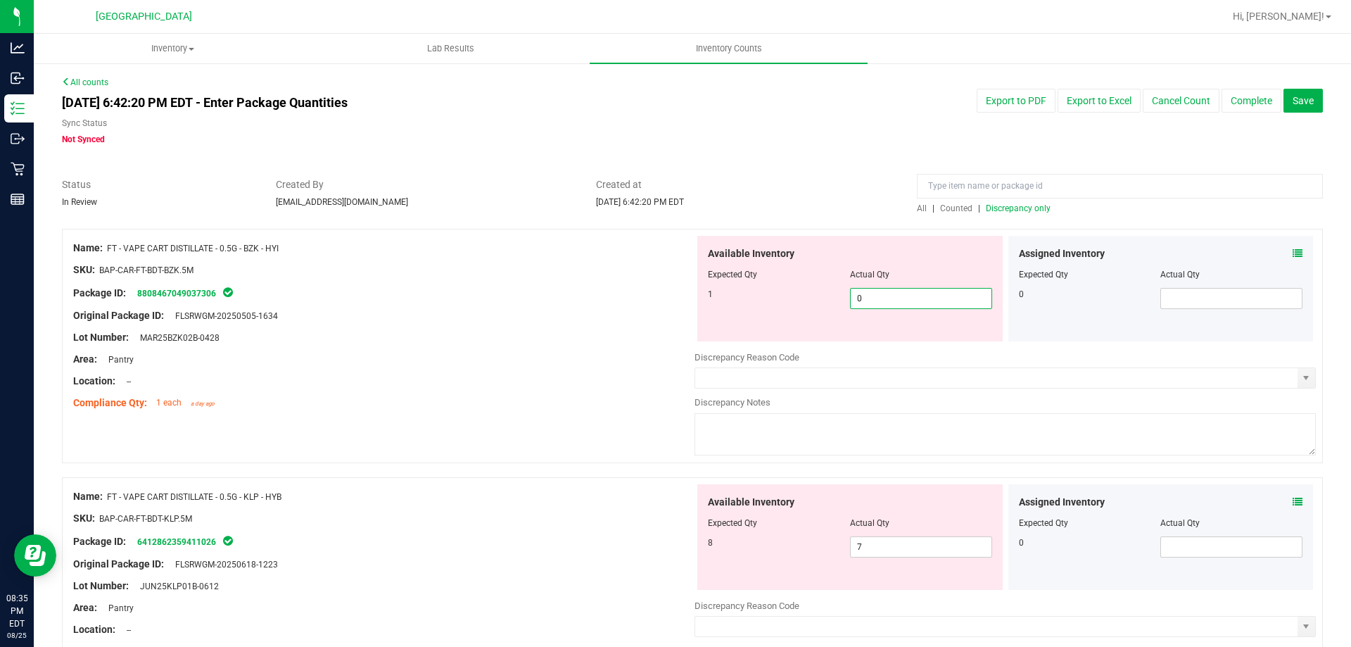
click at [909, 303] on span "0 0" at bounding box center [921, 298] width 142 height 21
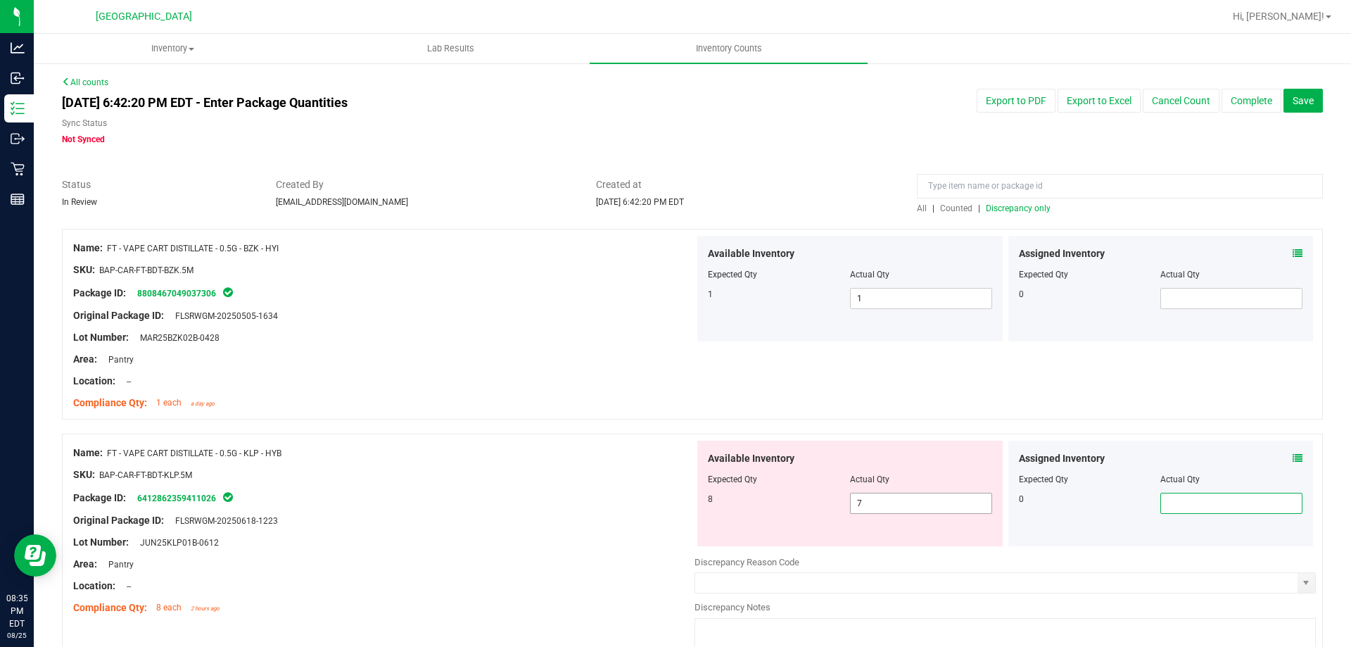
drag, startPoint x: 874, startPoint y: 502, endPoint x: 888, endPoint y: 509, distance: 16.1
click at [879, 509] on span "7 7" at bounding box center [921, 503] width 142 height 21
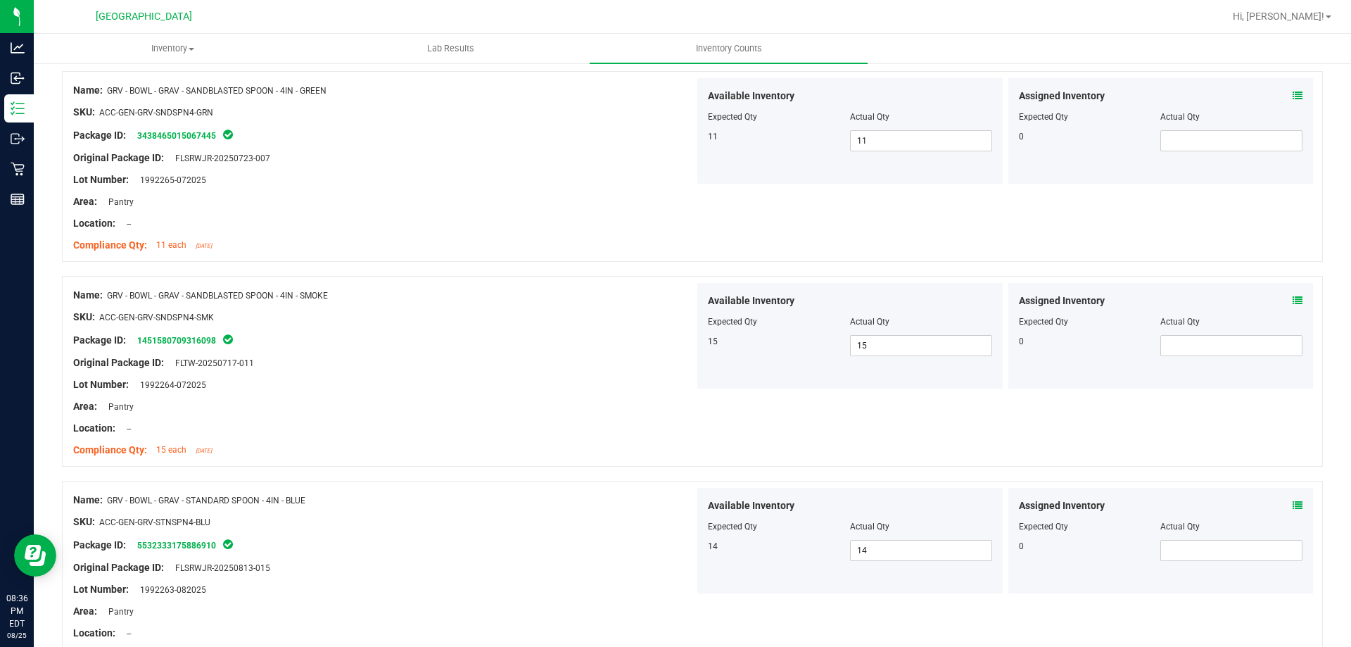
scroll to position [2819, 0]
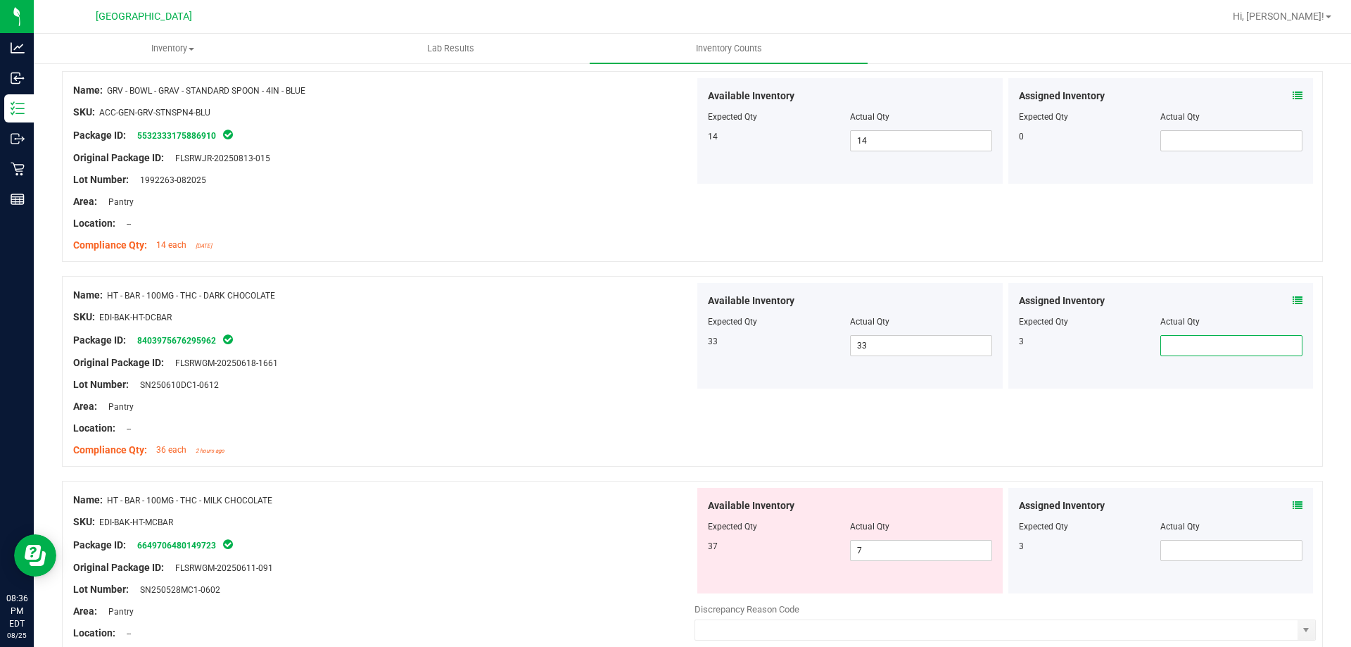
click at [1190, 352] on span at bounding box center [1231, 345] width 142 height 21
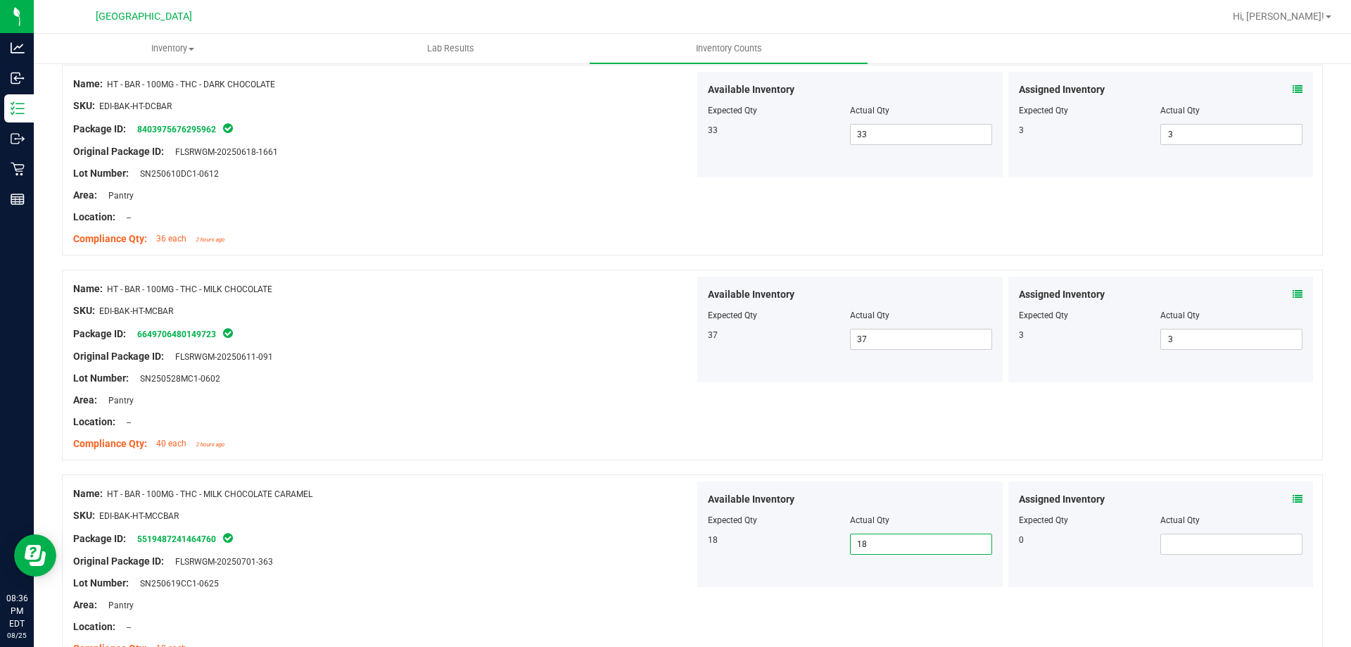
scroll to position [3241, 0]
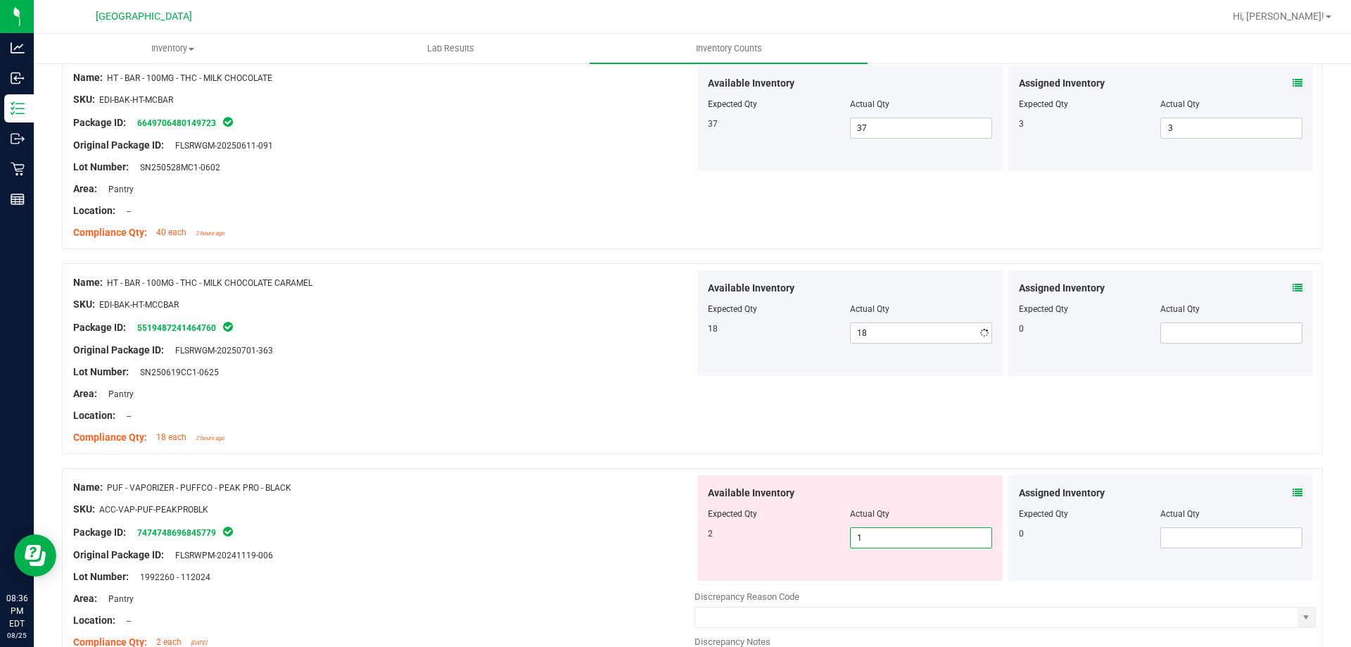
click at [876, 542] on span "1 1" at bounding box center [921, 537] width 142 height 21
click at [876, 542] on input "1" at bounding box center [921, 538] width 141 height 20
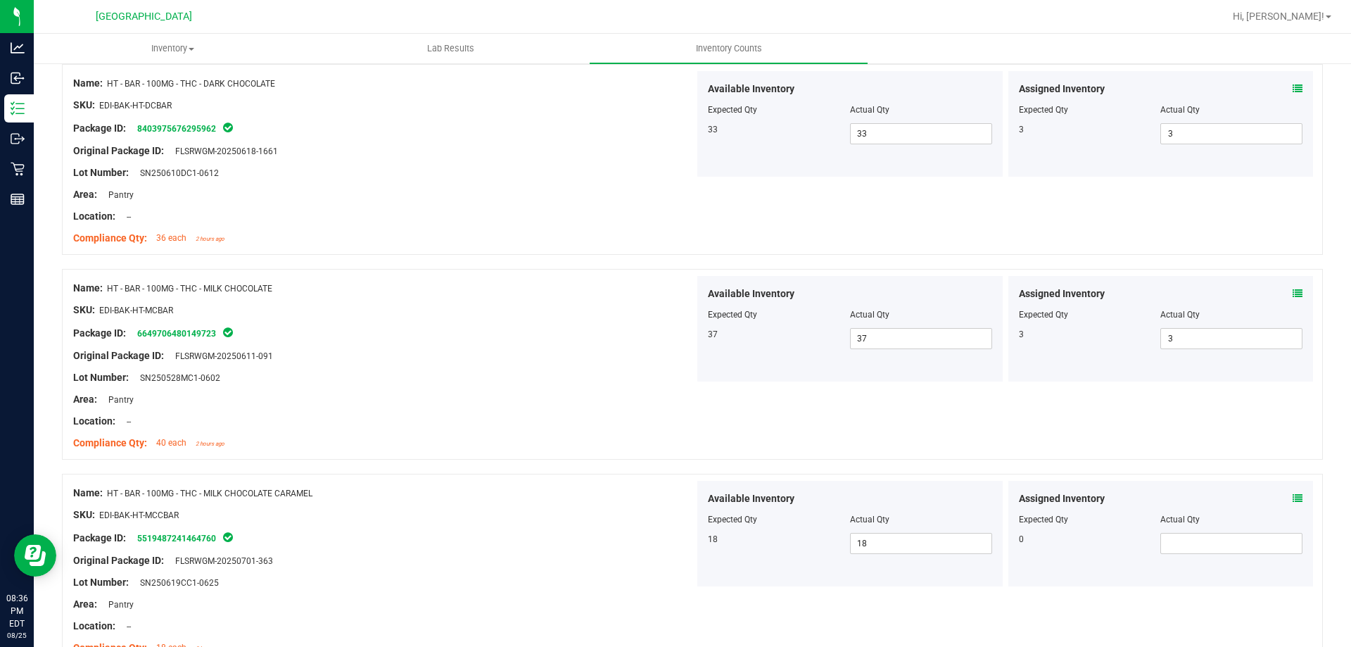
scroll to position [3030, 0]
click at [915, 340] on span "37 37" at bounding box center [921, 339] width 142 height 21
click at [915, 340] on input "37" at bounding box center [921, 339] width 141 height 20
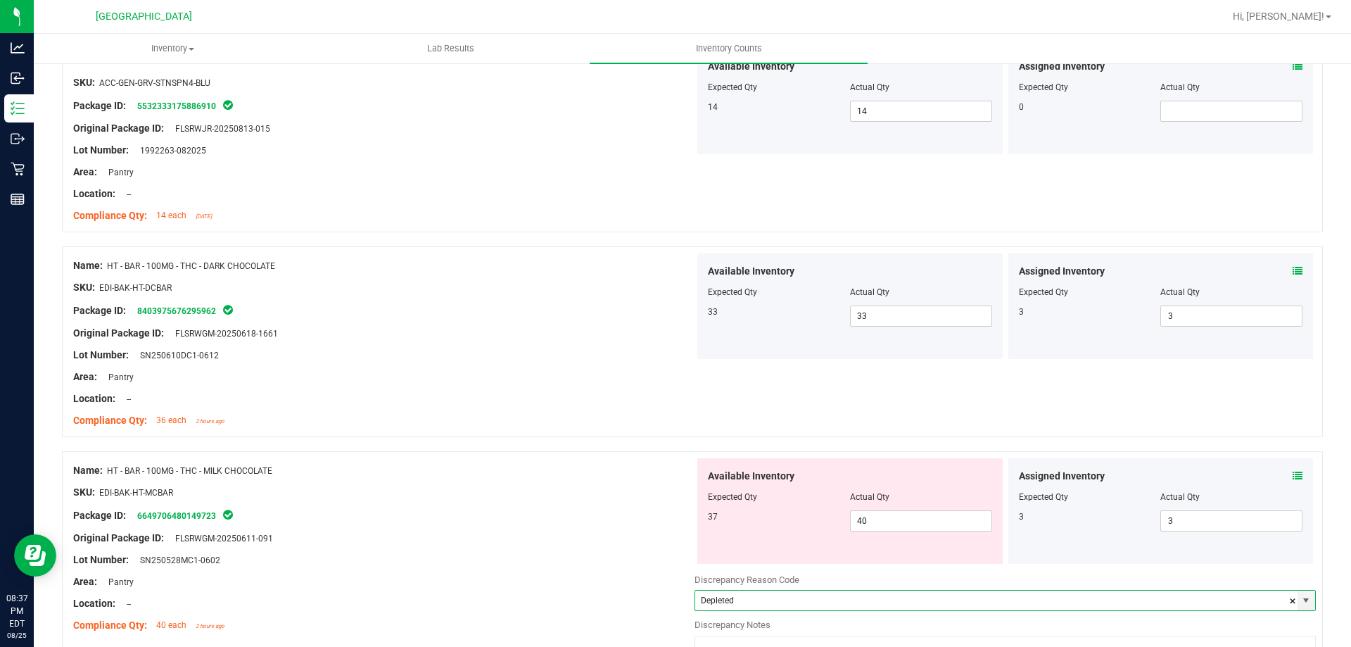
scroll to position [2749, 0]
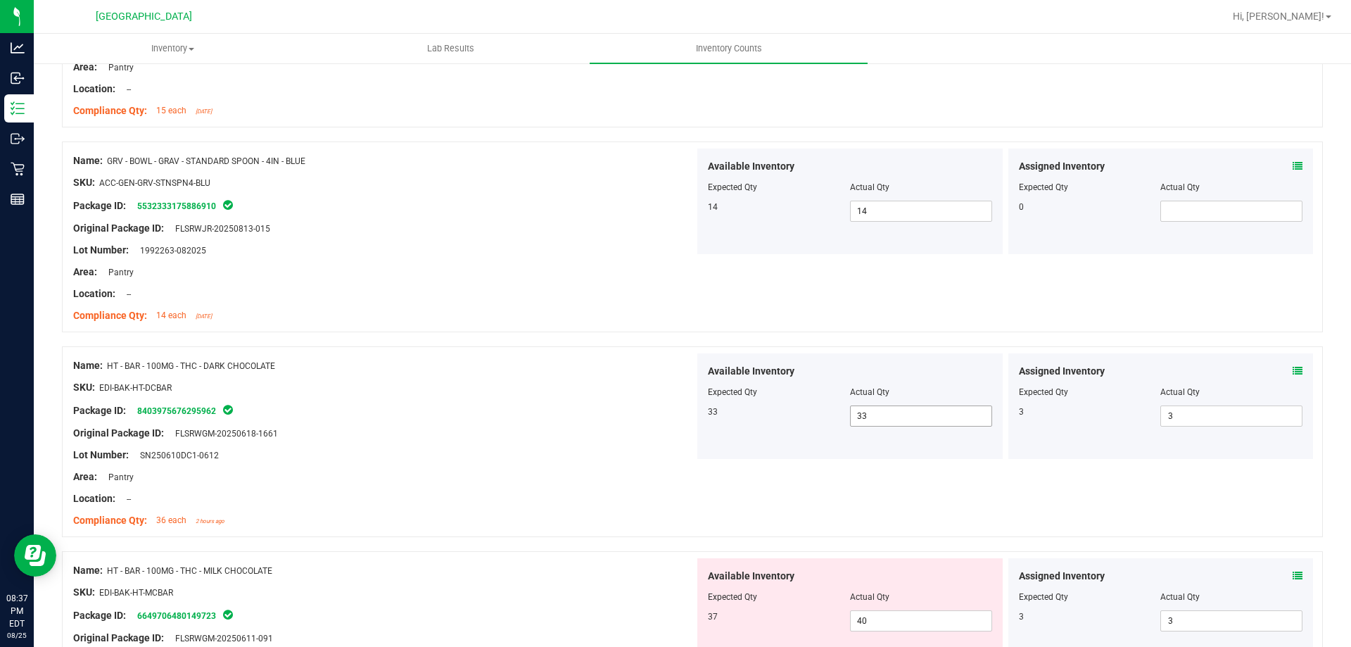
click at [927, 420] on span "33 33" at bounding box center [921, 415] width 142 height 21
click at [0, 0] on input "33" at bounding box center [0, 0] width 0 height 0
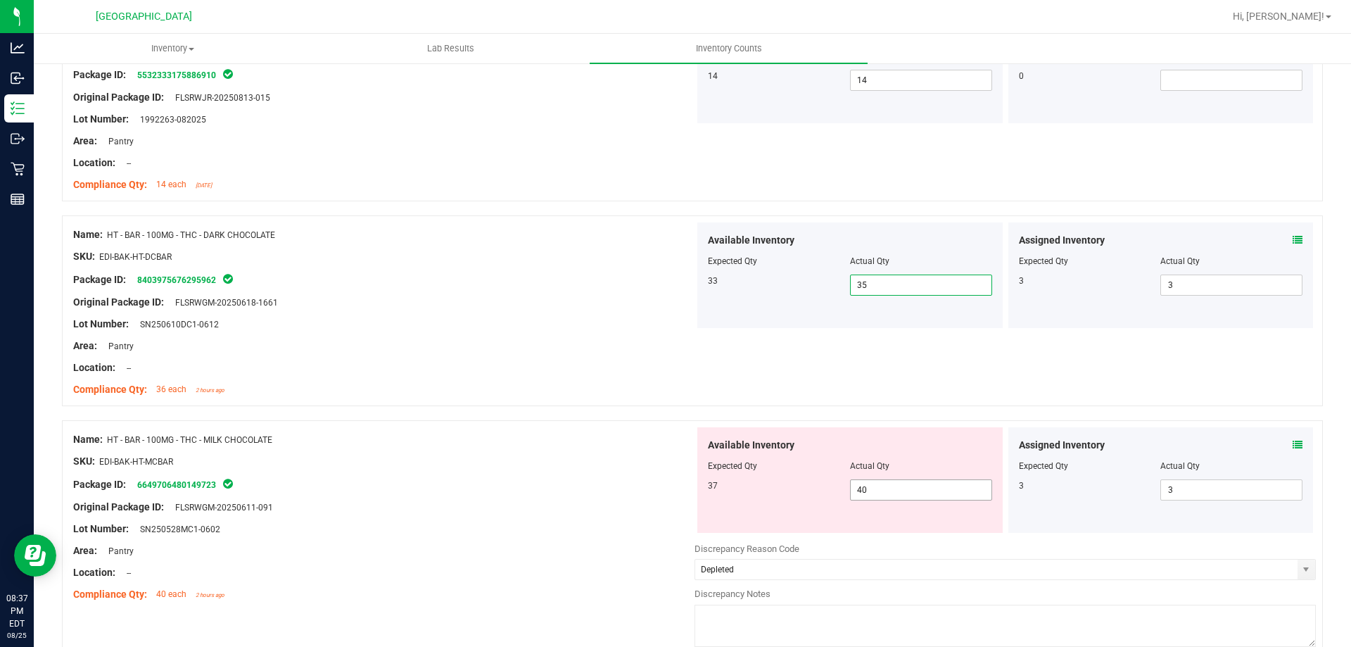
scroll to position [2890, 0]
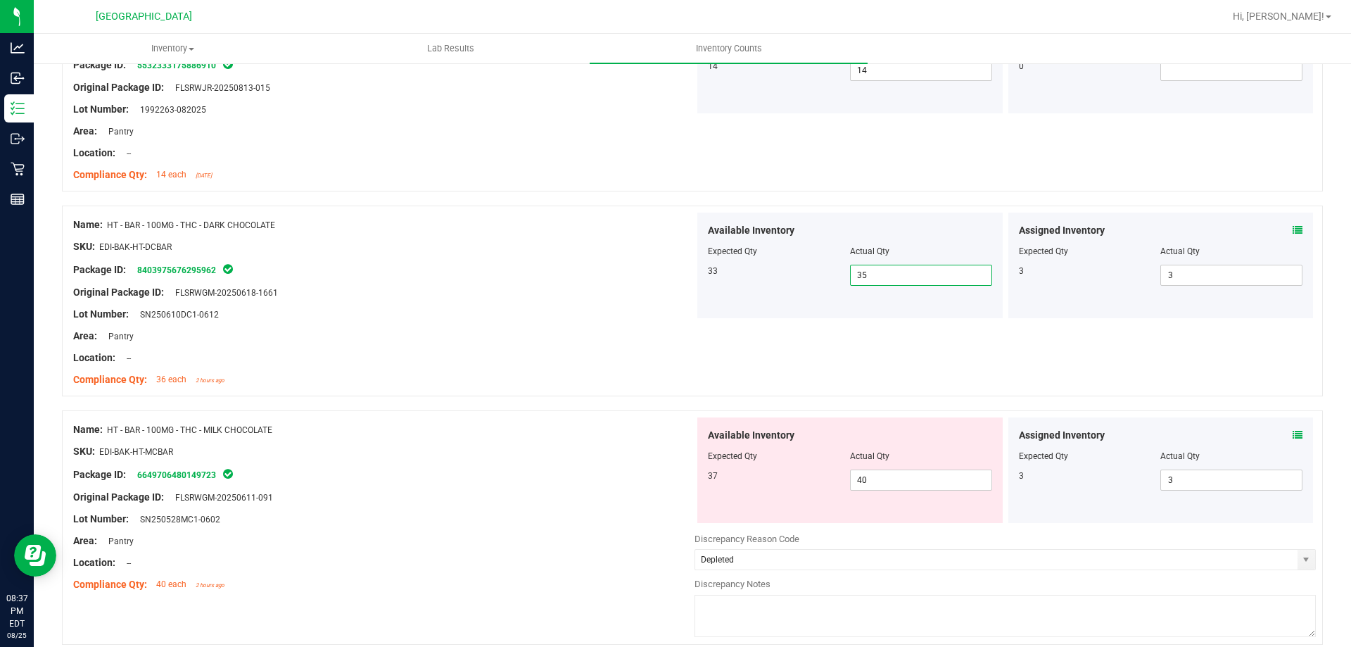
click at [903, 377] on div "Name: HT - BAR - 100MG - THC - DARK CHOCOLATE SKU: EDI-BAK-HT-DCBAR Package ID:…" at bounding box center [692, 300] width 1261 height 191
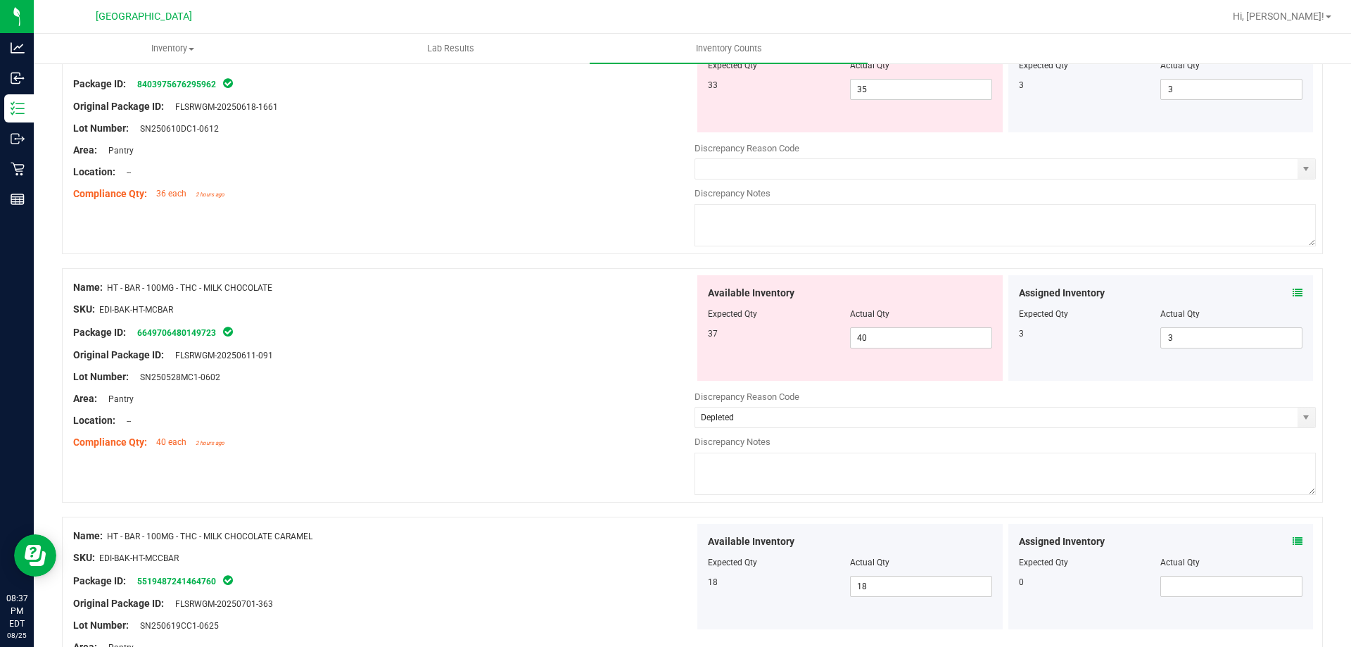
scroll to position [3101, 0]
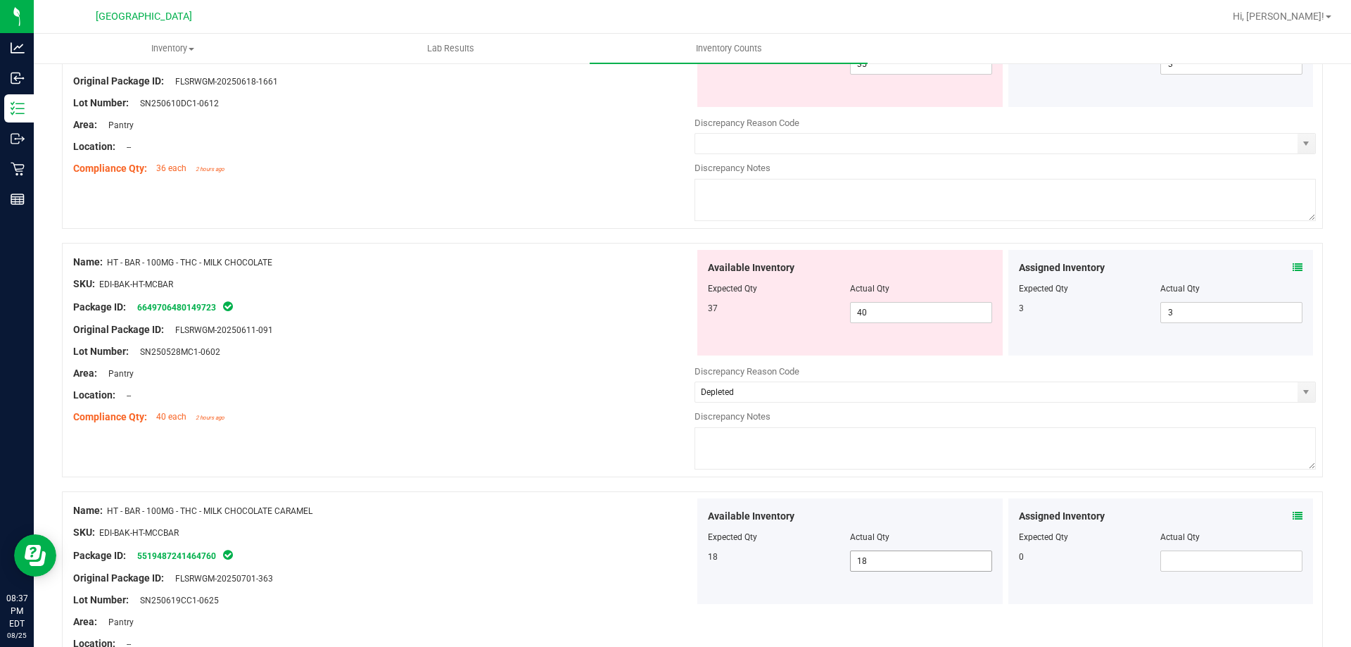
click at [877, 553] on span "18 18" at bounding box center [921, 560] width 142 height 21
click at [877, 553] on input "18" at bounding box center [921, 561] width 141 height 20
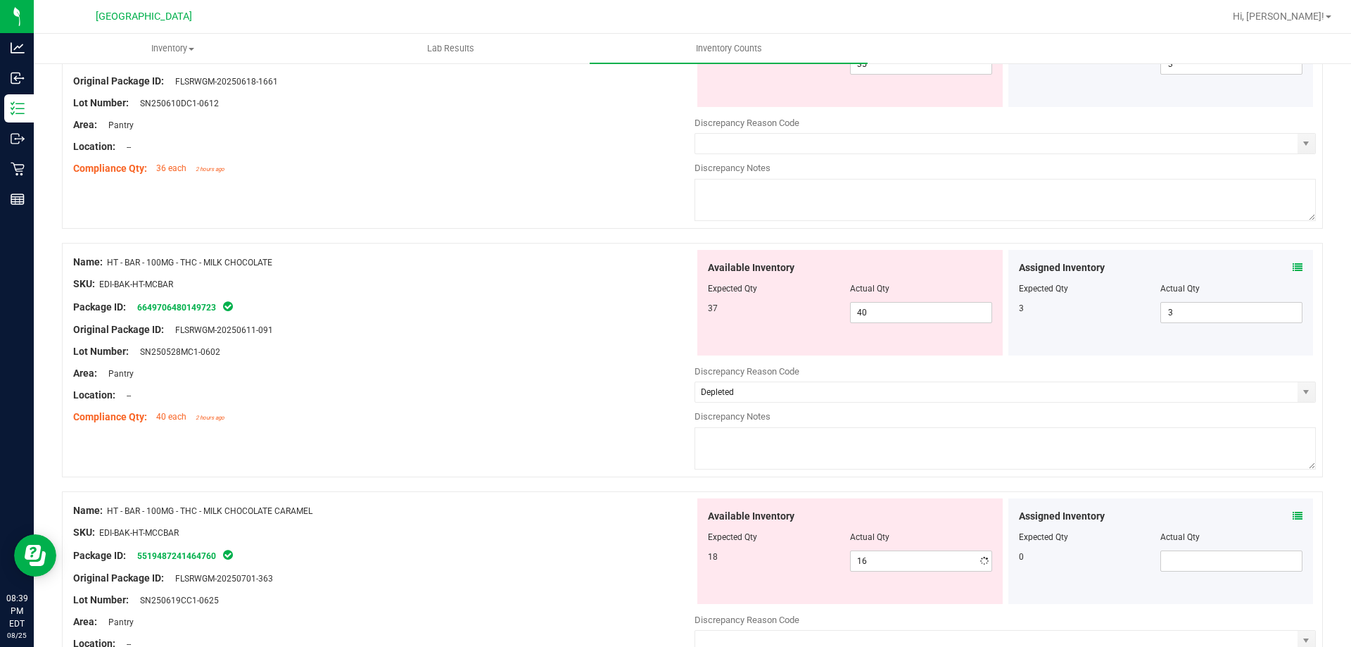
click at [647, 518] on div at bounding box center [383, 521] width 621 height 7
click at [659, 441] on div "Name: HT - BAR - 100MG - THC - MILK CHOCOLATE SKU: EDI-BAK-HT-MCBAR Package ID:…" at bounding box center [692, 360] width 1261 height 234
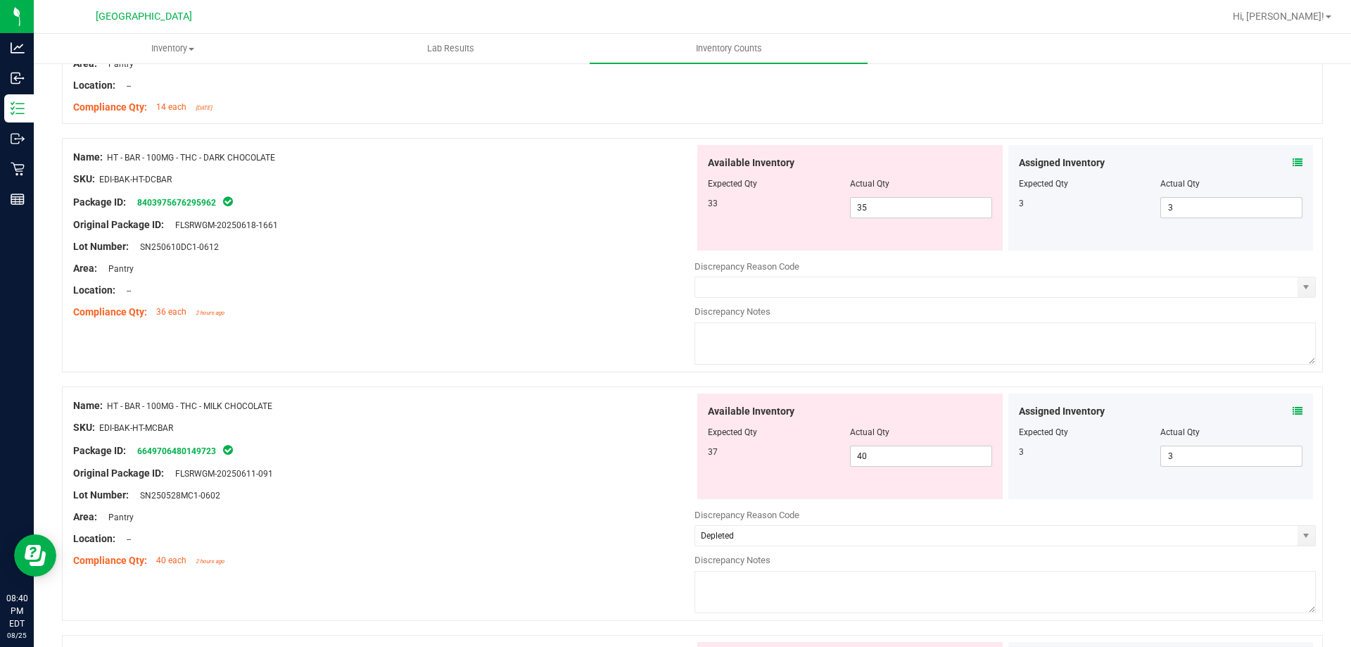
scroll to position [2887, 0]
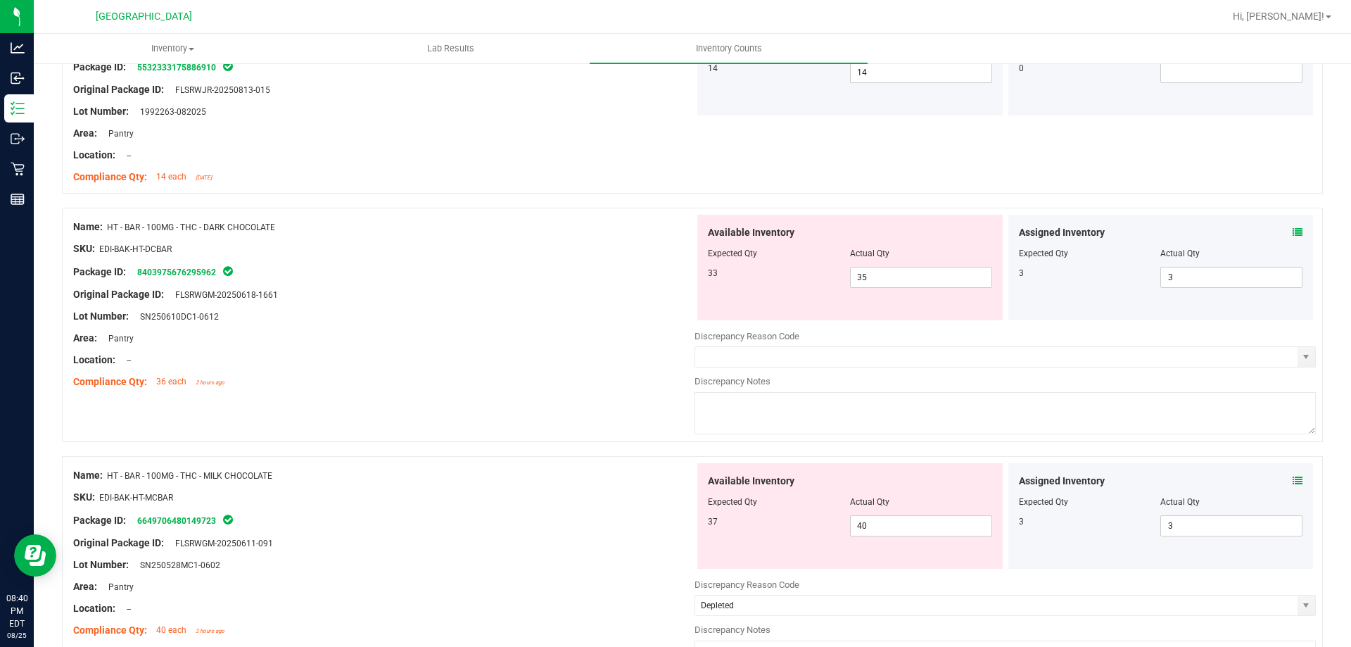
click at [1292, 232] on icon at bounding box center [1297, 232] width 10 height 10
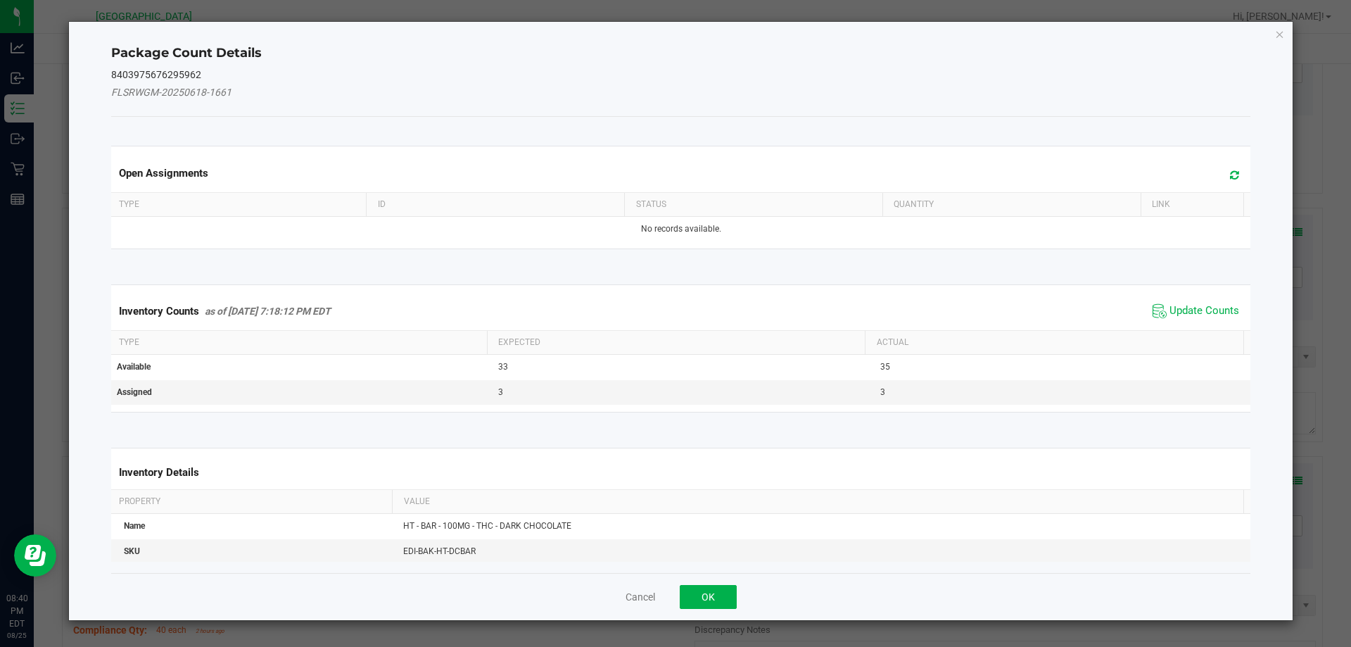
click at [1222, 181] on span at bounding box center [1230, 175] width 23 height 20
click at [1273, 34] on div "Package Count Details 8403975676295962 FLSRWGM-20250618-1661 Open Assignments T…" at bounding box center [681, 321] width 1224 height 598
click at [1278, 32] on icon "Close" at bounding box center [1280, 33] width 10 height 17
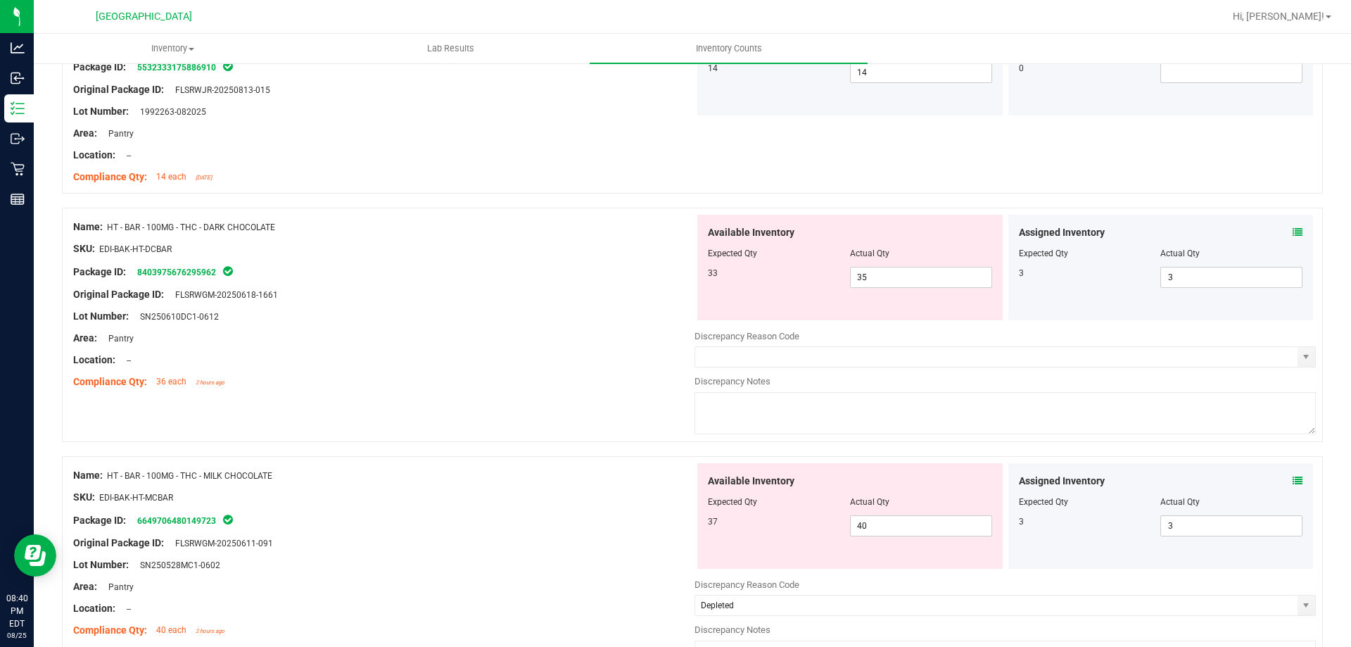
click at [1069, 383] on div "Discrepancy Notes" at bounding box center [1004, 381] width 621 height 14
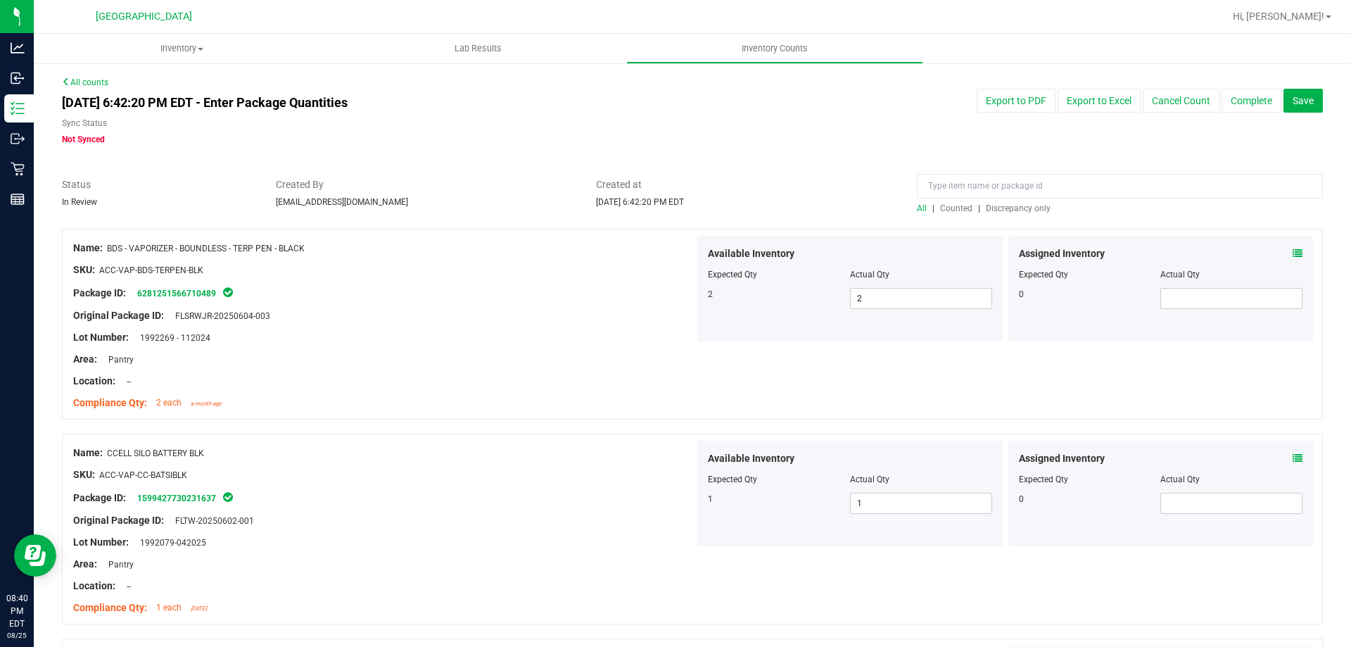
click at [1023, 205] on span "Discrepancy only" at bounding box center [1018, 208] width 65 height 10
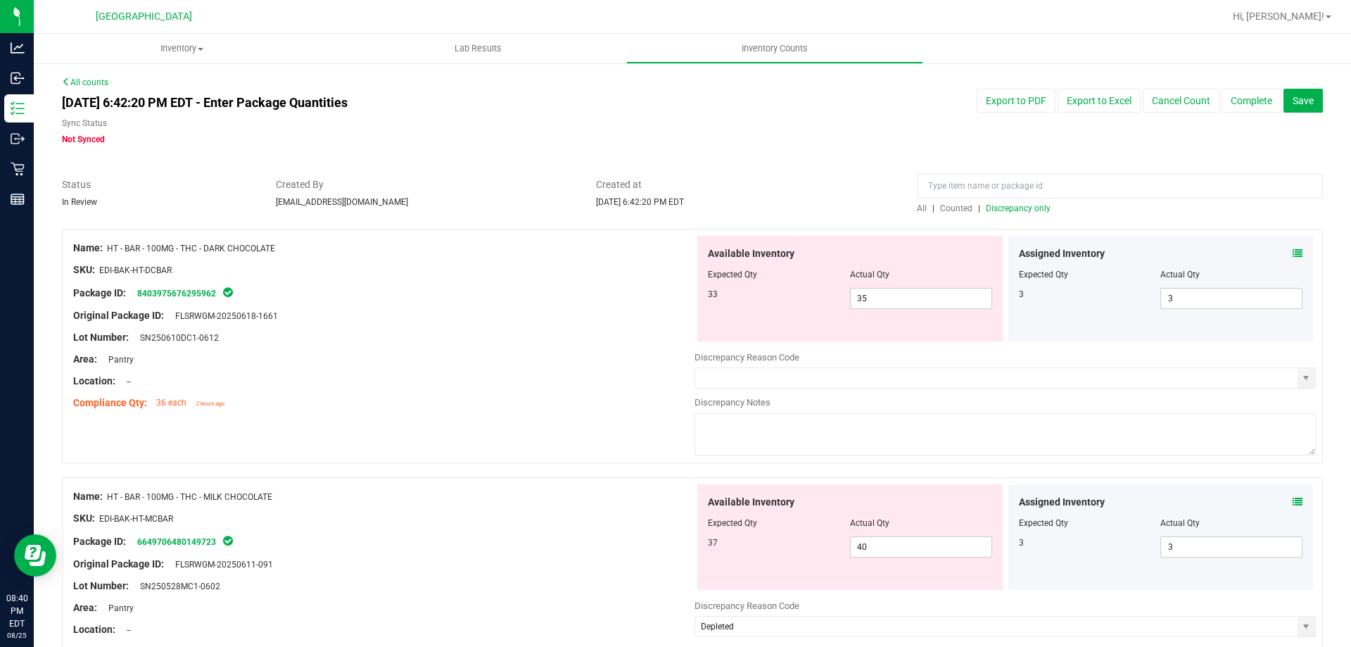
click at [1292, 253] on icon at bounding box center [1297, 253] width 10 height 10
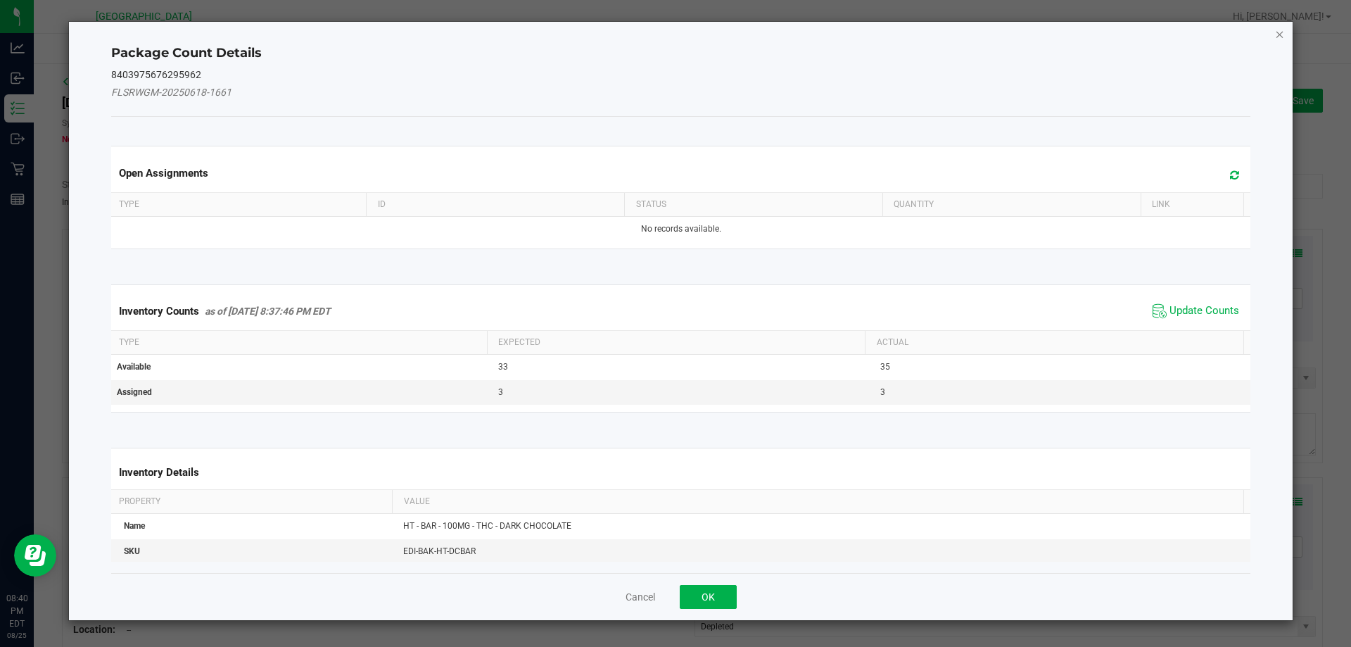
click at [1274, 34] on div "Package Count Details 8403975676295962 FLSRWGM-20250618-1661 Open Assignments T…" at bounding box center [681, 321] width 1224 height 598
click at [1279, 34] on icon "Close" at bounding box center [1280, 33] width 10 height 17
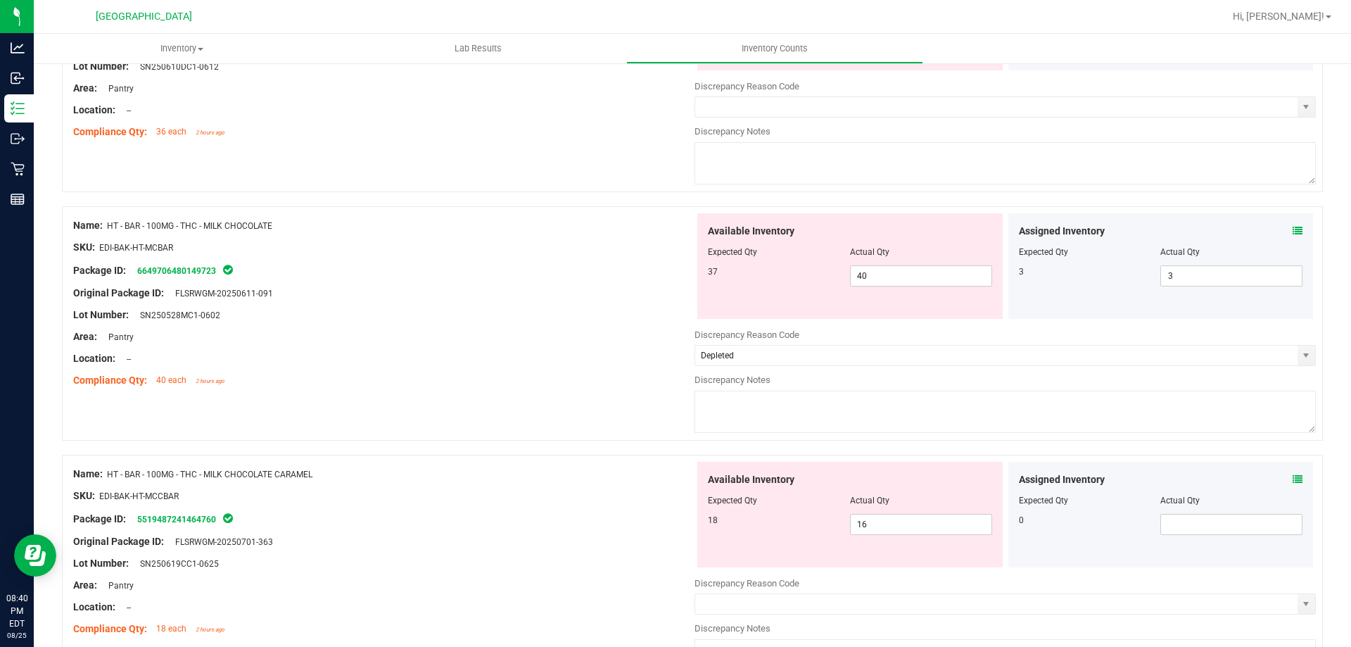
scroll to position [281, 0]
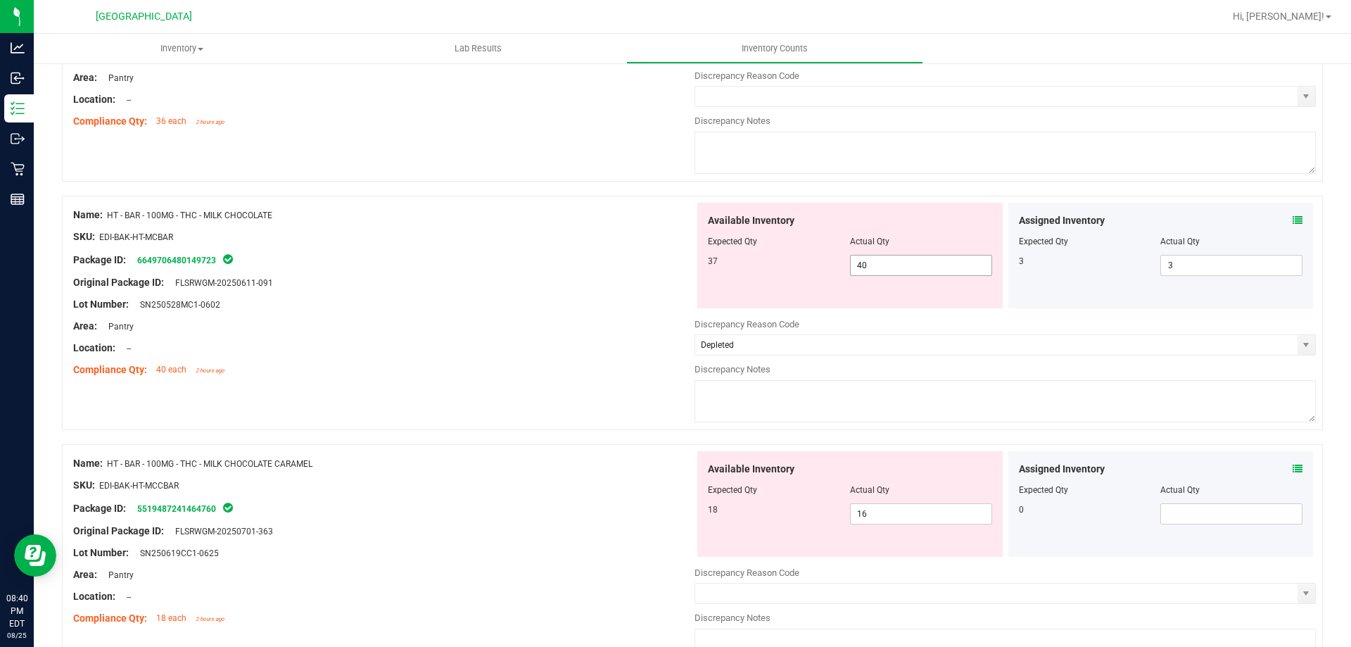
click at [868, 269] on span "40 40" at bounding box center [921, 265] width 142 height 21
click at [868, 269] on input "40" at bounding box center [921, 265] width 141 height 20
click at [879, 262] on input "40" at bounding box center [921, 265] width 141 height 20
drag, startPoint x: 891, startPoint y: 274, endPoint x: 837, endPoint y: 264, distance: 54.5
click at [837, 264] on div "37 40 40" at bounding box center [850, 265] width 284 height 21
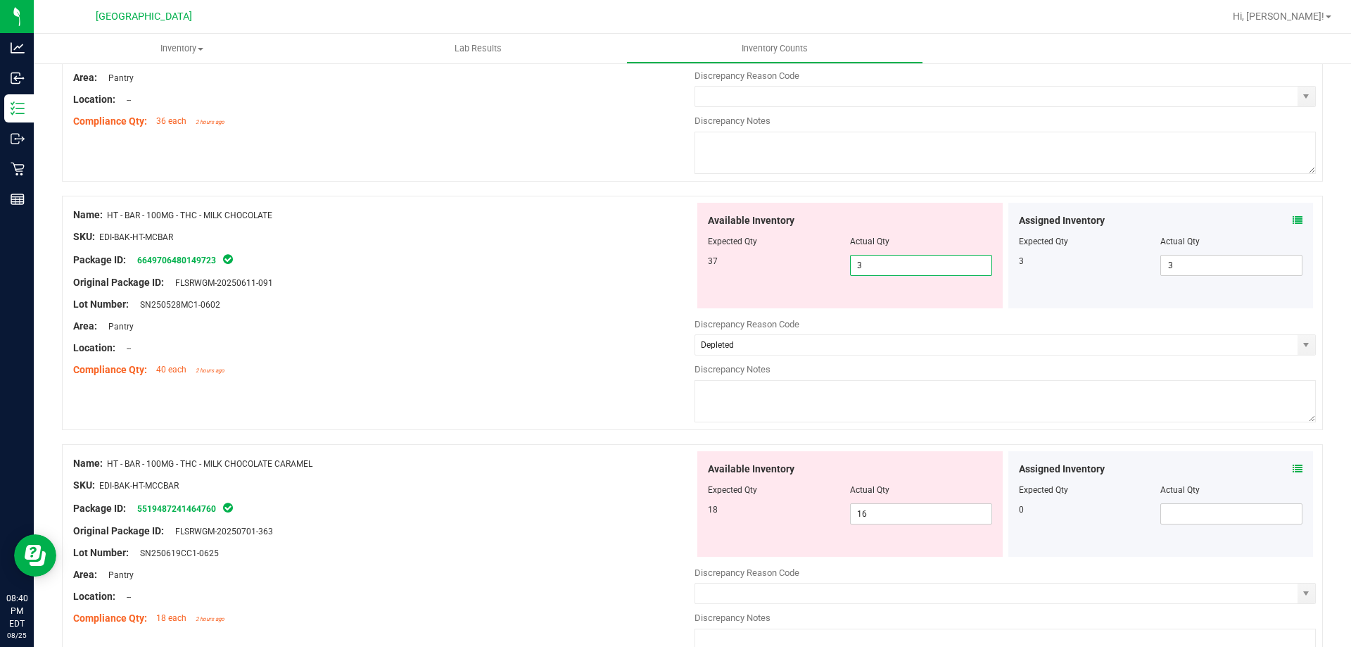
type input "37"
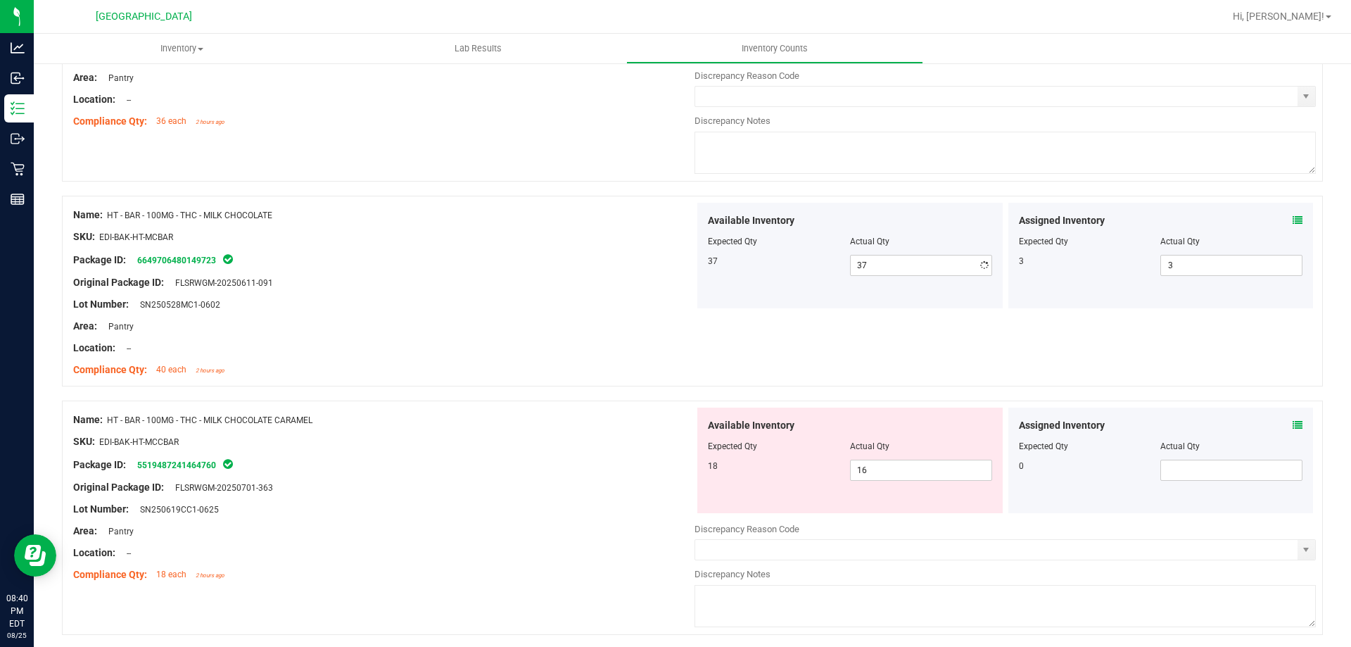
click at [649, 284] on div "Original Package ID: FLSRWGM-20250611-091" at bounding box center [383, 282] width 621 height 15
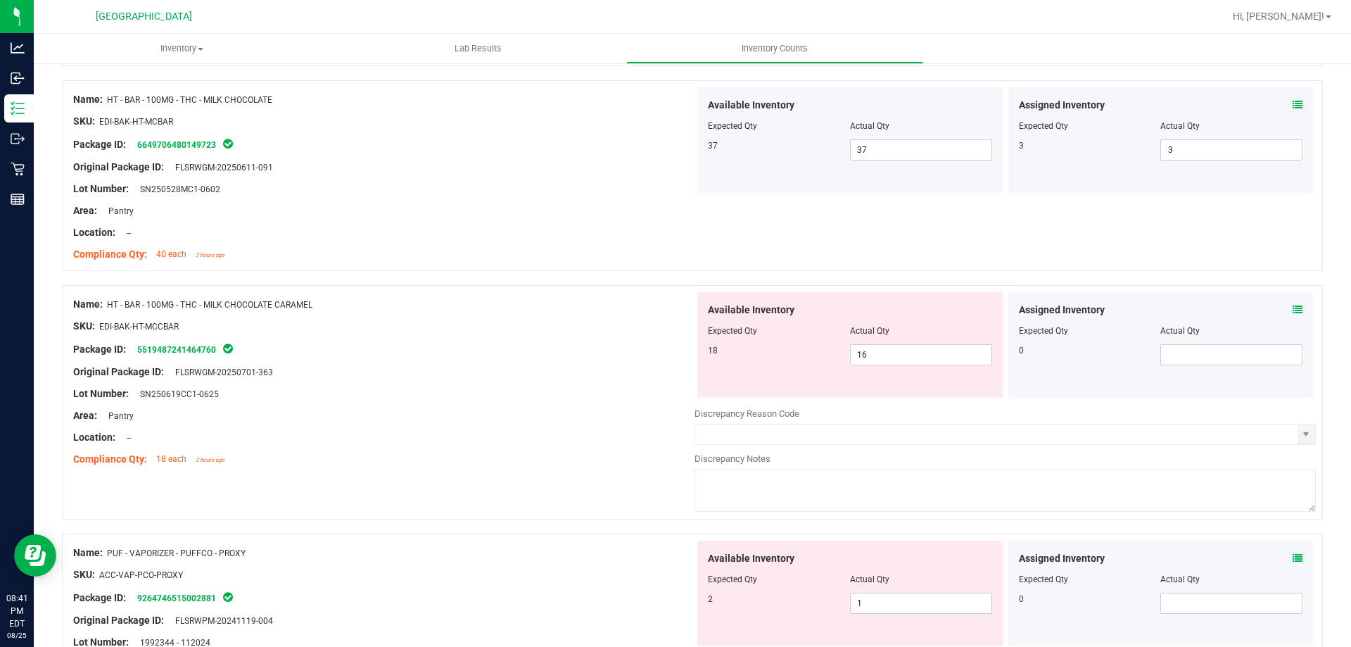
scroll to position [422, 0]
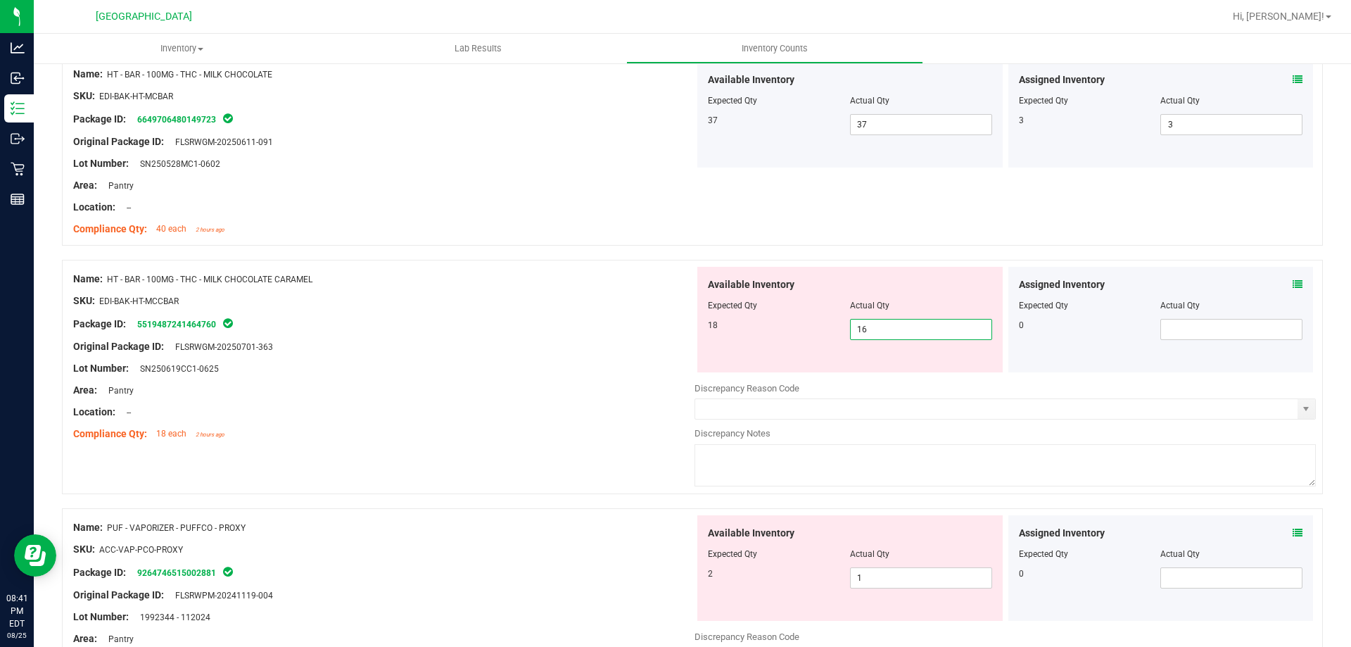
drag, startPoint x: 893, startPoint y: 331, endPoint x: 820, endPoint y: 331, distance: 72.5
click at [820, 331] on div "18 16 16" at bounding box center [850, 329] width 284 height 21
click at [861, 329] on input "16" at bounding box center [921, 329] width 141 height 20
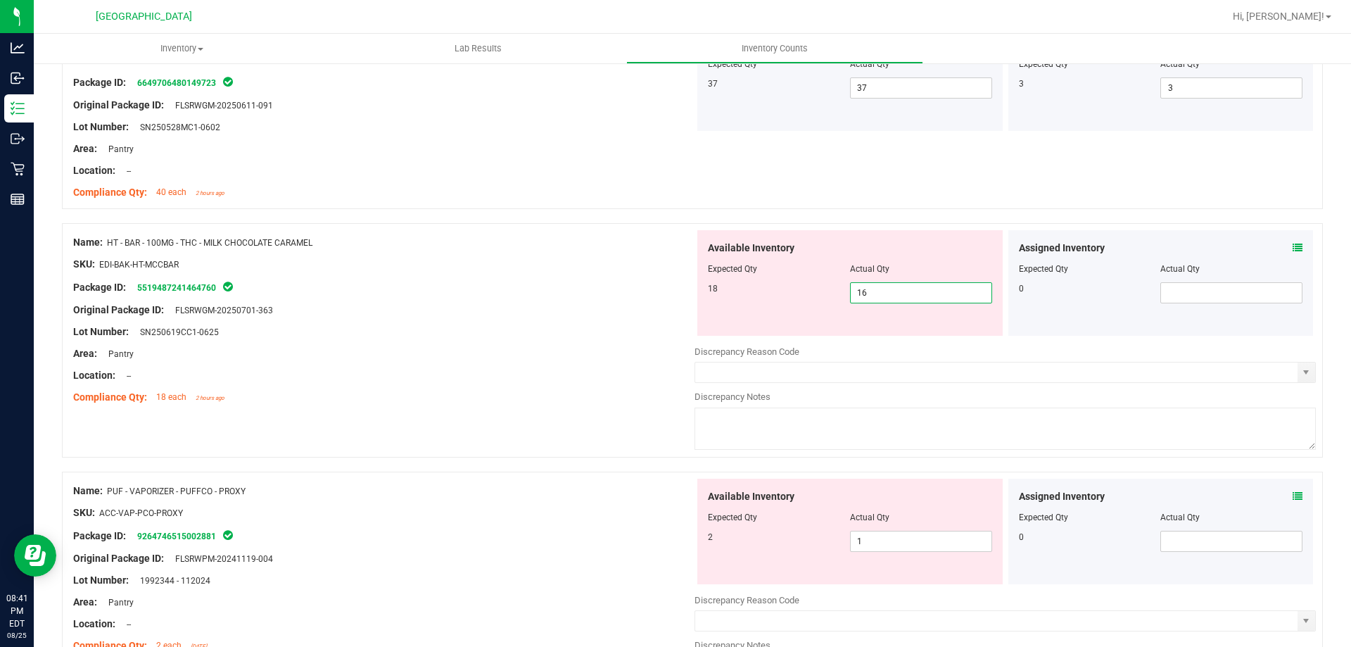
scroll to position [493, 0]
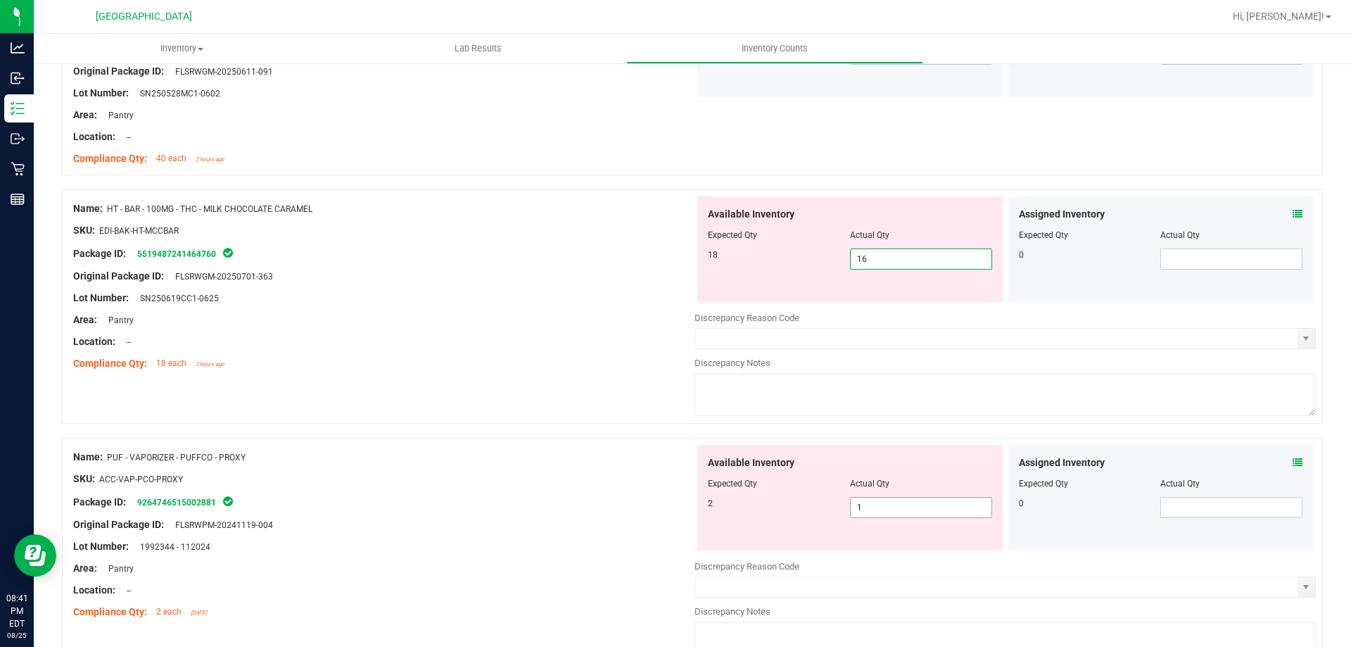
click at [901, 504] on span "1 1" at bounding box center [921, 507] width 142 height 21
type input "2"
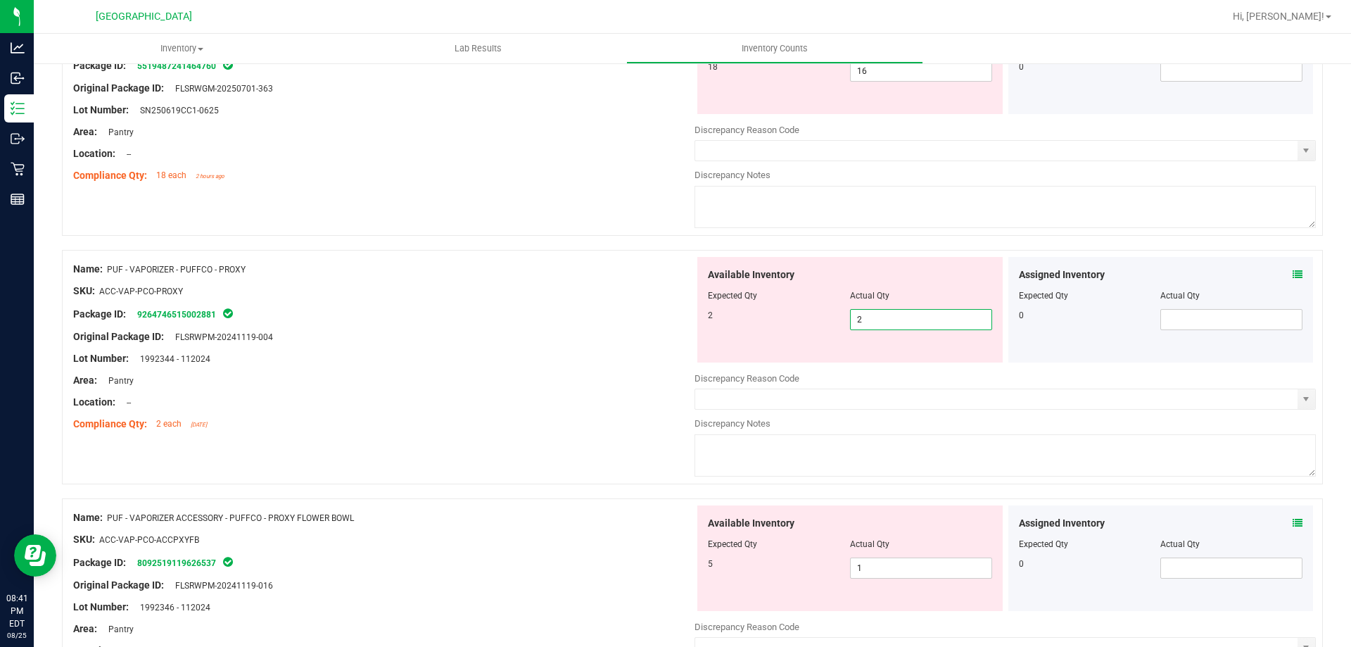
scroll to position [828, 0]
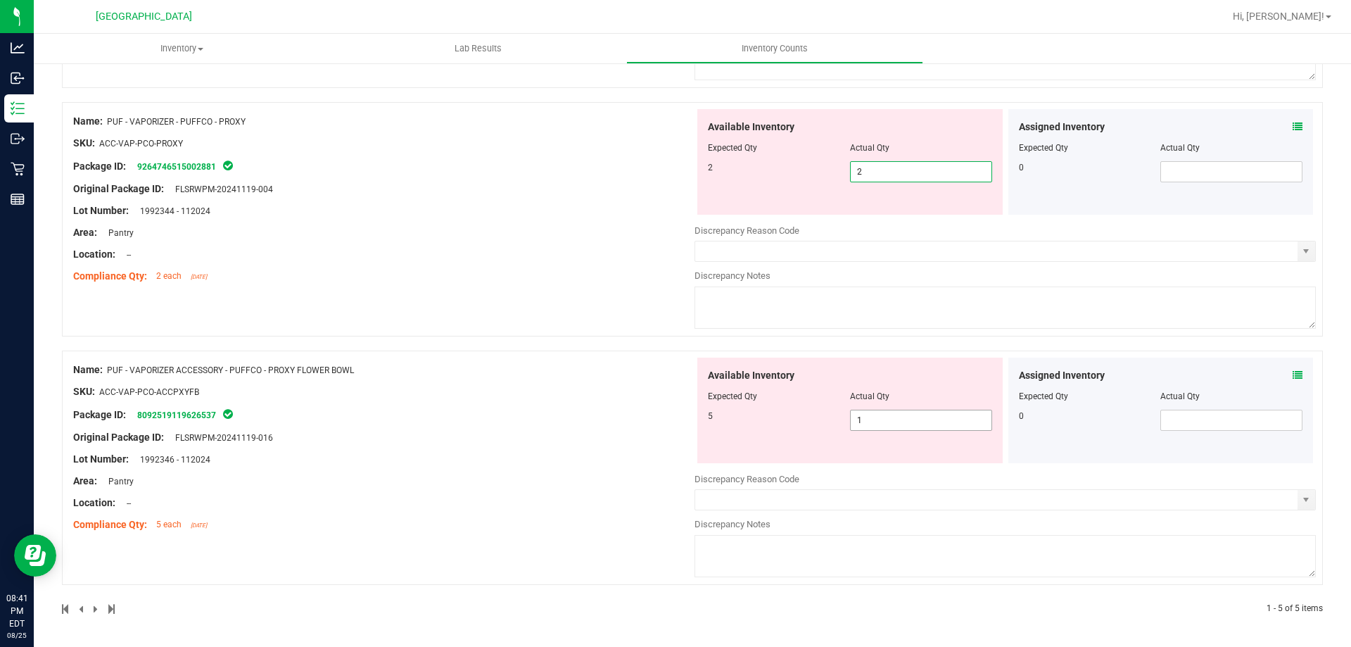
type input "2"
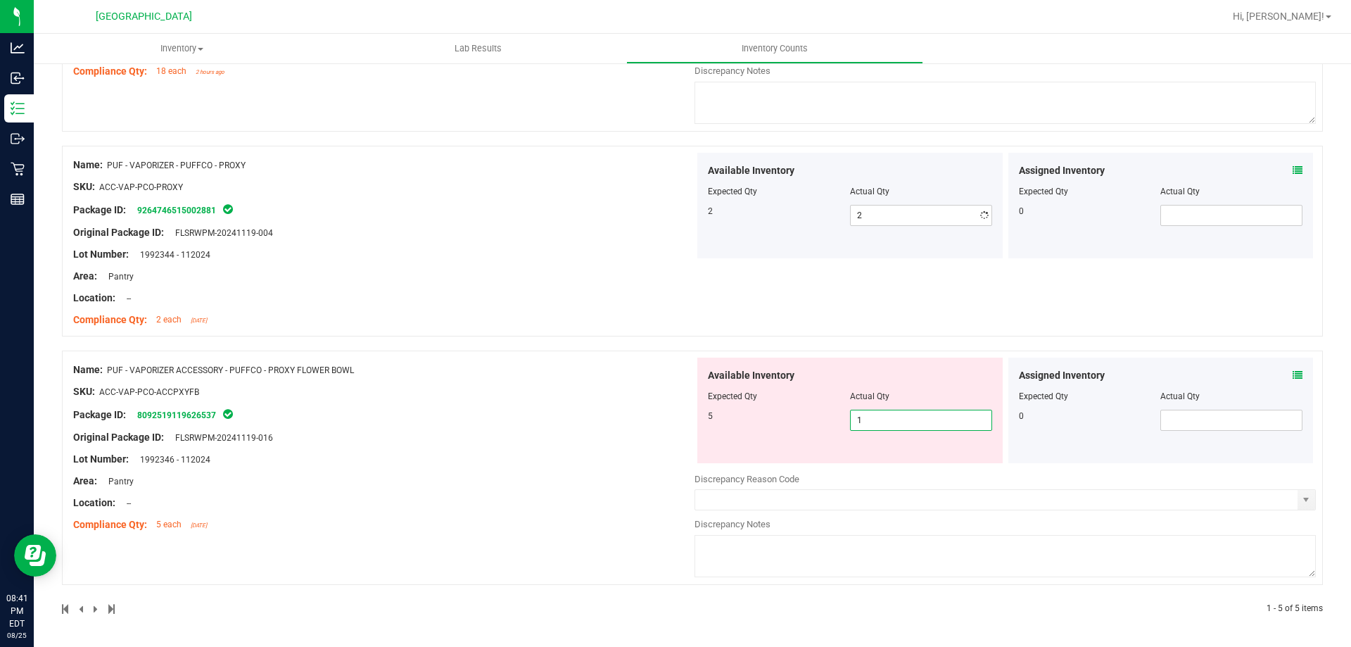
scroll to position [784, 0]
drag, startPoint x: 947, startPoint y: 427, endPoint x: 757, endPoint y: 432, distance: 190.0
click at [757, 432] on div "Available Inventory Expected Qty Actual Qty 5 1 1" at bounding box center [849, 410] width 305 height 106
type input "5"
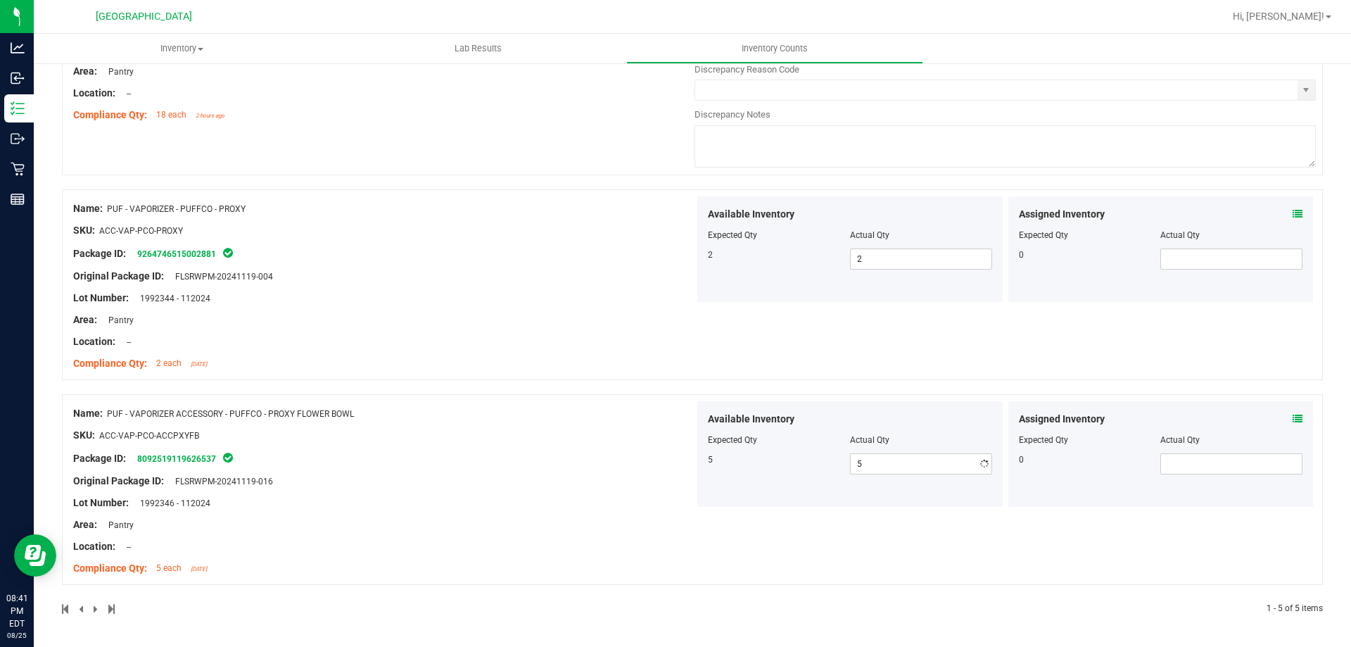
click at [643, 455] on div "Name: PUF - VAPORIZER ACCESSORY - PUFFCO - PROXY FLOWER BOWL SKU: ACC-VAP-PCO-A…" at bounding box center [383, 490] width 621 height 179
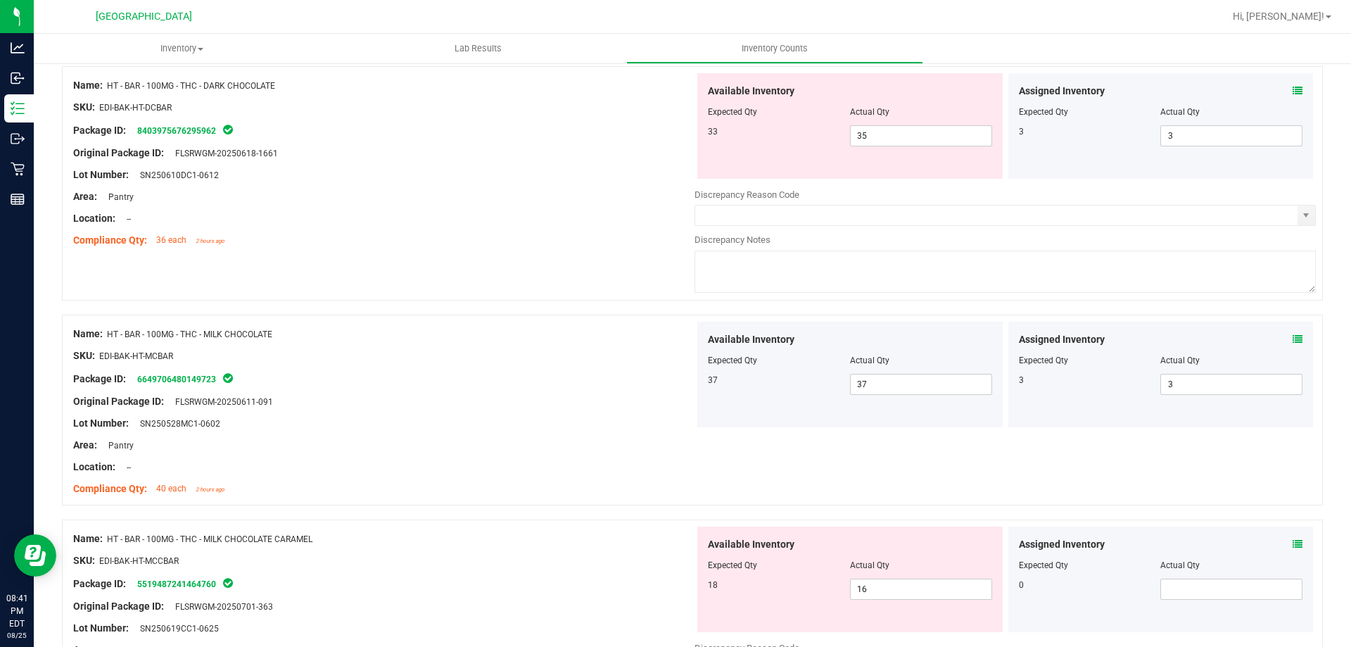
scroll to position [70, 0]
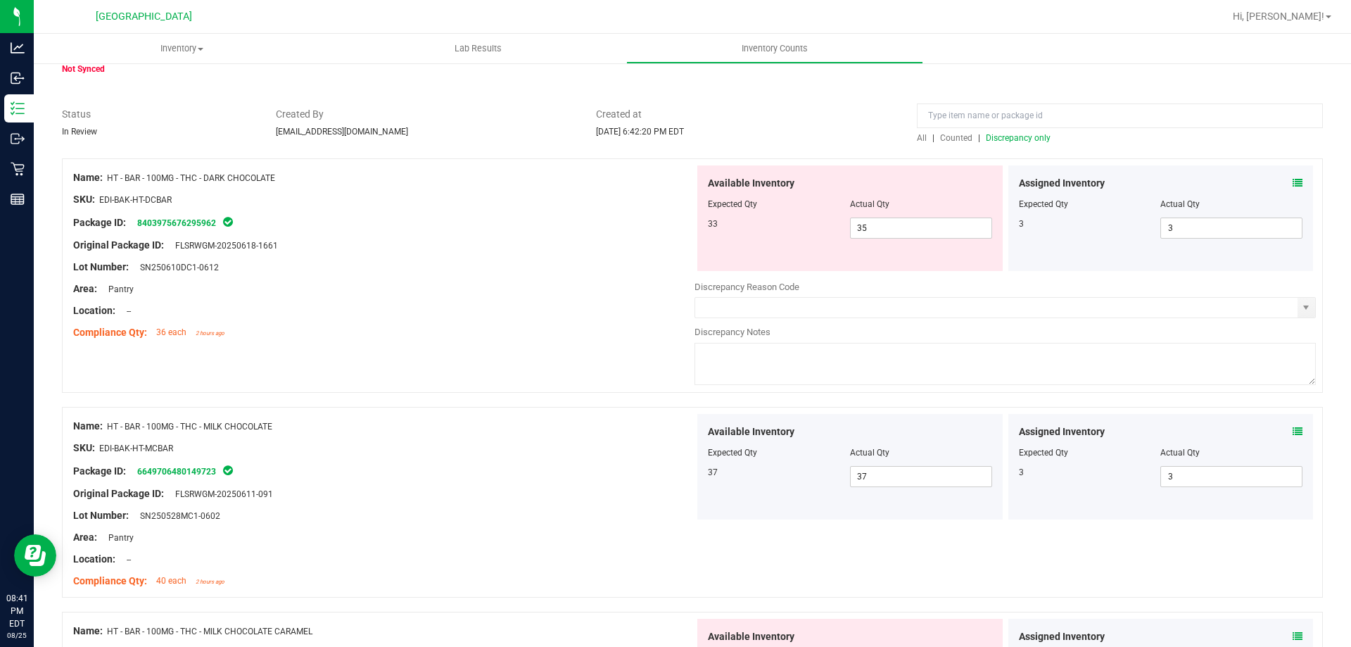
click at [1021, 139] on span "Discrepancy only" at bounding box center [1018, 138] width 65 height 10
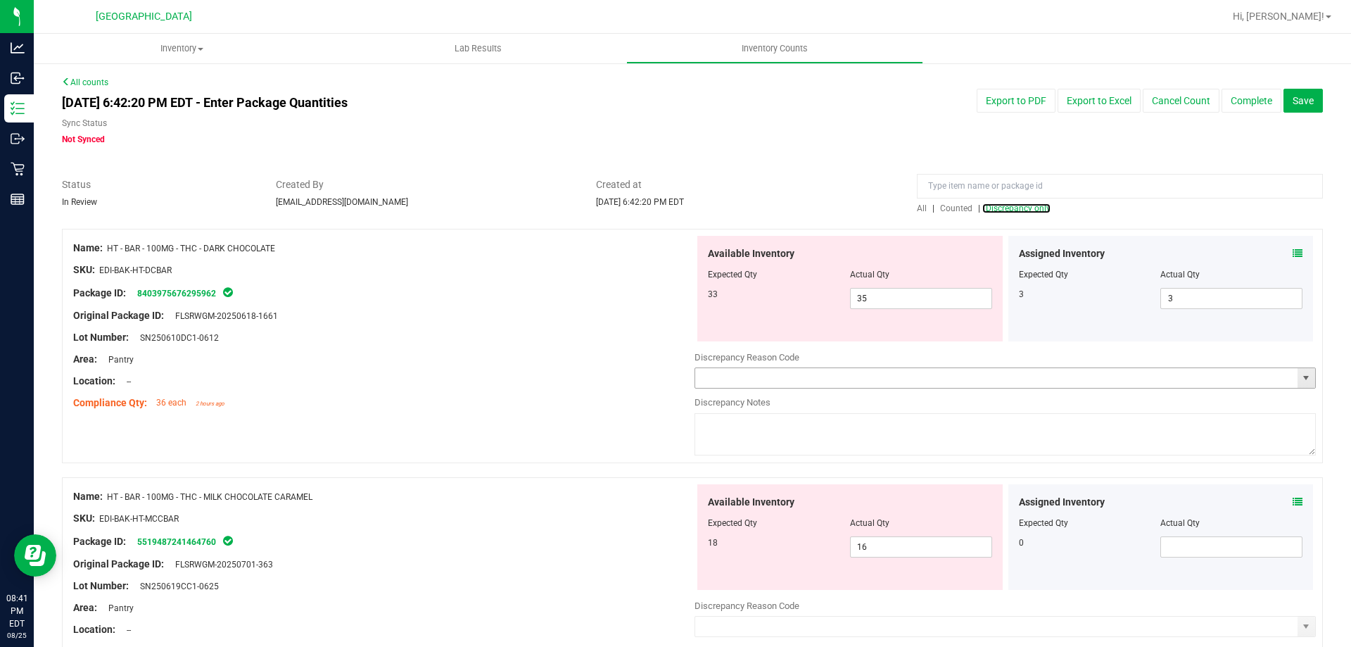
scroll to position [127, 0]
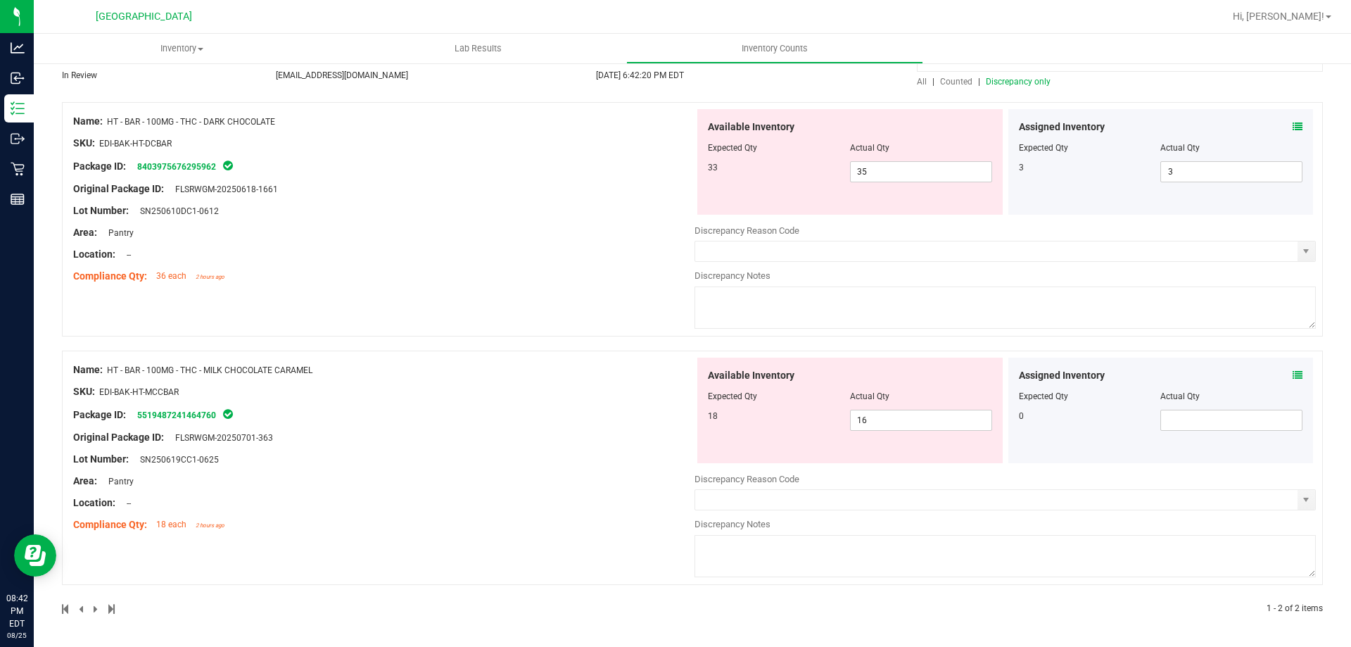
click at [1292, 127] on icon at bounding box center [1297, 127] width 10 height 10
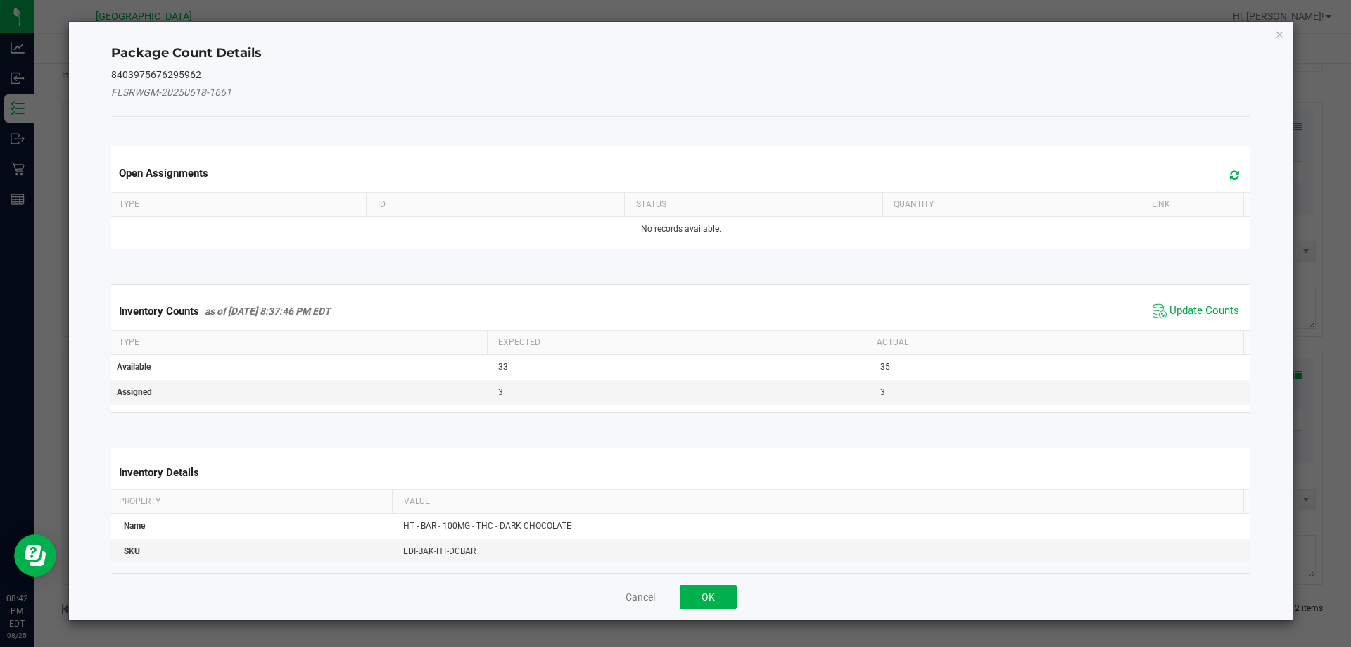
click at [1210, 314] on span "Update Counts" at bounding box center [1204, 311] width 70 height 14
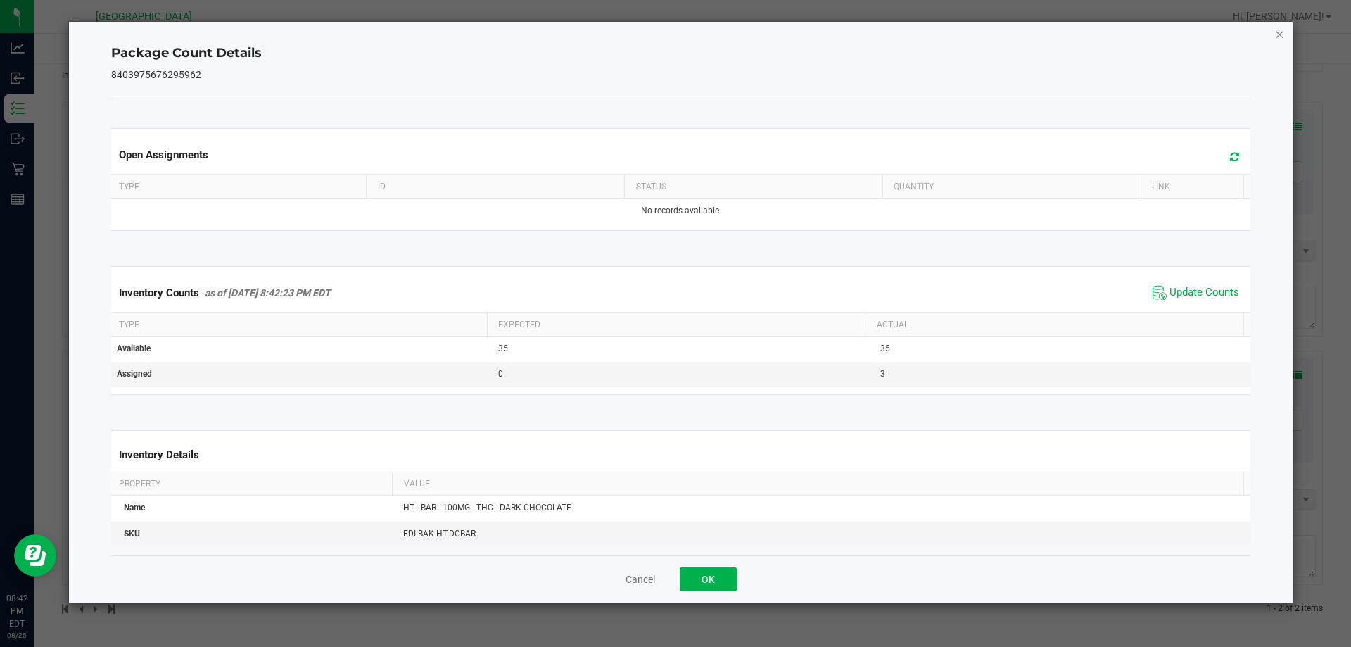
click at [1283, 31] on icon "Close" at bounding box center [1280, 33] width 10 height 17
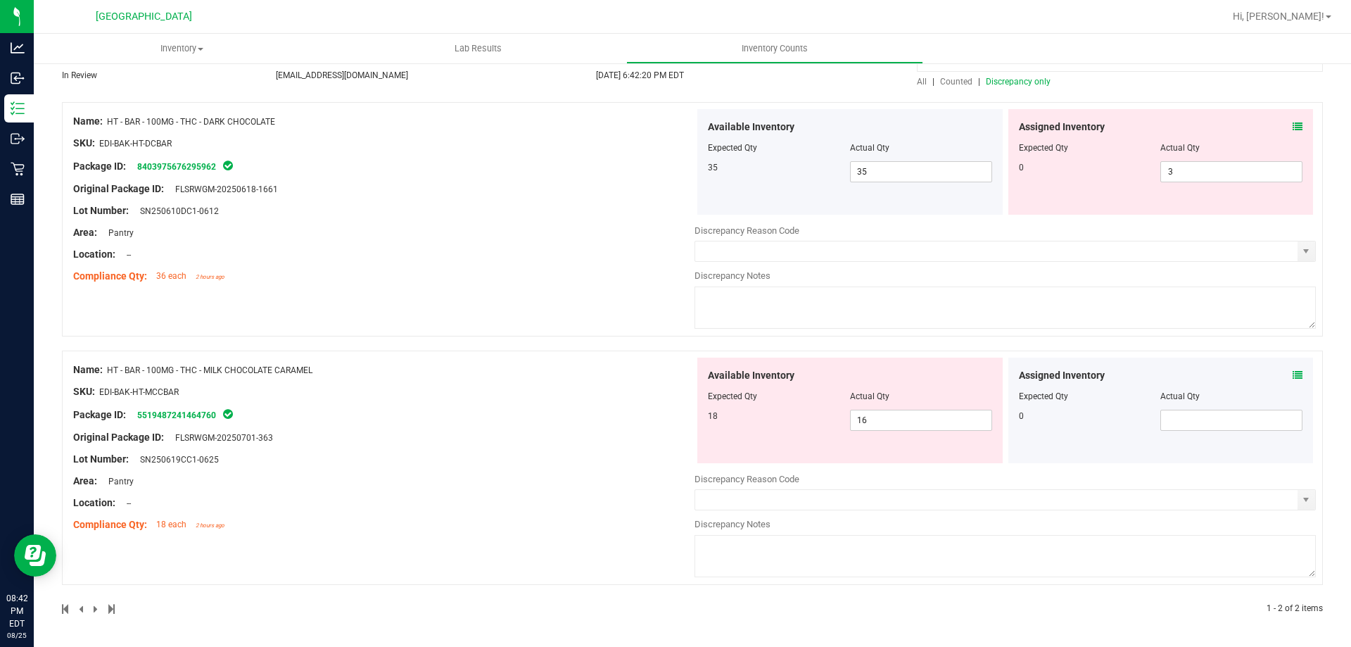
click at [1292, 377] on icon at bounding box center [1297, 375] width 10 height 10
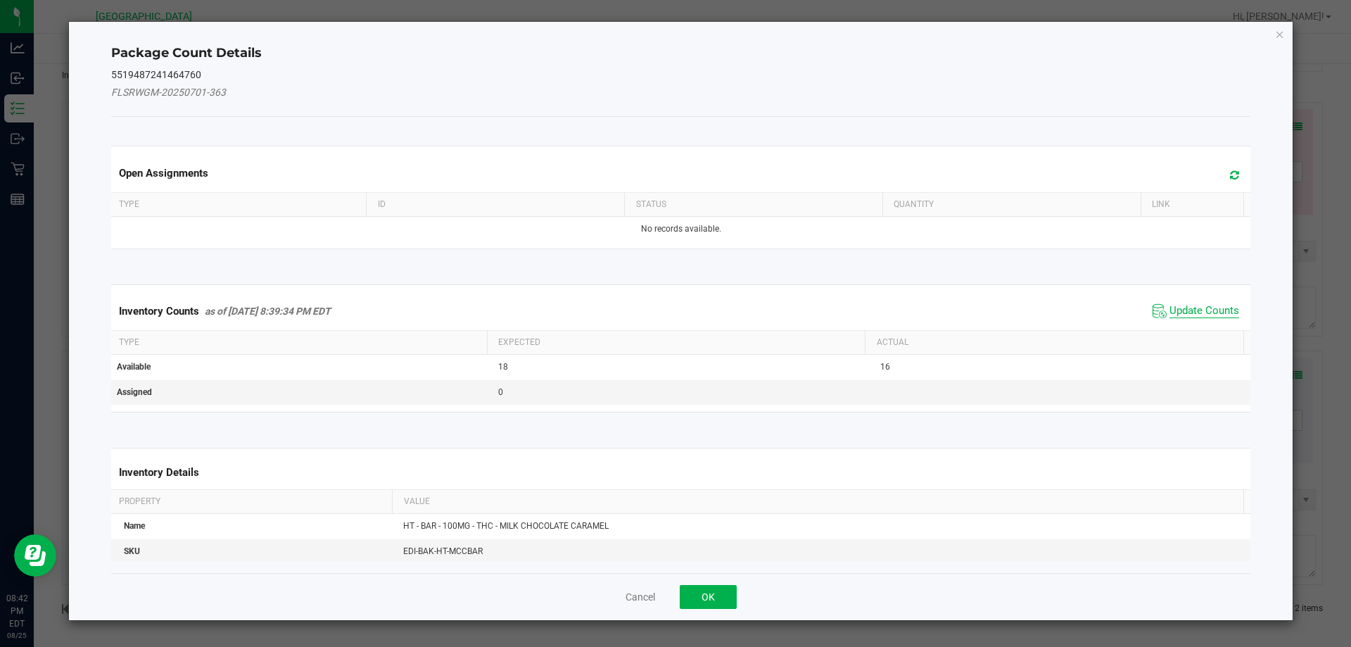
click at [1186, 311] on span "Update Counts" at bounding box center [1204, 311] width 70 height 14
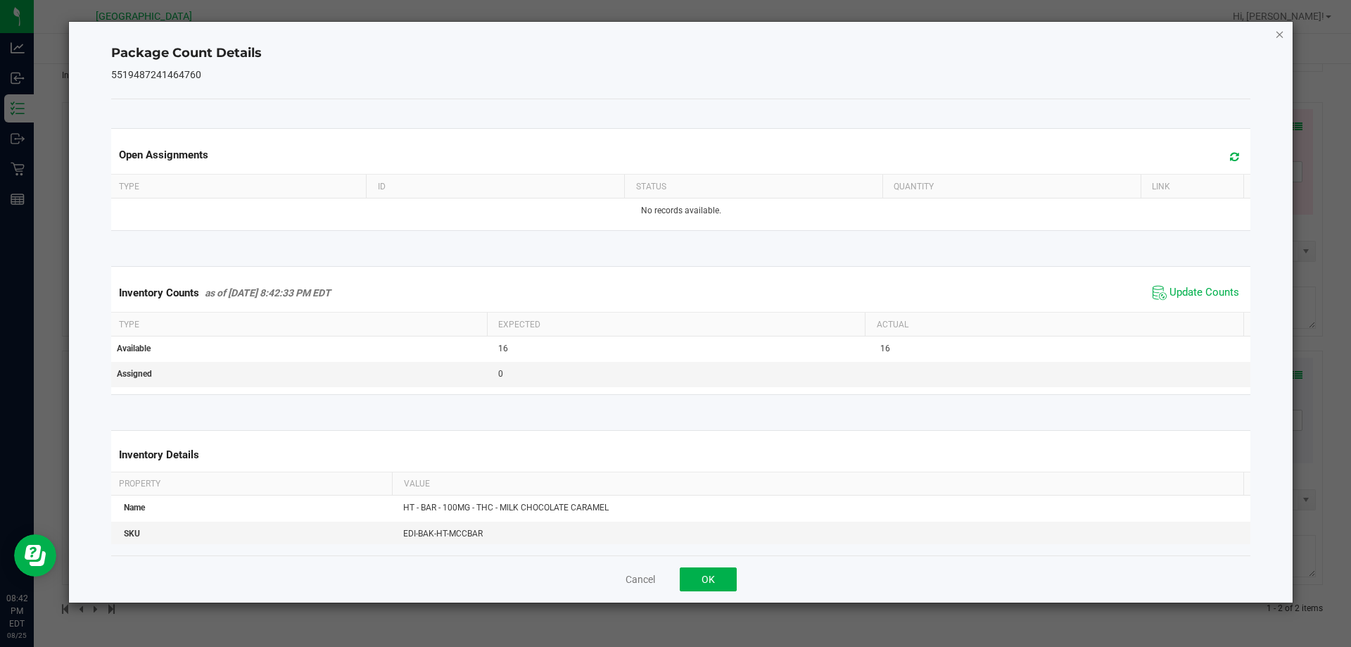
click at [1281, 37] on icon "Close" at bounding box center [1280, 33] width 10 height 17
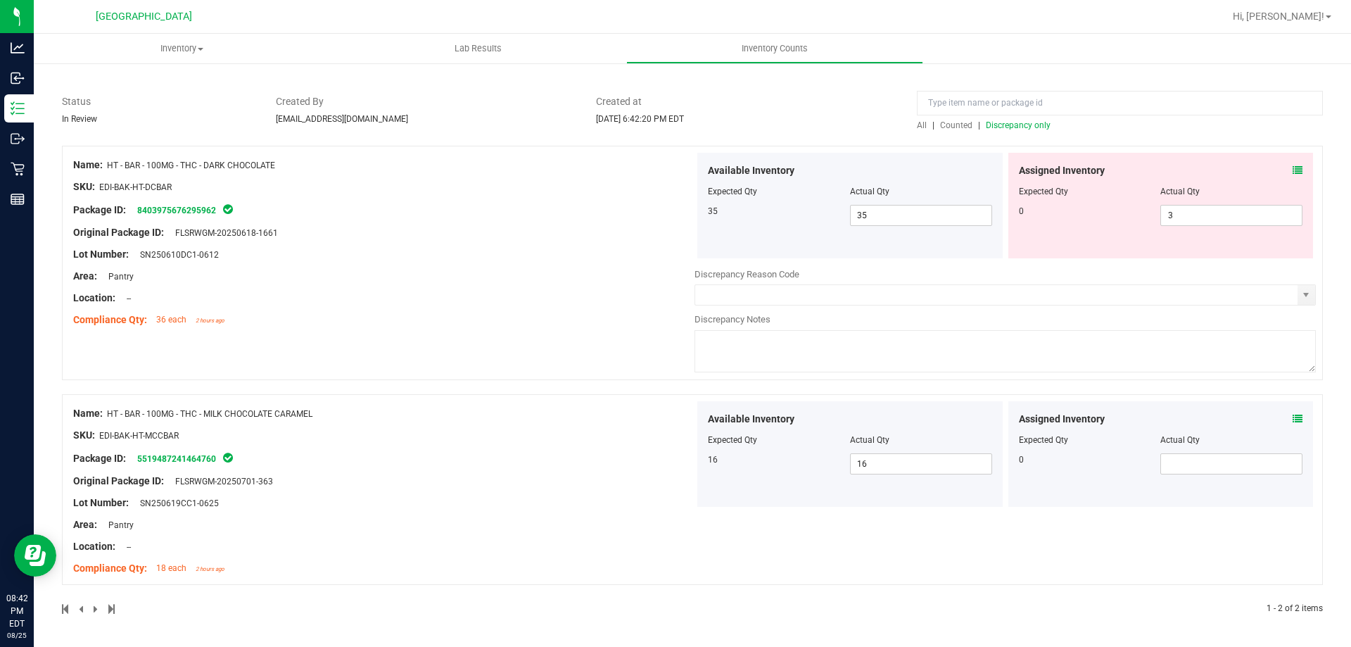
scroll to position [83, 0]
click at [1202, 211] on span "3 3" at bounding box center [1231, 215] width 142 height 21
click at [1202, 211] on input "3" at bounding box center [1231, 215] width 141 height 20
type input "0"
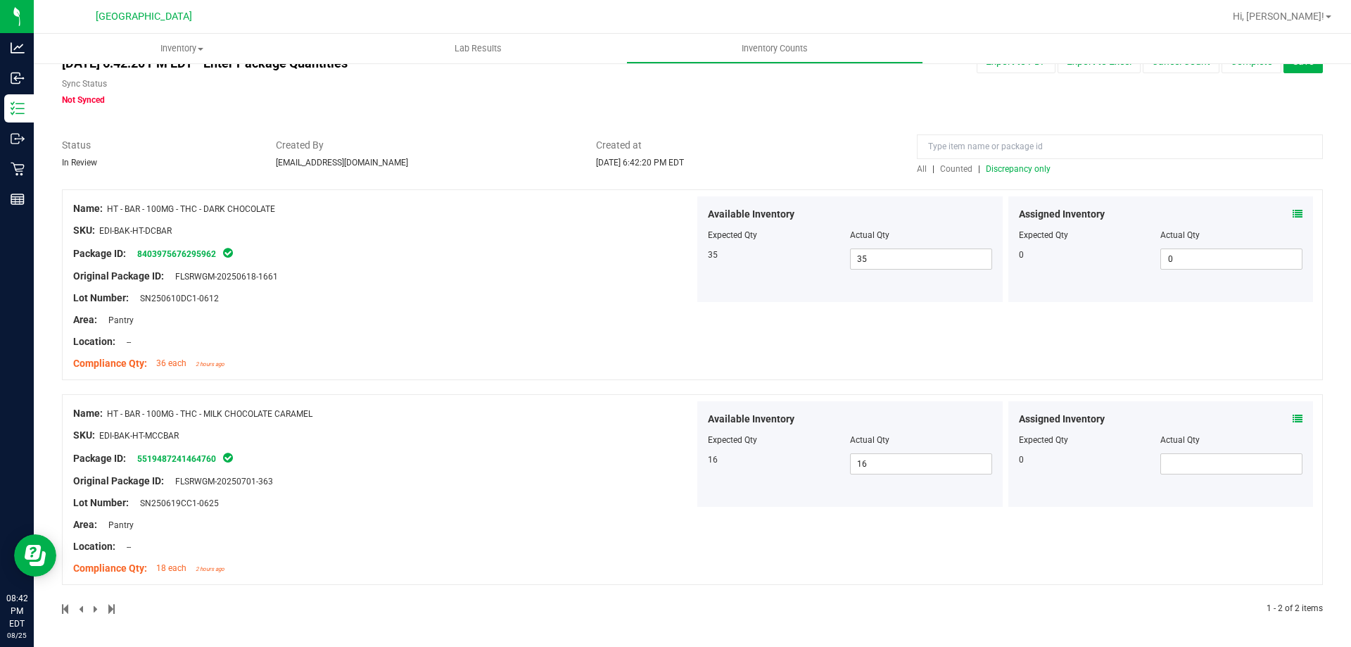
scroll to position [0, 0]
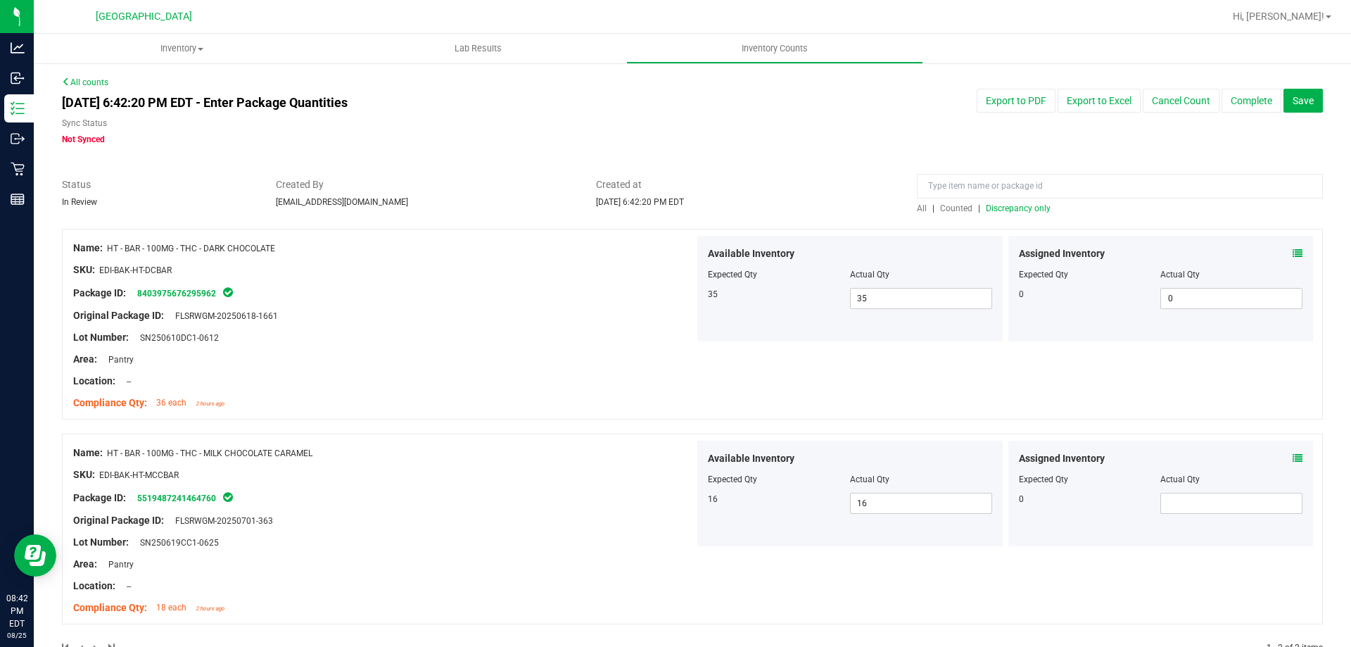
click at [1019, 207] on span "Discrepancy only" at bounding box center [1018, 208] width 65 height 10
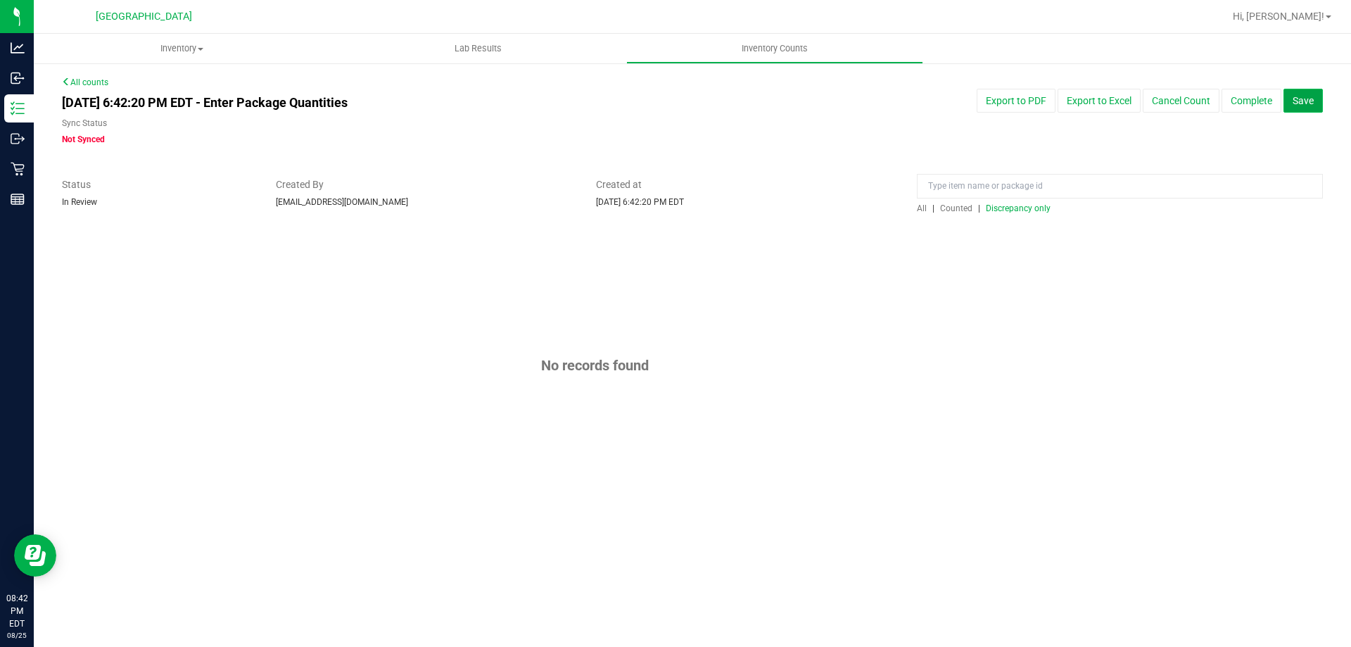
click at [1302, 91] on button "Save" at bounding box center [1302, 101] width 39 height 24
